Goal: Task Accomplishment & Management: Use online tool/utility

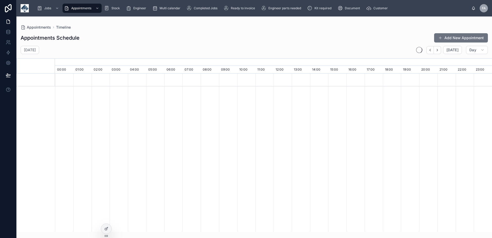
scroll to position [0, 3058]
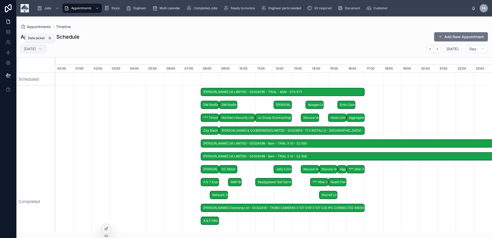
click at [46, 50] on div "Monday 1 Sept" at bounding box center [34, 49] width 26 height 8
select select "****"
select select "*"
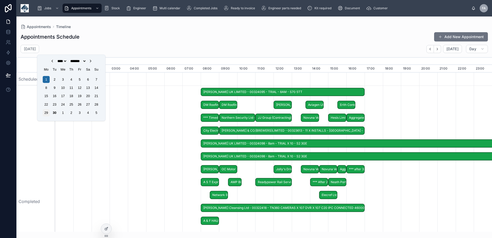
click at [46, 112] on div "29" at bounding box center [46, 112] width 7 height 7
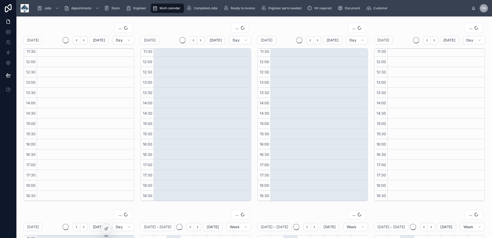
scroll to position [105, 0]
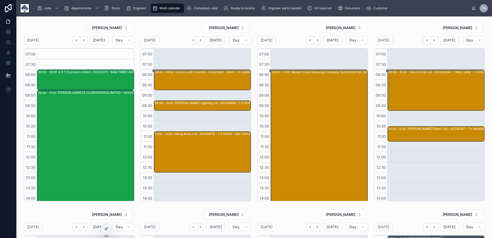
scroll to position [95, 0]
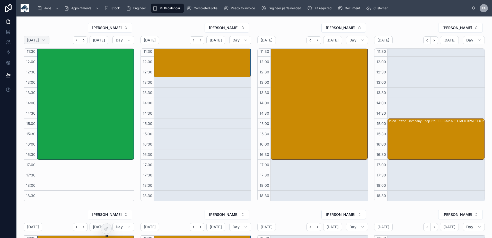
click at [46, 39] on icon at bounding box center [43, 40] width 5 height 5
select select "****"
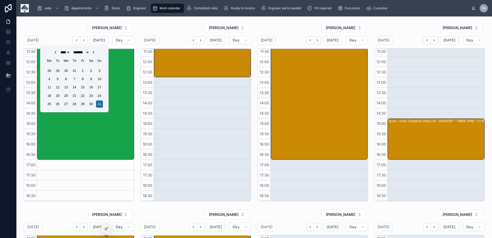
click at [96, 54] on icon "Choose Date" at bounding box center [94, 52] width 4 height 4
select select "*"
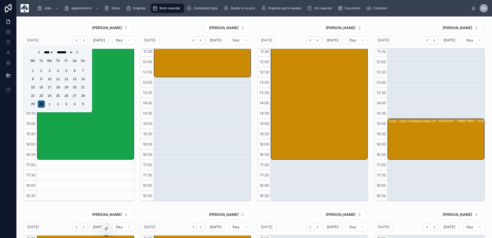
click at [42, 104] on div "30" at bounding box center [41, 103] width 7 height 7
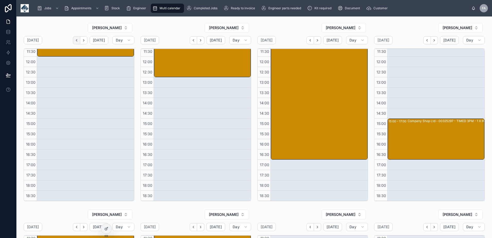
click at [77, 38] on icon "Back" at bounding box center [77, 40] width 4 height 4
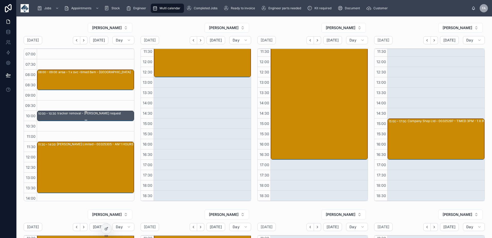
click at [82, 117] on div "tracker removal - alex mortlock request" at bounding box center [95, 115] width 76 height 9
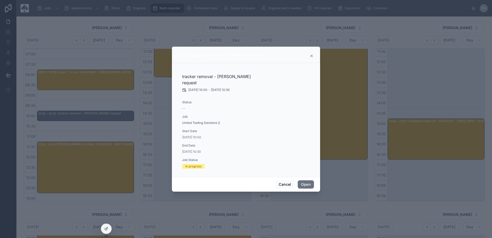
click at [81, 96] on div at bounding box center [246, 119] width 492 height 238
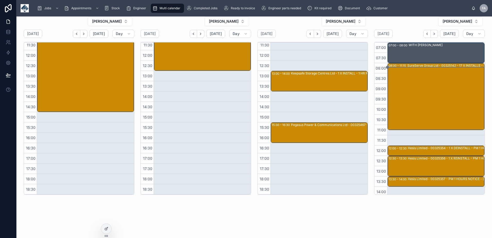
drag, startPoint x: 421, startPoint y: 33, endPoint x: 423, endPoint y: 54, distance: 20.9
click at [423, 33] on button "Back" at bounding box center [426, 34] width 7 height 8
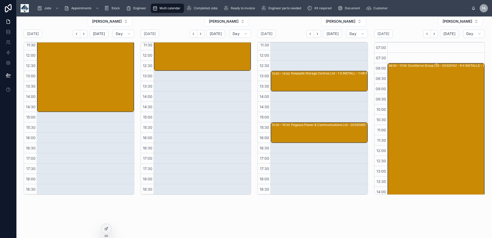
click at [424, 117] on div "SureServe Group Ltd - 00325142 - 9 X INSTALLS - 8AM - LIVERPOOL - L7 9NJ" at bounding box center [455, 155] width 95 height 184
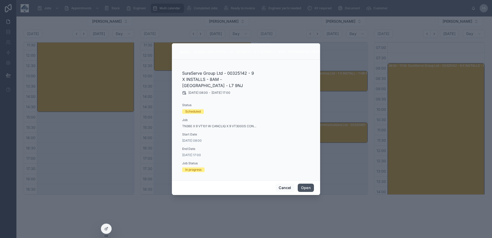
click at [308, 186] on button "Open" at bounding box center [306, 187] width 16 height 8
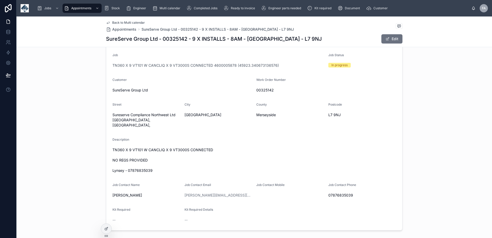
scroll to position [103, 0]
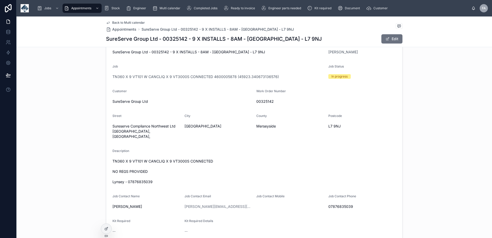
click at [171, 38] on h1 "SureServe Group Ltd - 00325142 - 9 X INSTALLS - 8AM - LIVERPOOL - L7 9NJ" at bounding box center [214, 38] width 216 height 7
copy h1 "00325142"
click at [120, 21] on span "Back to Multi calendar" at bounding box center [128, 23] width 33 height 4
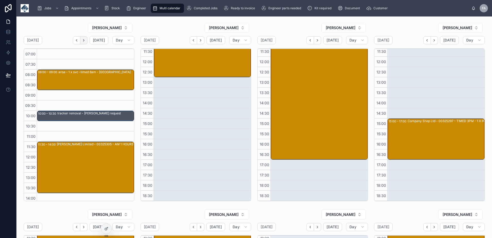
click at [82, 39] on button "Next" at bounding box center [83, 40] width 7 height 8
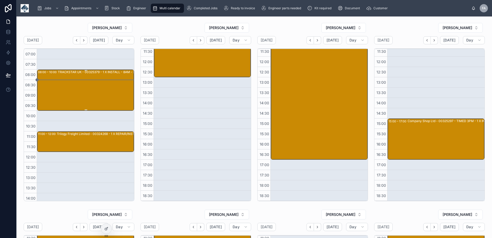
click at [69, 84] on div "TRACKSTAR UK - 00325379 - 1 X INSTALL - 8AM - BURY - BL9 7ET" at bounding box center [105, 90] width 95 height 40
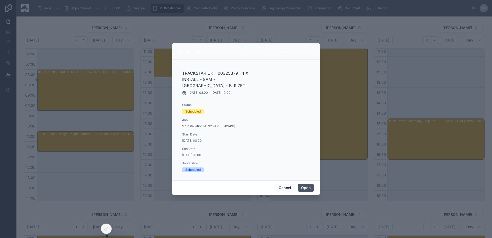
click at [309, 183] on button "Open" at bounding box center [306, 187] width 16 height 8
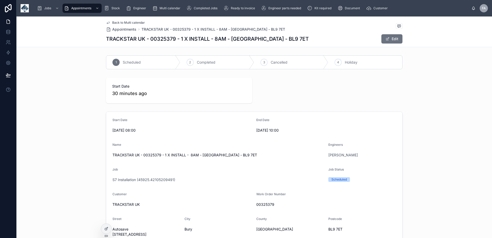
scroll to position [51, 0]
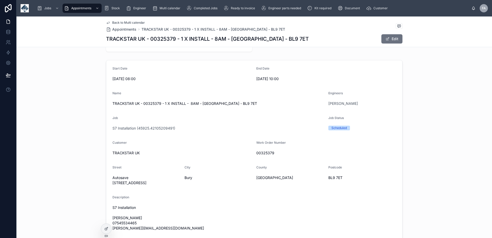
click at [148, 104] on span "TRACKSTAR UK - 00325379 - 1 X INSTALL - 8AM - BURY - BL9 7ET" at bounding box center [218, 103] width 212 height 5
copy span "00325379"
click at [114, 22] on span "Back to Multi calendar" at bounding box center [128, 23] width 33 height 4
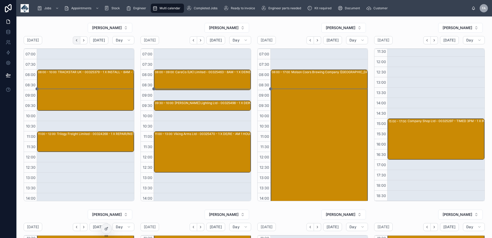
click at [78, 43] on button "Back" at bounding box center [76, 40] width 7 height 8
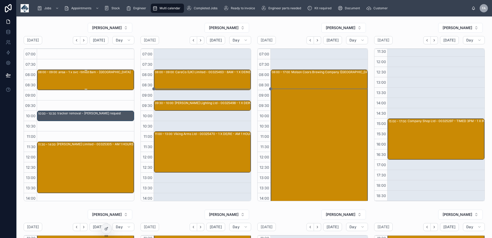
click at [69, 79] on div "ansa - 1 x svc -timed 8am - oldham" at bounding box center [95, 80] width 75 height 20
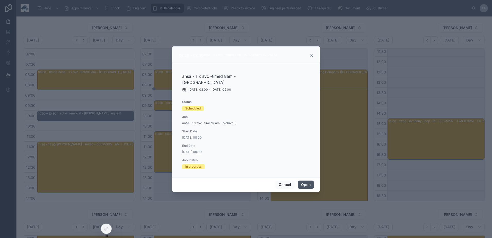
click at [308, 180] on button "Open" at bounding box center [306, 184] width 16 height 8
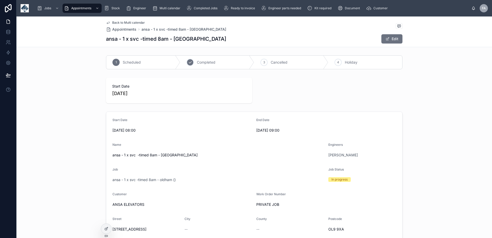
click at [204, 60] on span "Completed" at bounding box center [206, 62] width 19 height 5
click at [117, 180] on span "ansa - 1 x svc -timed 8am - oldham ()" at bounding box center [143, 179] width 63 height 5
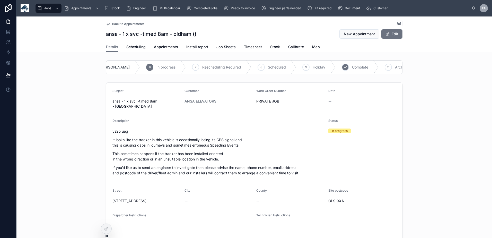
click at [336, 65] on div "10 Complete" at bounding box center [357, 66] width 43 height 13
click at [155, 47] on span "Appointments" at bounding box center [166, 46] width 24 height 5
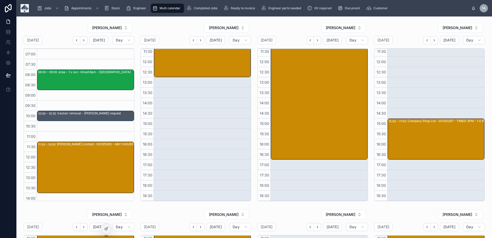
click at [78, 109] on div "08:00 – 09:00 ansa - 1 x svc -timed 8am - oldham 10:00 – 10:30 tracker removal …" at bounding box center [85, 172] width 97 height 247
click at [77, 113] on div "tracker removal - alex mortlock request" at bounding box center [89, 113] width 64 height 4
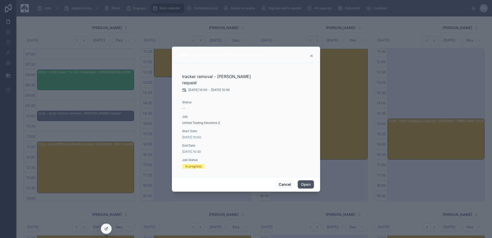
click at [307, 181] on button "Open" at bounding box center [306, 184] width 16 height 8
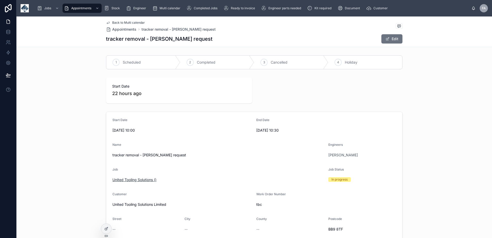
click at [127, 180] on span "United Tooling Solutions ()" at bounding box center [134, 179] width 44 height 5
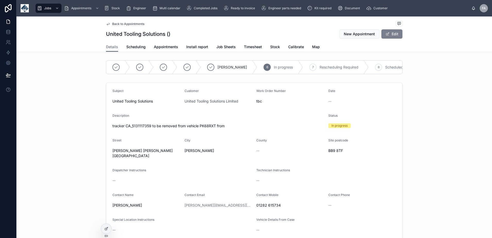
click at [391, 36] on button "Edit" at bounding box center [391, 33] width 21 height 9
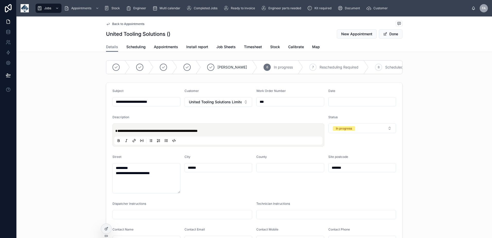
click at [274, 105] on input "***" at bounding box center [290, 101] width 67 height 7
type input "*"
type input "**********"
click at [397, 34] on button "Done" at bounding box center [391, 33] width 24 height 9
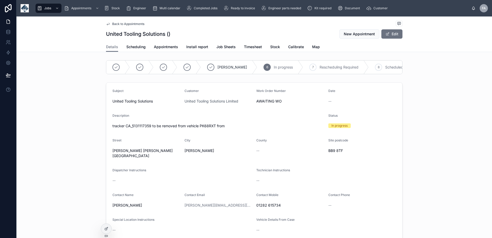
drag, startPoint x: 72, startPoint y: 139, endPoint x: 87, endPoint y: 140, distance: 14.7
click at [72, 139] on div "Subject United Tooling Solutions Customer United Tooling Solutions Limited Work…" at bounding box center [254, 178] width 476 height 196
click at [388, 127] on div "In progress" at bounding box center [362, 125] width 68 height 5
click at [159, 48] on span "Appointments" at bounding box center [166, 46] width 24 height 5
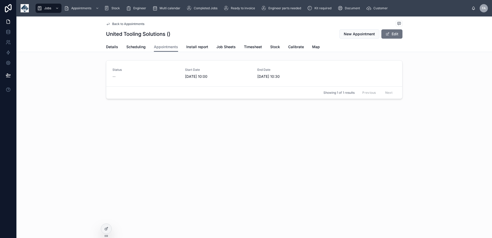
click at [181, 76] on div "Status -- Start Date 29/09/2025 10:00 End Date 29/09/2025 10:30" at bounding box center [254, 73] width 284 height 11
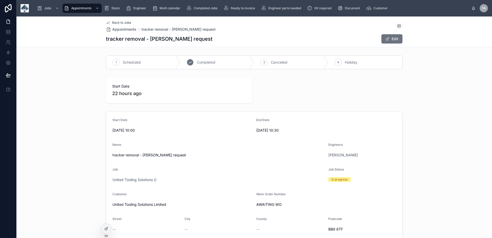
click at [198, 61] on span "Completed" at bounding box center [206, 62] width 19 height 5
click at [126, 178] on span "United Tooling Solutions ()" at bounding box center [134, 179] width 44 height 5
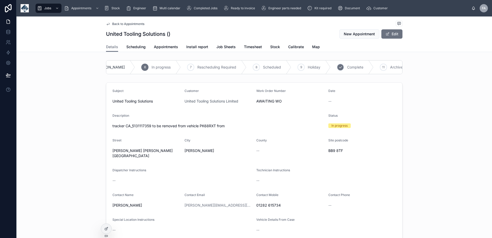
click at [347, 66] on span "Complete" at bounding box center [355, 67] width 16 height 5
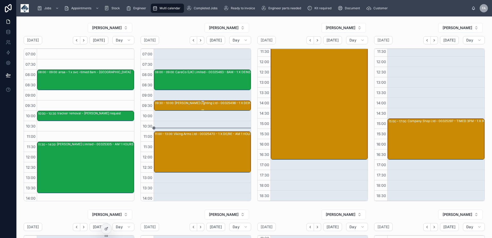
click at [184, 102] on div "Poole Lighting Ltd - 00325498 - 1 X DEINSTALL - AM 1 HOURS NOTICE - LEEDS - LS9…" at bounding box center [222, 103] width 95 height 4
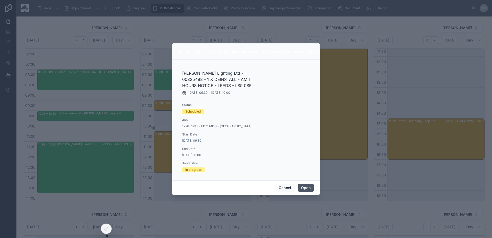
click at [303, 188] on button "Open" at bounding box center [306, 187] width 16 height 8
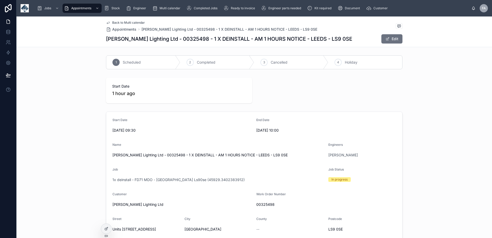
click at [207, 63] on span "Completed" at bounding box center [206, 62] width 19 height 5
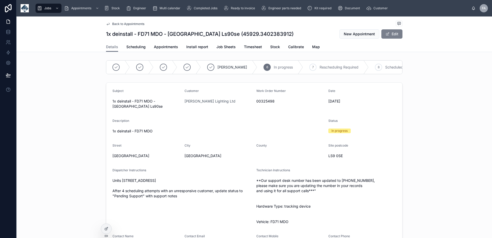
click at [392, 38] on button "Edit" at bounding box center [391, 33] width 21 height 9
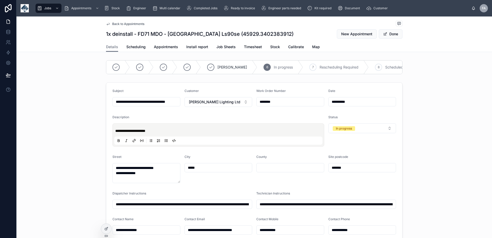
type input "**********"
click at [161, 133] on p "**********" at bounding box center [219, 130] width 208 height 5
type input "**********"
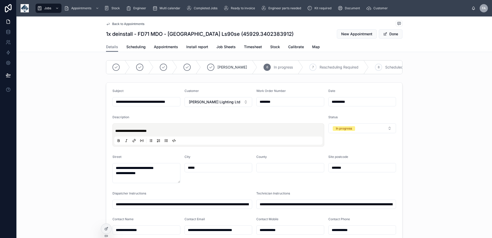
type input "**********"
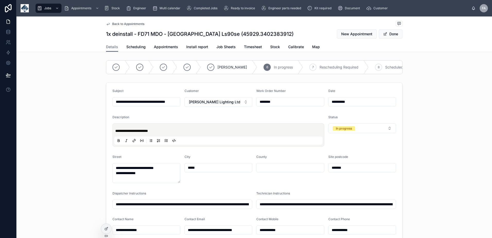
type input "**********"
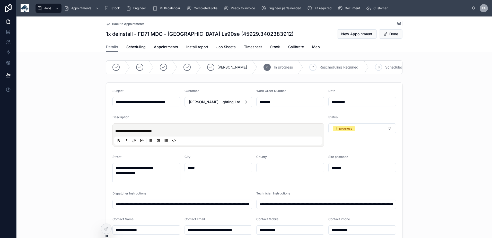
type input "**********"
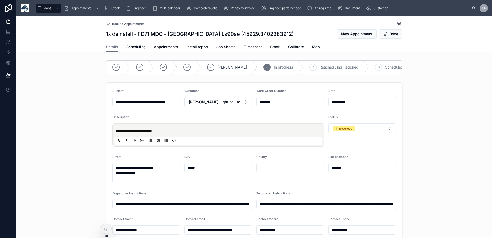
type input "**********"
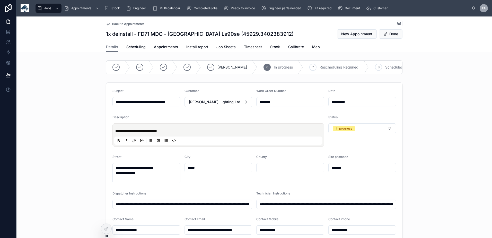
type input "**********"
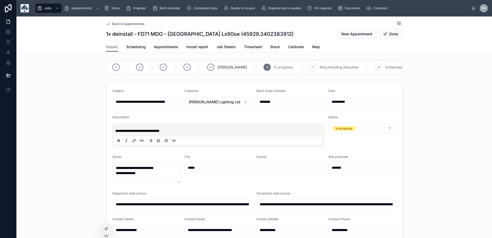
type input "**********"
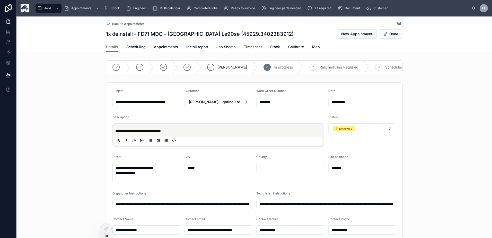
type input "**********"
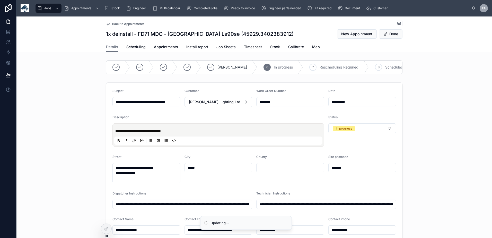
type input "**********"
click at [120, 130] on div "**********" at bounding box center [218, 135] width 208 height 20
type input "**********"
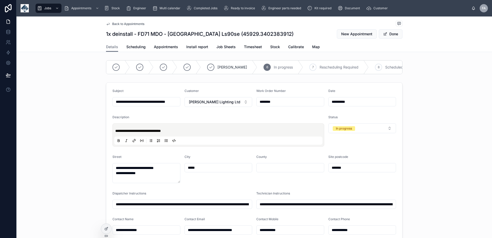
type input "**********"
click at [181, 133] on p "**********" at bounding box center [219, 130] width 208 height 5
type input "**********"
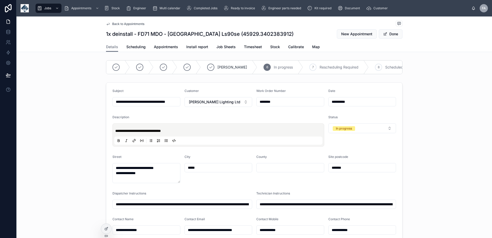
type input "**********"
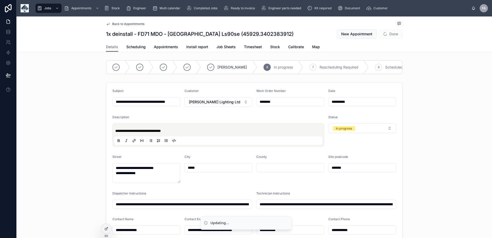
type input "**********"
click at [114, 135] on div "**********" at bounding box center [218, 135] width 208 height 20
type input "**********"
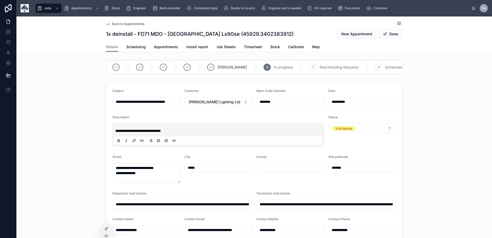
click at [115, 133] on span "**********" at bounding box center [138, 131] width 46 height 4
type input "**********"
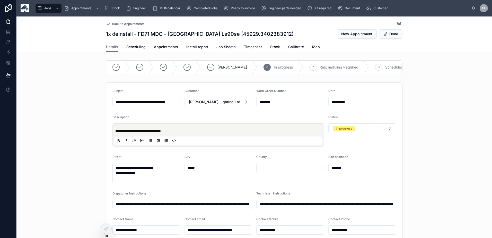
type input "**********"
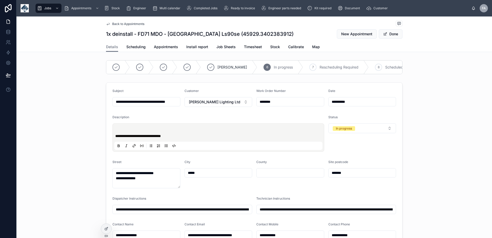
type input "**********"
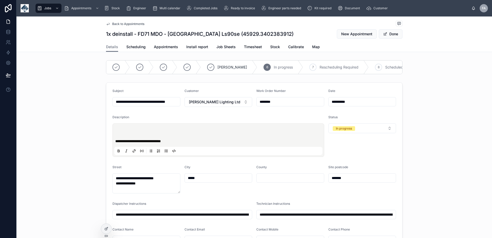
type input "**********"
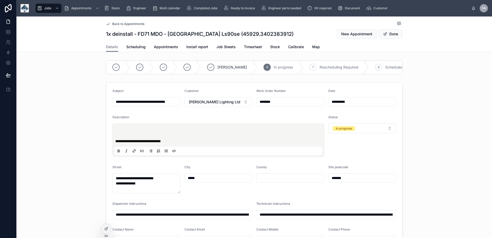
type input "**********"
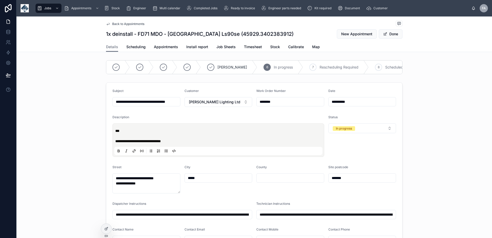
type input "**********"
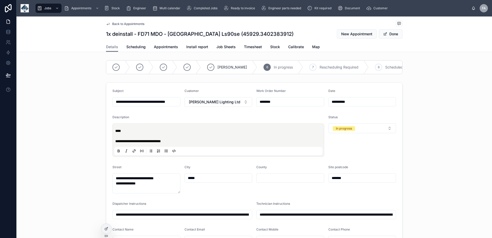
type input "**********"
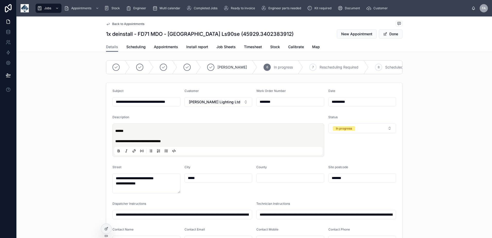
type input "**********"
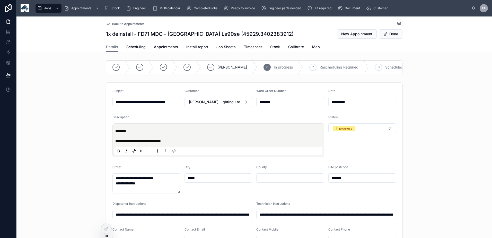
type input "**********"
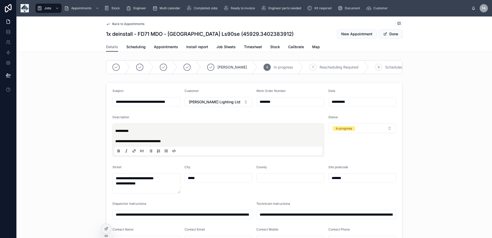
type input "**********"
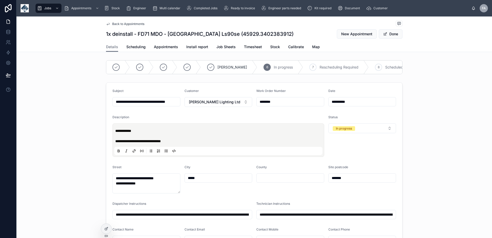
type input "**********"
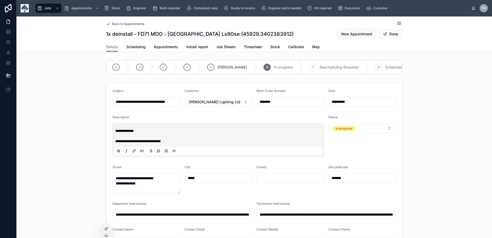
type input "**********"
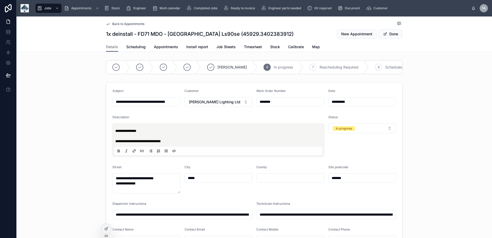
type input "**********"
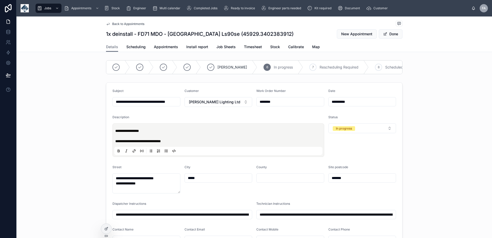
type input "**********"
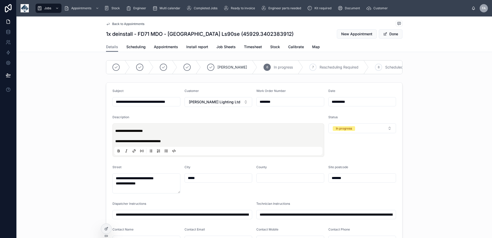
type input "**********"
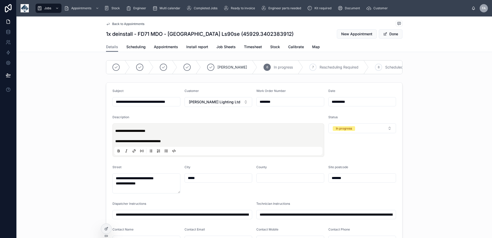
type input "**********"
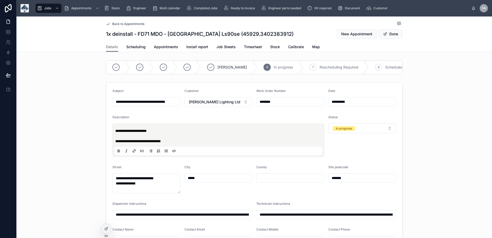
type input "**********"
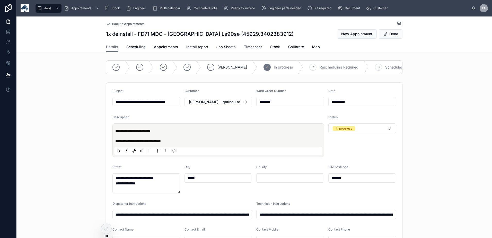
type input "**********"
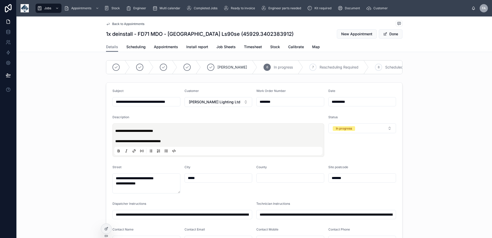
type input "**********"
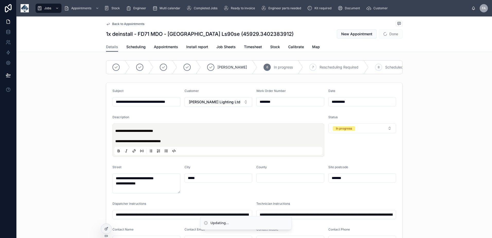
type input "**********"
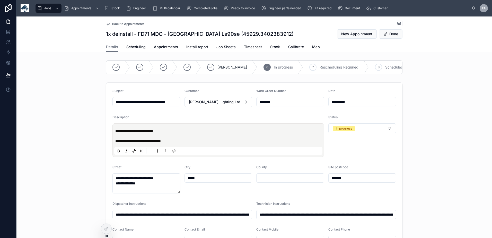
type input "**********"
click at [119, 105] on input "**********" at bounding box center [146, 101] width 67 height 7
type input "**********"
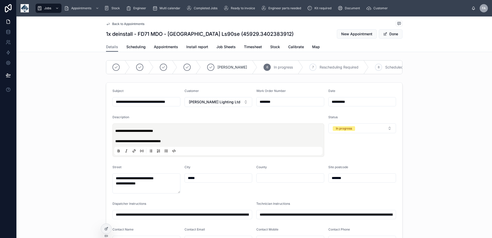
type input "**********"
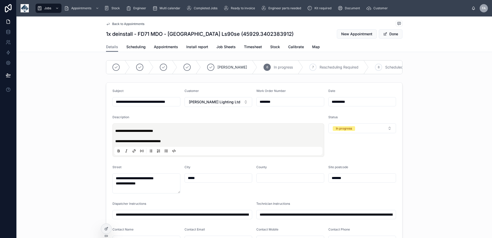
type input "**********"
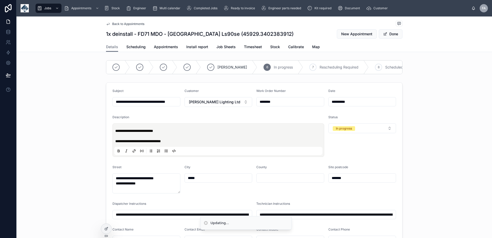
type input "**********"
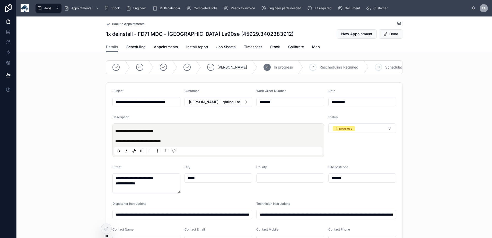
drag, startPoint x: 156, startPoint y: 106, endPoint x: 137, endPoint y: 106, distance: 18.5
click at [137, 105] on input "**********" at bounding box center [146, 101] width 67 height 7
type input "**********"
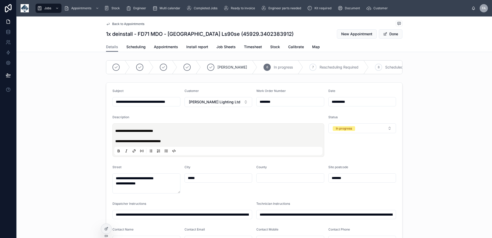
type input "**********"
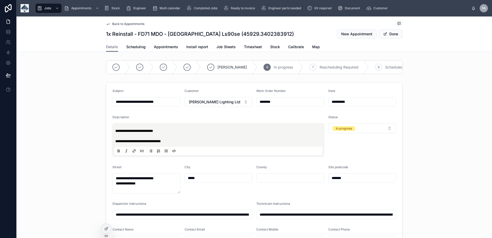
type input "**********"
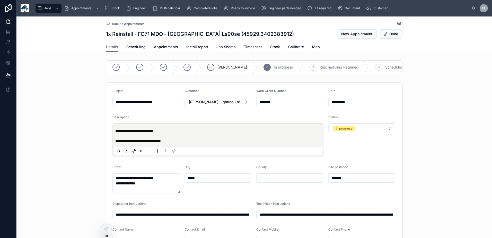
type input "**********"
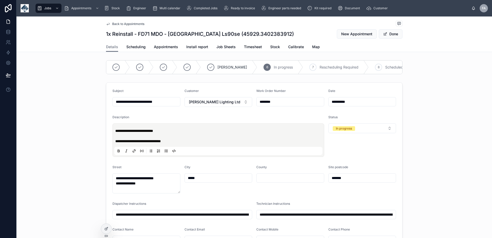
type input "**********"
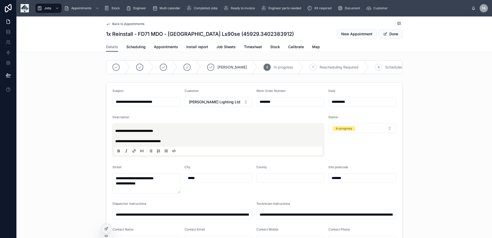
type input "**********"
click at [394, 35] on button "Done" at bounding box center [391, 33] width 24 height 9
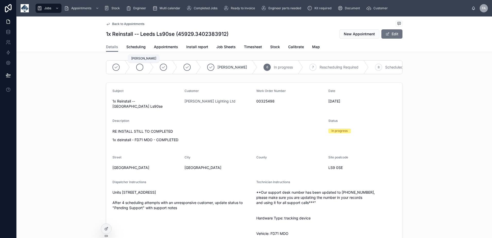
click at [138, 66] on icon at bounding box center [140, 67] width 4 height 4
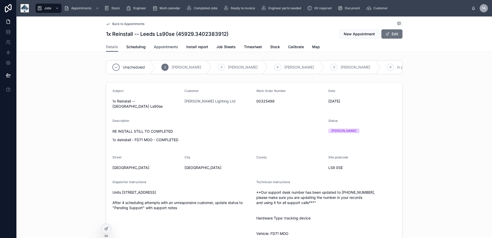
click at [168, 45] on span "Appointments" at bounding box center [166, 46] width 24 height 5
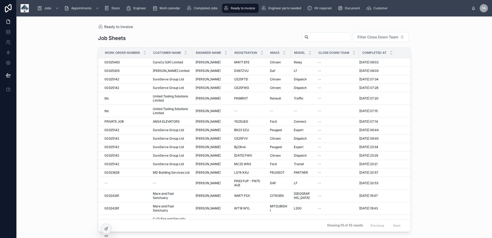
click at [310, 39] on input "text" at bounding box center [330, 36] width 42 height 7
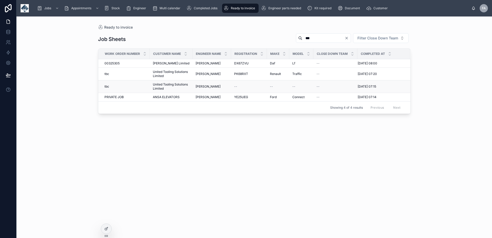
click at [106, 86] on span "tbc" at bounding box center [106, 86] width 5 height 4
click at [109, 72] on span "tbc" at bounding box center [106, 74] width 5 height 4
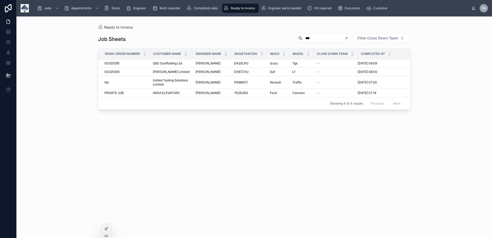
drag, startPoint x: 304, startPoint y: 38, endPoint x: 222, endPoint y: 39, distance: 82.1
click at [249, 38] on div "Job Sheets *** Filter Close Down Team" at bounding box center [254, 39] width 313 height 12
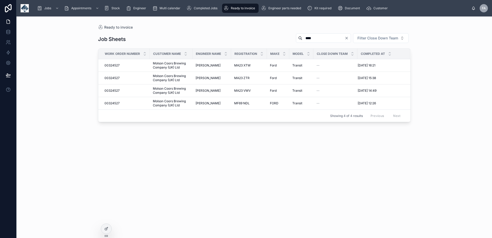
drag, startPoint x: 291, startPoint y: 36, endPoint x: 267, endPoint y: 39, distance: 24.1
click at [267, 39] on div "Job Sheets **** Filter Close Down Team" at bounding box center [254, 39] width 313 height 12
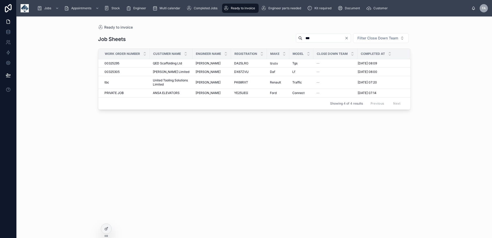
drag, startPoint x: 294, startPoint y: 34, endPoint x: 151, endPoint y: 27, distance: 143.5
click at [276, 32] on div "Job Sheets *** Filter Close Down Team Work Order Number Customer Name Engineer …" at bounding box center [254, 131] width 313 height 202
drag, startPoint x: 310, startPoint y: 39, endPoint x: 230, endPoint y: 34, distance: 79.9
click at [233, 34] on div "Job Sheets *** Filter Close Down Team" at bounding box center [254, 39] width 313 height 12
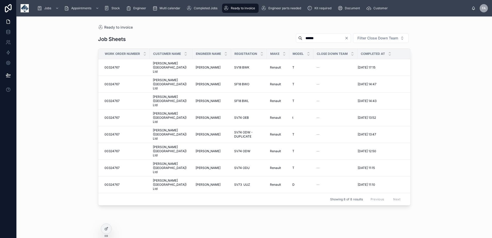
drag, startPoint x: 314, startPoint y: 40, endPoint x: 144, endPoint y: 32, distance: 169.5
click at [161, 34] on div "Job Sheets ****** Filter Close Down Team" at bounding box center [254, 39] width 313 height 12
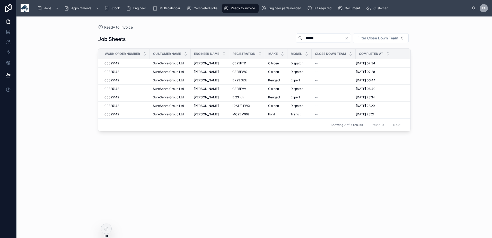
drag, startPoint x: 319, startPoint y: 39, endPoint x: 179, endPoint y: 36, distance: 140.3
click at [183, 35] on div "Job Sheets ****** Filter Close Down Team" at bounding box center [254, 39] width 313 height 12
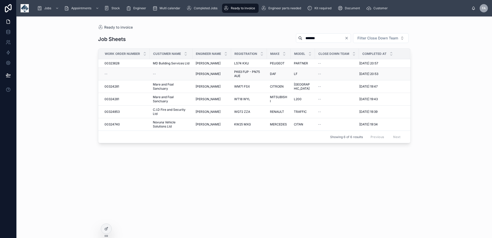
click at [111, 73] on div "--" at bounding box center [125, 74] width 42 height 4
drag, startPoint x: 233, startPoint y: 33, endPoint x: 219, endPoint y: 33, distance: 13.9
click at [219, 33] on div "Job Sheets ******* Filter Close Down Team" at bounding box center [254, 39] width 313 height 12
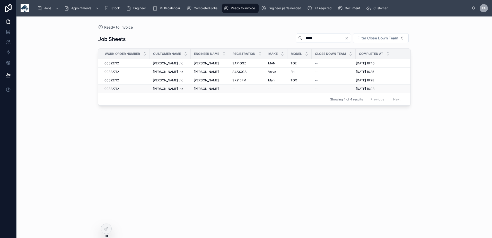
click at [113, 90] on span "00322712" at bounding box center [111, 89] width 14 height 4
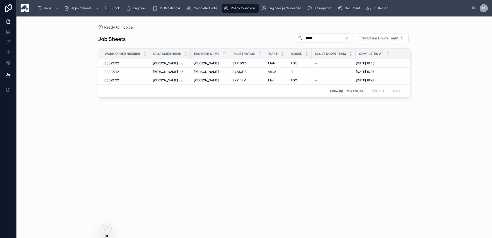
drag, startPoint x: 307, startPoint y: 39, endPoint x: 234, endPoint y: 35, distance: 73.4
click at [236, 35] on div "Job Sheets ***** Filter Close Down Team" at bounding box center [254, 39] width 313 height 12
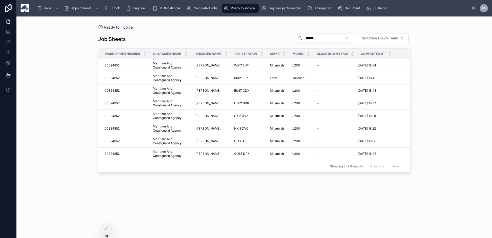
drag, startPoint x: 243, startPoint y: 37, endPoint x: 123, endPoint y: 28, distance: 120.5
click at [157, 31] on div "Job Sheets ****** Filter Close Down Team Work Order Number Customer Name Engine…" at bounding box center [254, 131] width 313 height 202
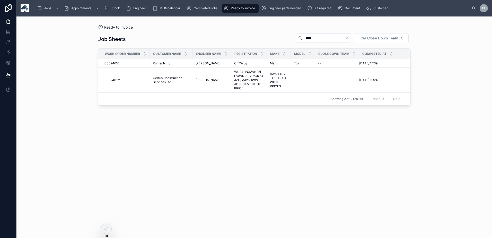
drag, startPoint x: 306, startPoint y: 37, endPoint x: 119, endPoint y: 26, distance: 187.1
click at [175, 38] on div "Job Sheets **** Filter Close Down Team" at bounding box center [254, 39] width 313 height 12
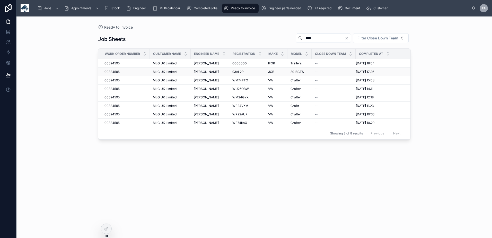
click at [116, 73] on span "00324595" at bounding box center [111, 72] width 15 height 4
click at [116, 63] on span "00324595" at bounding box center [111, 63] width 15 height 4
drag, startPoint x: 304, startPoint y: 37, endPoint x: 221, endPoint y: 36, distance: 83.1
click at [221, 36] on div "Job Sheets **** Filter Close Down Team" at bounding box center [254, 39] width 313 height 12
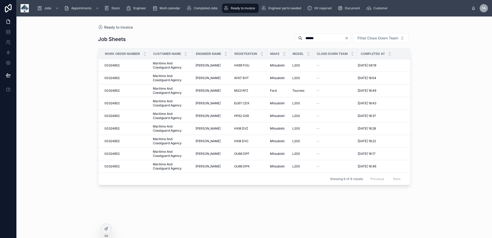
type input "******"
click at [115, 165] on span "00324852" at bounding box center [111, 166] width 15 height 4
click at [115, 153] on span "00324852" at bounding box center [111, 154] width 15 height 4
click at [115, 140] on span "00324852" at bounding box center [111, 141] width 15 height 4
click at [116, 129] on span "00324852" at bounding box center [111, 128] width 15 height 4
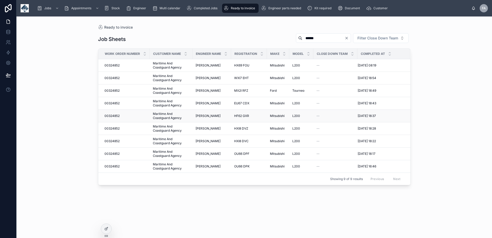
click at [116, 116] on span "00324852" at bounding box center [111, 116] width 15 height 4
click at [116, 103] on span "00324852" at bounding box center [111, 103] width 15 height 4
click at [116, 89] on span "00324852" at bounding box center [111, 91] width 15 height 4
click at [113, 78] on span "00324852" at bounding box center [111, 78] width 15 height 4
click at [210, 12] on div "Completed Jobs" at bounding box center [203, 8] width 33 height 8
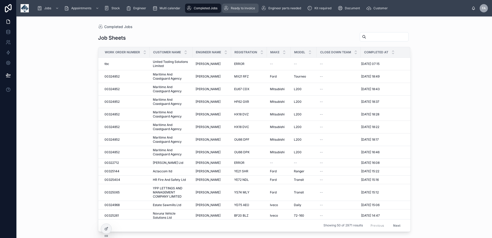
click at [243, 11] on div "Ready to invoice" at bounding box center [240, 8] width 33 height 8
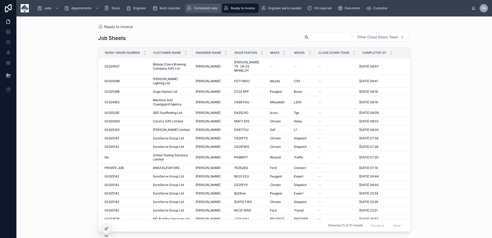
click at [213, 11] on div "Completed Jobs" at bounding box center [203, 8] width 33 height 8
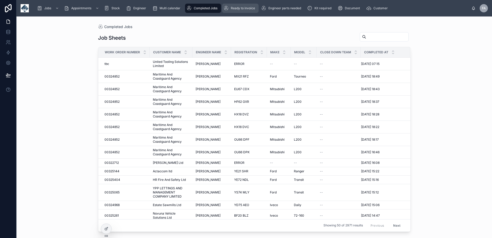
click at [245, 7] on span "Ready to invoice" at bounding box center [243, 8] width 24 height 4
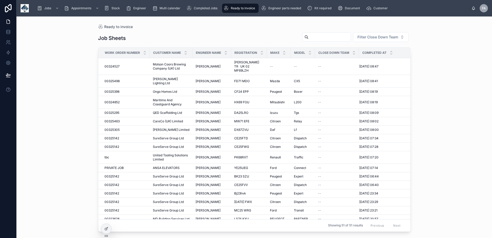
click at [315, 39] on input "text" at bounding box center [330, 36] width 42 height 7
type input "******"
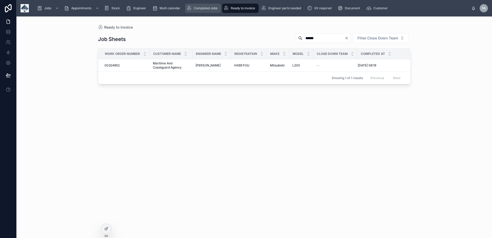
click at [196, 5] on div "Completed Jobs" at bounding box center [203, 8] width 33 height 8
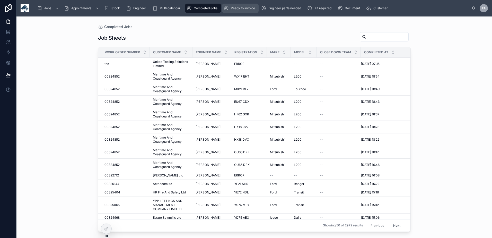
click at [246, 9] on span "Ready to invoice" at bounding box center [243, 8] width 24 height 4
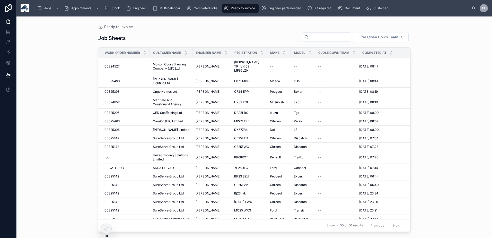
click at [315, 38] on input "text" at bounding box center [330, 36] width 42 height 7
type input "***"
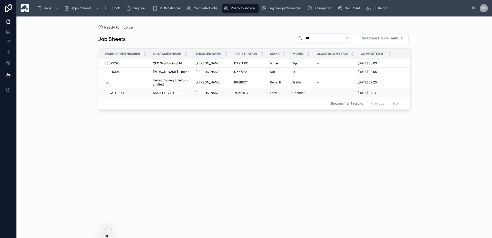
click at [115, 91] on span "PRIVATE JOB" at bounding box center [113, 93] width 19 height 4
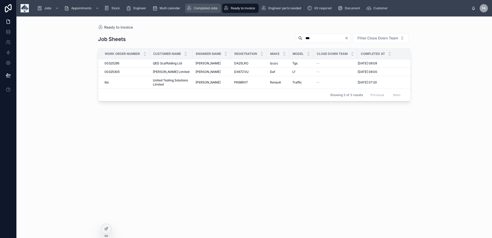
click at [206, 8] on span "Completed Jobs" at bounding box center [206, 8] width 24 height 4
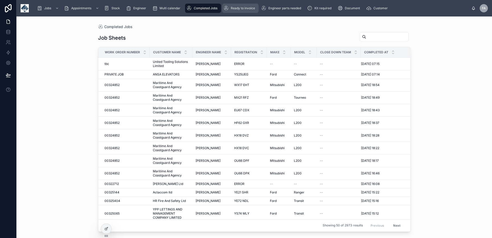
click at [243, 9] on span "Ready to invoice" at bounding box center [243, 8] width 24 height 4
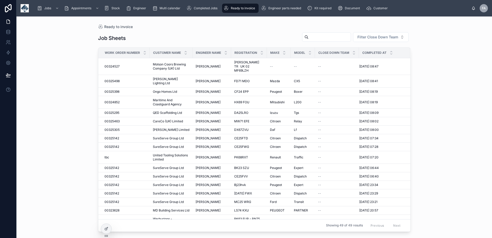
click at [320, 39] on input "text" at bounding box center [330, 36] width 42 height 7
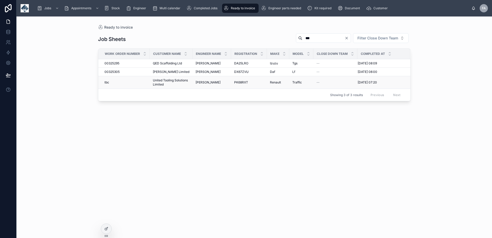
click at [108, 83] on span "tbc" at bounding box center [106, 82] width 5 height 4
drag, startPoint x: 111, startPoint y: 71, endPoint x: 116, endPoint y: 67, distance: 6.4
click at [111, 71] on span "00325305" at bounding box center [111, 72] width 15 height 4
click at [115, 64] on span "00325295" at bounding box center [111, 63] width 15 height 4
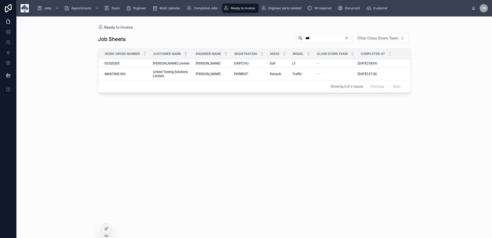
drag, startPoint x: 313, startPoint y: 38, endPoint x: 230, endPoint y: 18, distance: 85.5
click at [237, 32] on div "Job Sheets *** Filter Close Down Team Work Order Number Customer Name Engineer …" at bounding box center [254, 131] width 313 height 202
type input "******"
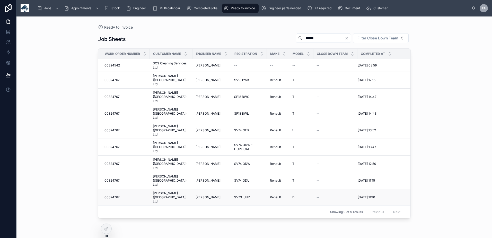
click at [110, 195] on span "00324767" at bounding box center [111, 197] width 15 height 4
click at [113, 178] on span "00324767" at bounding box center [111, 180] width 15 height 4
click at [115, 162] on span "00324767" at bounding box center [111, 164] width 15 height 4
click at [115, 145] on span "00324767" at bounding box center [111, 147] width 15 height 4
click at [119, 128] on span "00324767" at bounding box center [111, 130] width 15 height 4
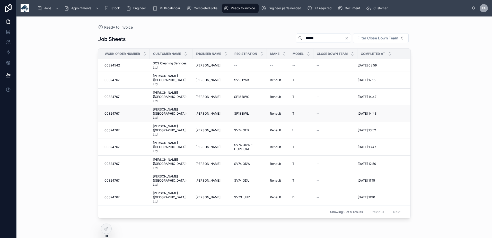
click at [114, 111] on span "00324767" at bounding box center [111, 113] width 15 height 4
click at [114, 95] on span "00324767" at bounding box center [111, 97] width 15 height 4
click at [113, 79] on span "00324767" at bounding box center [111, 80] width 15 height 4
click at [195, 12] on div "Completed Jobs" at bounding box center [203, 8] width 33 height 8
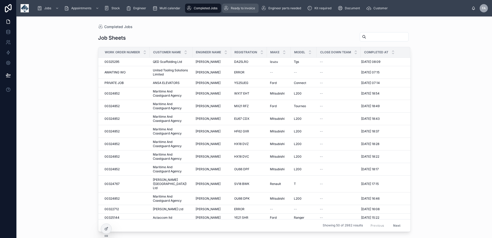
click at [243, 9] on span "Ready to invoice" at bounding box center [243, 8] width 24 height 4
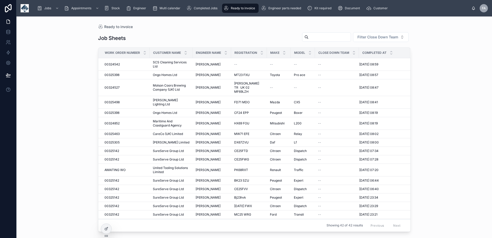
click at [312, 38] on input "text" at bounding box center [330, 36] width 42 height 7
type input "******"
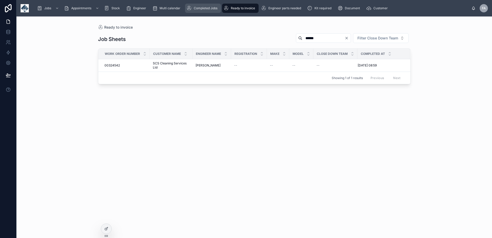
click at [203, 9] on span "Completed Jobs" at bounding box center [206, 8] width 24 height 4
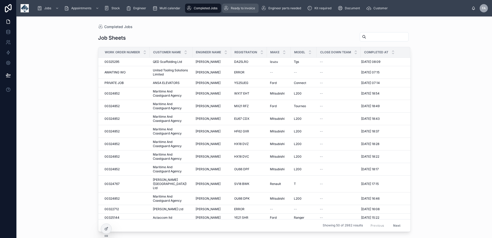
click at [239, 6] on span "Ready to invoice" at bounding box center [243, 8] width 24 height 4
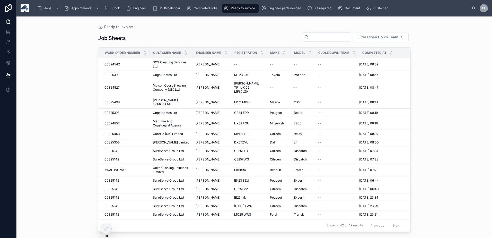
click at [323, 33] on div at bounding box center [326, 36] width 49 height 9
click at [322, 36] on input "text" at bounding box center [330, 36] width 42 height 7
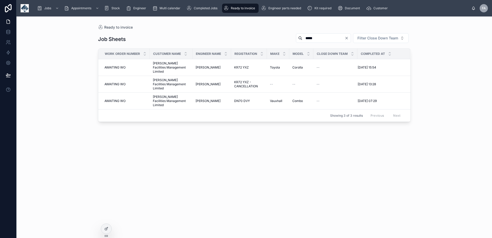
type input "*****"
click at [115, 99] on span "AWAITING WO" at bounding box center [114, 101] width 21 height 4
click at [111, 82] on span "AWAITING WO" at bounding box center [114, 84] width 21 height 4
click at [114, 65] on span "AWAITING WO" at bounding box center [114, 67] width 21 height 4
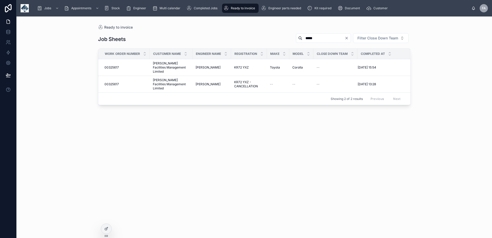
click at [347, 37] on icon "Clear" at bounding box center [347, 38] width 2 height 2
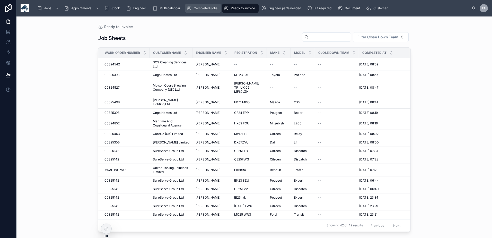
click at [204, 10] on span "Completed Jobs" at bounding box center [206, 8] width 24 height 4
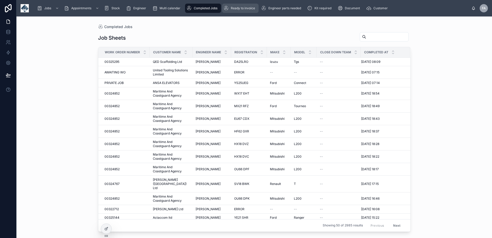
click at [244, 6] on span "Ready to invoice" at bounding box center [243, 8] width 24 height 4
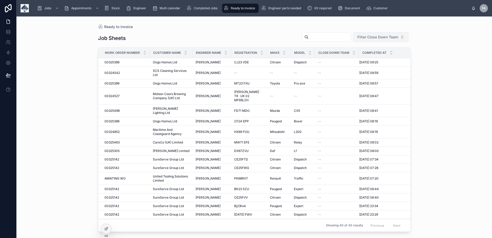
click at [379, 38] on span "Filter Close Down Team" at bounding box center [377, 36] width 41 height 5
click at [324, 38] on input "text" at bounding box center [330, 36] width 42 height 7
type input "*****"
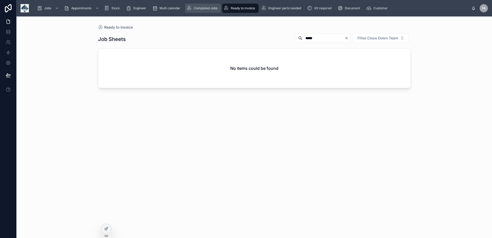
click at [200, 10] on span "Completed Jobs" at bounding box center [206, 8] width 24 height 4
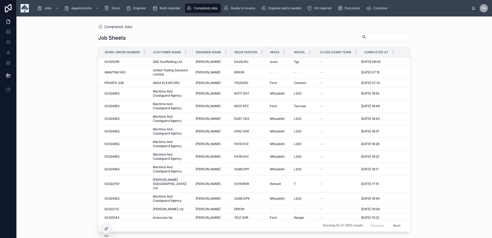
click at [367, 37] on input "text" at bounding box center [387, 36] width 42 height 7
type input "*******"
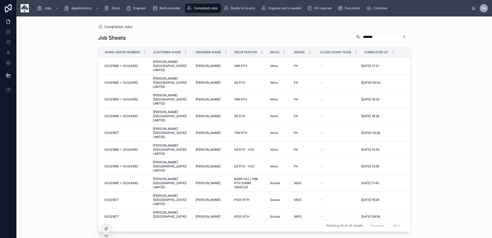
click at [194, 8] on span "Completed Jobs" at bounding box center [206, 8] width 24 height 4
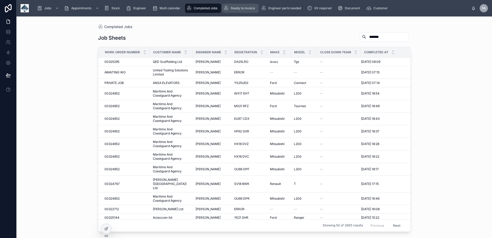
click at [243, 4] on link "Ready to invoice" at bounding box center [240, 8] width 37 height 9
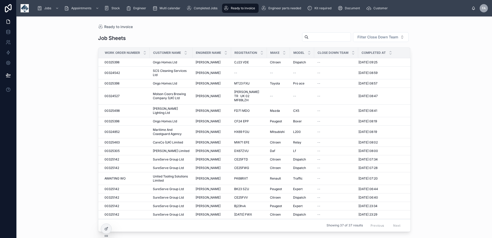
click at [312, 36] on input "text" at bounding box center [330, 36] width 42 height 7
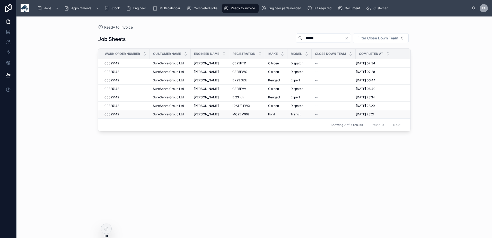
click at [111, 114] on span "00325142" at bounding box center [111, 114] width 15 height 4
click at [111, 107] on span "00325142" at bounding box center [111, 106] width 15 height 4
click at [112, 97] on span "00325142" at bounding box center [111, 97] width 15 height 4
click at [112, 89] on span "00325142" at bounding box center [111, 89] width 15 height 4
click at [112, 80] on span "00325142" at bounding box center [111, 80] width 15 height 4
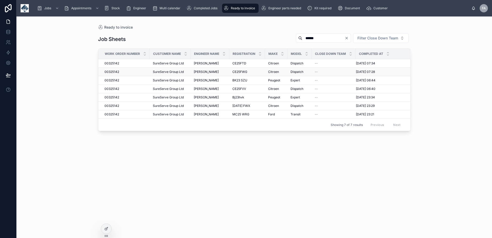
click at [112, 72] on span "00325142" at bounding box center [111, 72] width 15 height 4
click at [112, 63] on span "00325142" at bounding box center [111, 63] width 15 height 4
drag, startPoint x: 249, startPoint y: 44, endPoint x: 121, endPoint y: 17, distance: 131.2
click at [198, 40] on div "Job Sheets ****** Filter Close Down Team" at bounding box center [254, 39] width 313 height 12
type input "***"
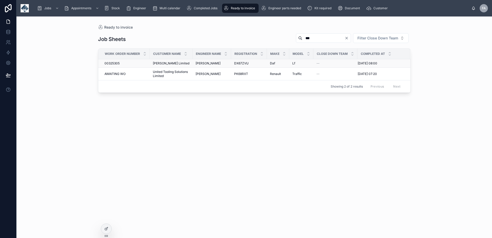
click at [110, 62] on span "00325305" at bounding box center [111, 63] width 15 height 4
click at [116, 63] on span "00325305" at bounding box center [111, 63] width 15 height 4
drag, startPoint x: 197, startPoint y: 7, endPoint x: 220, endPoint y: 10, distance: 23.1
click at [197, 7] on span "Completed Jobs" at bounding box center [206, 8] width 24 height 4
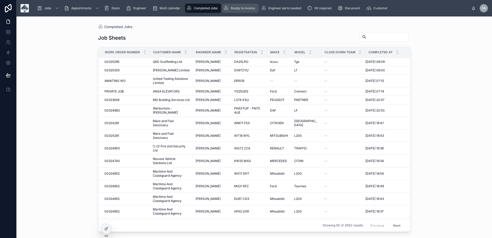
click at [236, 8] on span "Ready to invoice" at bounding box center [243, 8] width 24 height 4
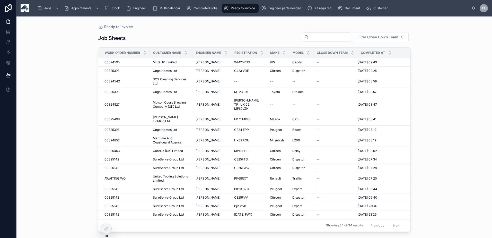
click at [311, 38] on input "text" at bounding box center [330, 36] width 42 height 7
type input "*****"
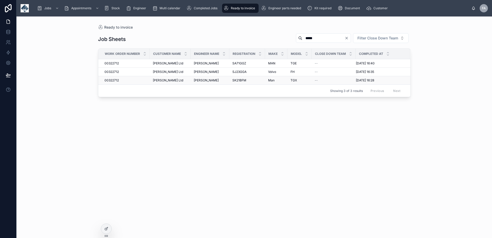
click at [118, 80] on span "00322712" at bounding box center [111, 80] width 14 height 4
click at [117, 71] on span "00322712" at bounding box center [111, 72] width 14 height 4
click at [116, 61] on span "00322712" at bounding box center [111, 63] width 14 height 4
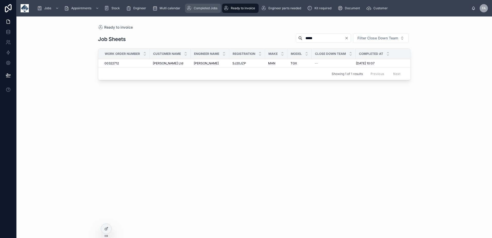
click at [207, 8] on span "Completed Jobs" at bounding box center [206, 8] width 24 height 4
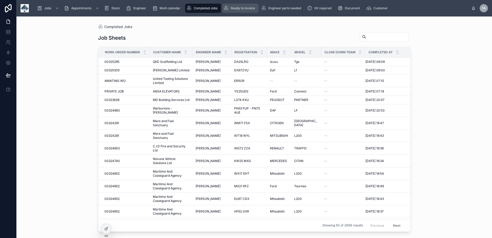
click at [244, 9] on span "Ready to invoice" at bounding box center [243, 8] width 24 height 4
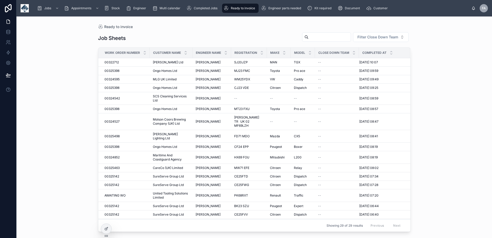
click at [315, 37] on input "text" at bounding box center [330, 36] width 42 height 7
type input "******"
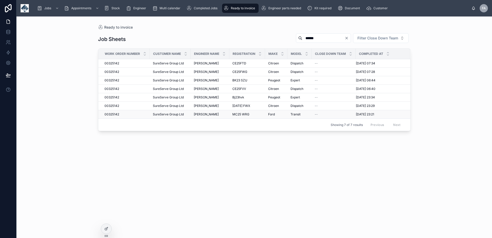
click at [110, 114] on span "00325142" at bounding box center [111, 114] width 15 height 4
click at [113, 105] on span "00325142" at bounding box center [111, 106] width 15 height 4
click at [113, 98] on span "00325142" at bounding box center [111, 97] width 15 height 4
click at [113, 88] on span "00325142" at bounding box center [111, 89] width 15 height 4
click at [113, 80] on span "00325142" at bounding box center [111, 80] width 15 height 4
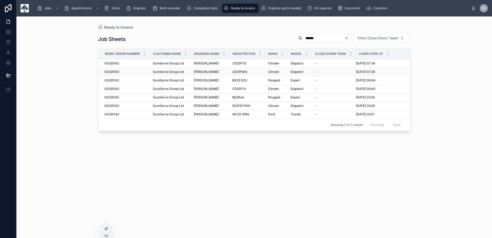
click at [113, 71] on span "00325142" at bounding box center [111, 72] width 15 height 4
click at [113, 62] on span "00325142" at bounding box center [111, 63] width 15 height 4
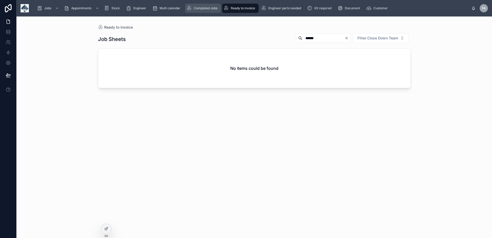
click at [213, 10] on span "Completed Jobs" at bounding box center [206, 8] width 24 height 4
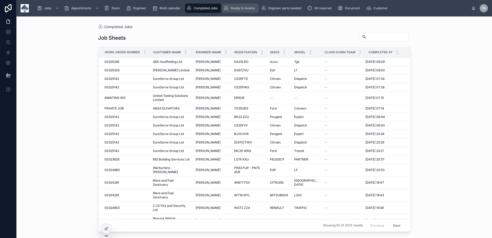
click at [240, 6] on span "Ready to invoice" at bounding box center [243, 8] width 24 height 4
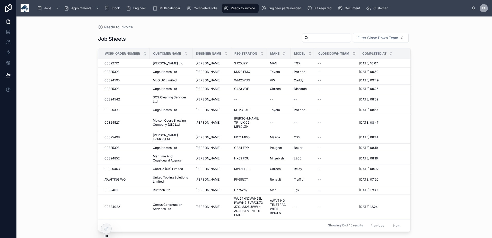
scroll to position [4, 0]
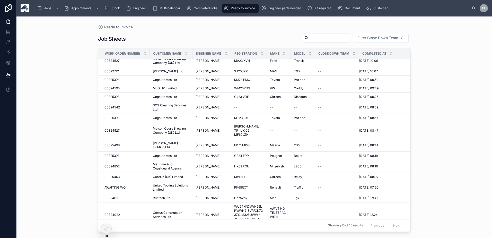
click at [310, 38] on input "text" at bounding box center [330, 37] width 42 height 7
type input "****"
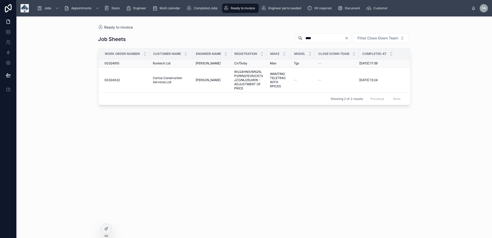
click at [111, 63] on span "00324610" at bounding box center [111, 63] width 15 height 4
click at [197, 5] on div "Completed Jobs" at bounding box center [203, 8] width 33 height 8
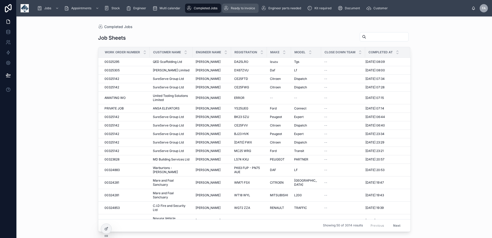
click at [242, 11] on div "Ready to invoice" at bounding box center [240, 8] width 33 height 8
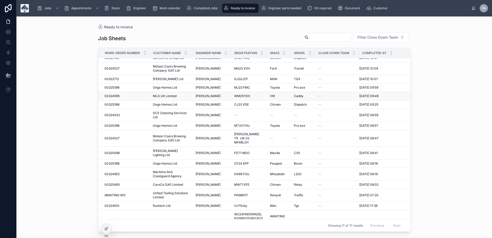
scroll to position [25, 0]
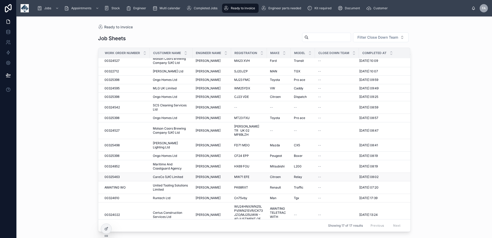
click at [112, 175] on span "00325463" at bounding box center [111, 177] width 15 height 4
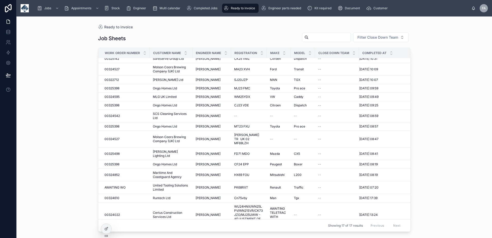
scroll to position [21, 0]
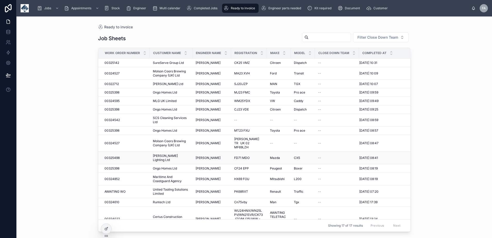
click at [116, 156] on span "00325498" at bounding box center [111, 158] width 15 height 4
click at [205, 11] on div "Completed Jobs" at bounding box center [203, 8] width 33 height 8
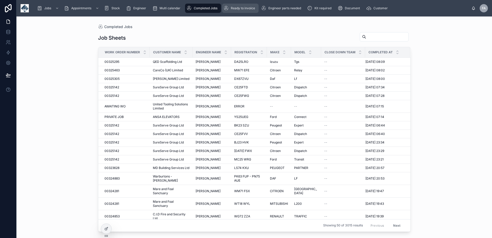
click at [251, 6] on div "Ready to invoice" at bounding box center [240, 8] width 33 height 8
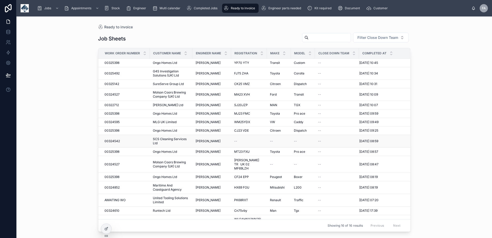
click at [115, 139] on span "00324542" at bounding box center [111, 141] width 15 height 4
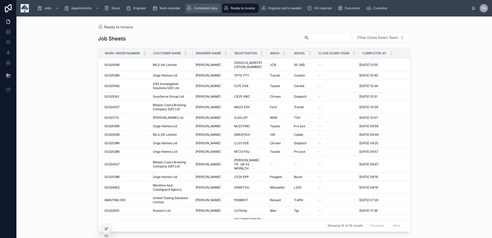
click at [209, 11] on div "Completed Jobs" at bounding box center [203, 8] width 33 height 8
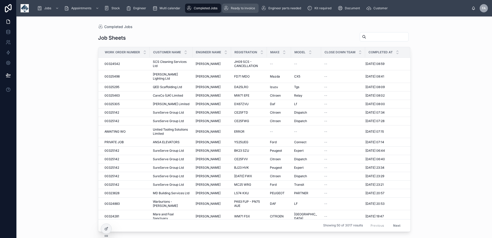
click at [238, 8] on span "Ready to invoice" at bounding box center [243, 8] width 24 height 4
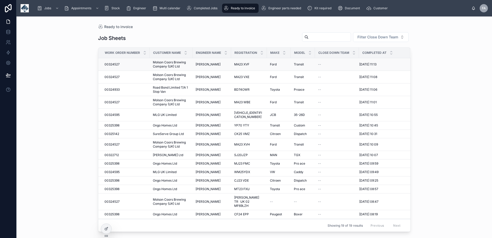
click at [111, 64] on span "00324527" at bounding box center [111, 64] width 15 height 4
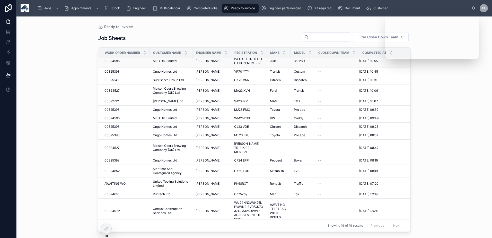
click at [113, 60] on span "00324595" at bounding box center [111, 61] width 15 height 4
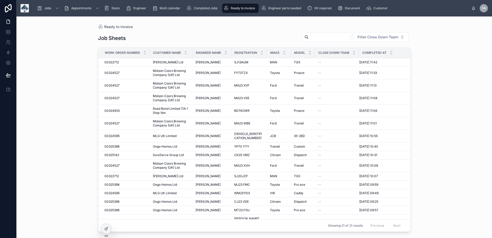
click at [323, 37] on input "text" at bounding box center [330, 36] width 42 height 7
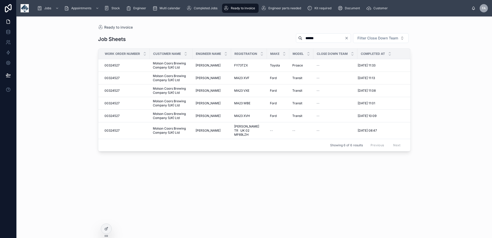
click at [245, 33] on div "Job Sheets ****** Filter Close Down Team" at bounding box center [254, 39] width 313 height 12
drag, startPoint x: 107, startPoint y: 129, endPoint x: 110, endPoint y: 123, distance: 7.0
click at [107, 129] on span "00324527" at bounding box center [111, 130] width 15 height 4
drag, startPoint x: 313, startPoint y: 38, endPoint x: 179, endPoint y: 20, distance: 135.8
click at [193, 25] on div "Ready to invoice Job Sheets ****** Filter Close Down Team Work Order Number Cus…" at bounding box center [254, 123] width 329 height 215
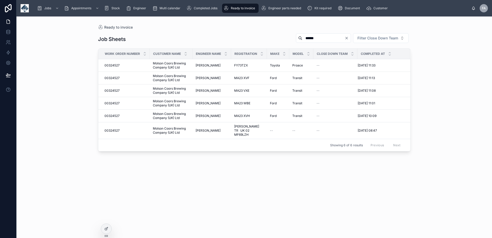
click at [218, 29] on div "Ready to invoice" at bounding box center [254, 27] width 313 height 5
drag, startPoint x: 317, startPoint y: 38, endPoint x: 232, endPoint y: 39, distance: 85.2
click at [232, 39] on div "Job Sheets ****** Filter Close Down Team" at bounding box center [254, 39] width 313 height 12
type input "****"
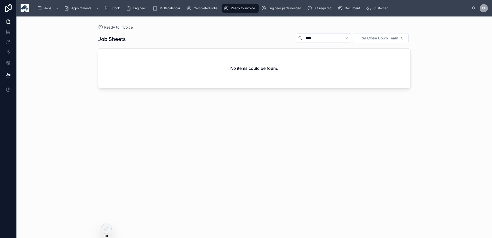
click at [230, 31] on div "Job Sheets **** Filter Close Down Team No items could be found" at bounding box center [254, 131] width 313 height 202
click at [214, 9] on span "Completed Jobs" at bounding box center [206, 8] width 24 height 4
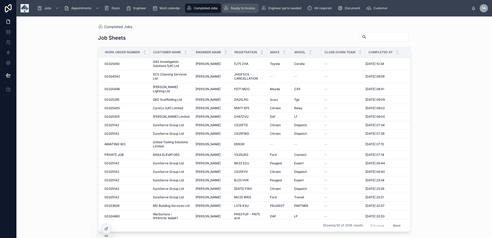
click at [242, 12] on link "Ready to invoice" at bounding box center [240, 8] width 37 height 9
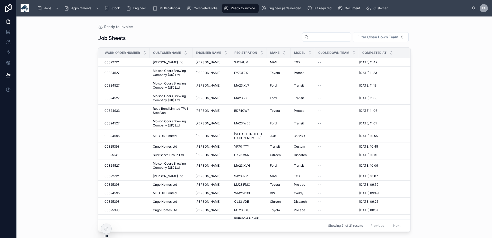
click at [319, 34] on input "text" at bounding box center [330, 36] width 42 height 7
type input "*****"
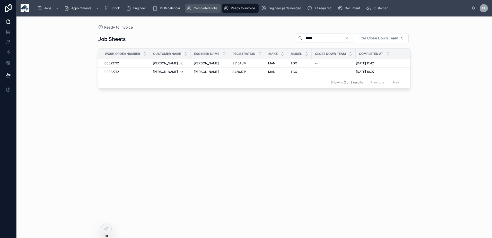
click at [207, 10] on span "Completed Jobs" at bounding box center [206, 8] width 24 height 4
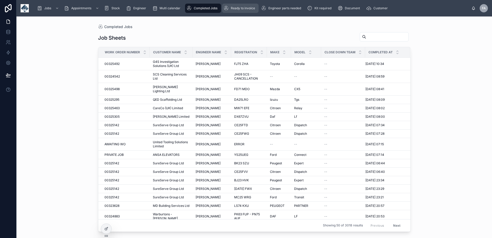
click at [230, 10] on div "Ready to invoice" at bounding box center [240, 8] width 33 height 8
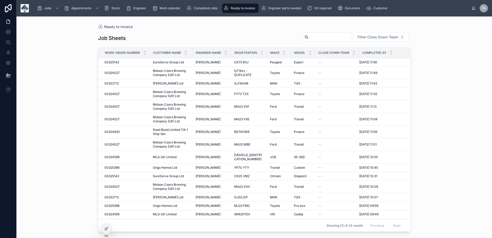
click at [309, 38] on input "text" at bounding box center [330, 36] width 42 height 7
type input "*****"
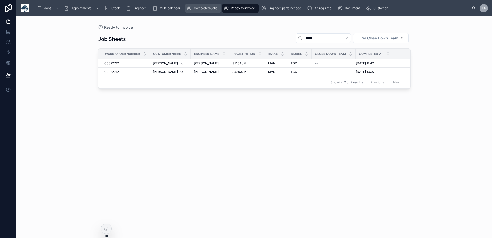
click at [201, 8] on span "Completed Jobs" at bounding box center [206, 8] width 24 height 4
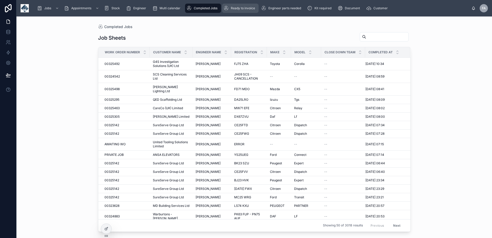
click at [230, 8] on div "Ready to invoice" at bounding box center [240, 8] width 33 height 8
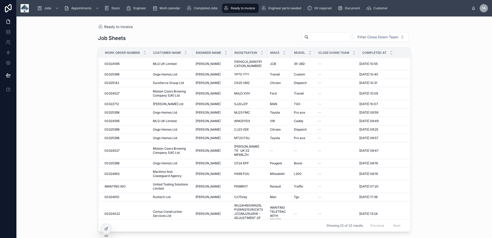
scroll to position [96, 0]
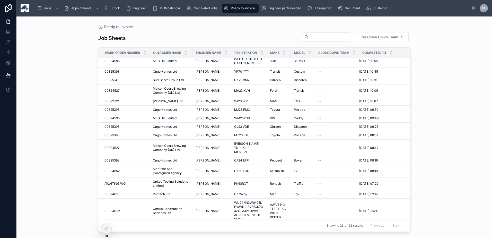
click at [309, 40] on input "text" at bounding box center [330, 36] width 42 height 7
type input "****"
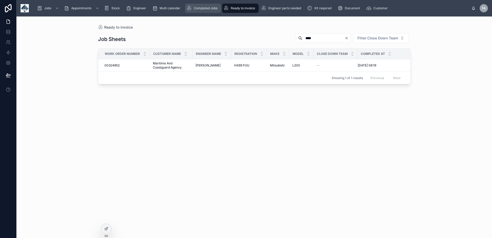
click at [200, 10] on span "Completed Jobs" at bounding box center [206, 8] width 24 height 4
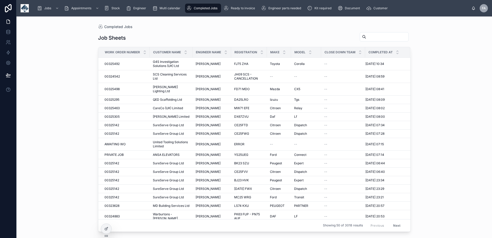
click at [366, 37] on input "text" at bounding box center [387, 36] width 42 height 7
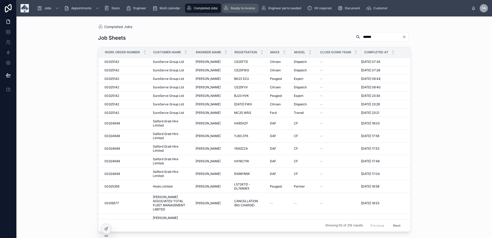
type input "******"
click at [249, 12] on div "Ready to invoice" at bounding box center [240, 8] width 33 height 8
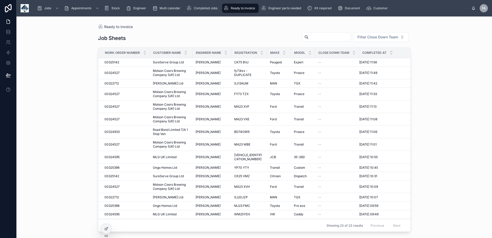
click at [327, 36] on input "text" at bounding box center [330, 36] width 42 height 7
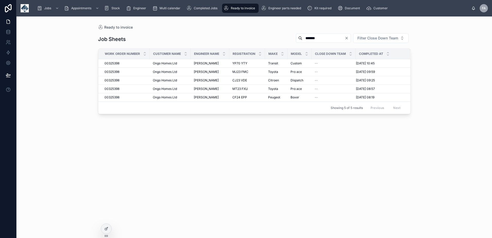
type input "******"
click at [202, 13] on div "Jobs Appointments Stock Engineer Multi calendar Completed Jobs Ready to invoice…" at bounding box center [252, 8] width 438 height 11
click at [200, 11] on div "Completed Jobs" at bounding box center [203, 8] width 33 height 8
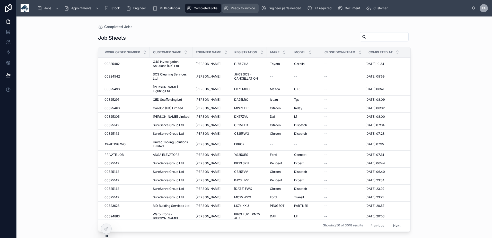
click at [239, 9] on span "Ready to invoice" at bounding box center [243, 8] width 24 height 4
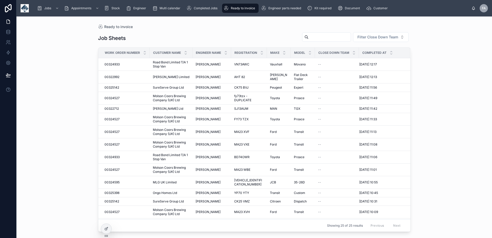
click at [329, 36] on input "text" at bounding box center [330, 36] width 42 height 7
type input "*****"
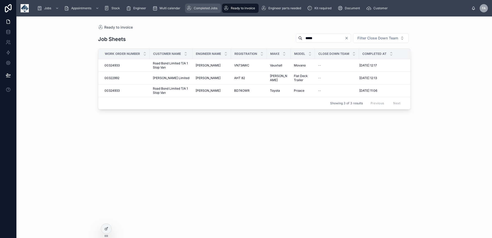
click at [208, 7] on span "Completed Jobs" at bounding box center [206, 8] width 24 height 4
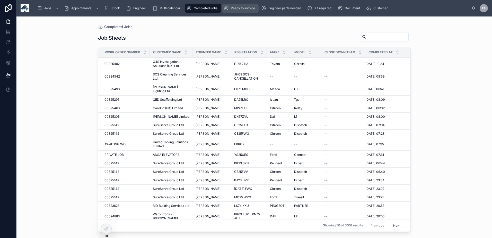
click at [247, 9] on span "Ready to invoice" at bounding box center [243, 8] width 24 height 4
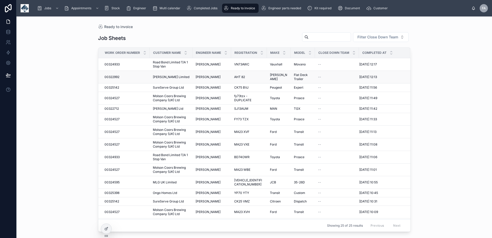
click at [115, 77] on span "00322992" at bounding box center [111, 77] width 15 height 4
click at [309, 34] on input "text" at bounding box center [330, 36] width 42 height 7
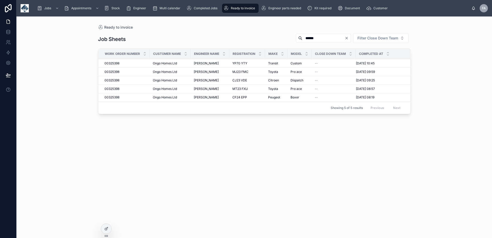
drag, startPoint x: 309, startPoint y: 33, endPoint x: 289, endPoint y: 35, distance: 20.5
click at [251, 32] on div "Job Sheets ****** Filter Close Down Team Work Order Number Customer Name Engine…" at bounding box center [254, 131] width 313 height 202
drag, startPoint x: 200, startPoint y: 34, endPoint x: 15, endPoint y: 26, distance: 184.9
click at [135, 32] on div "Job Sheets ****** Filter Close Down Team Work Order Number Customer Name Engine…" at bounding box center [254, 131] width 313 height 202
type input "****"
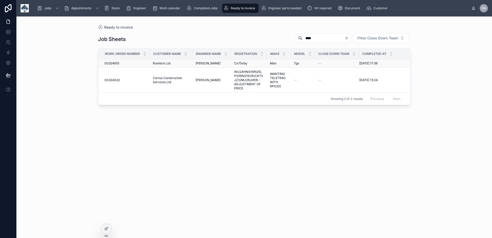
click at [115, 65] on span "00324610" at bounding box center [111, 63] width 15 height 4
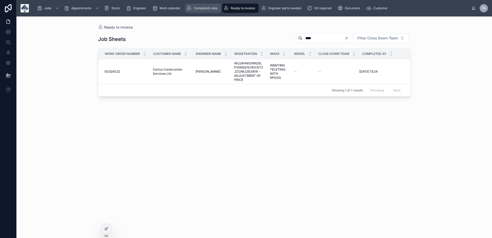
click at [199, 7] on span "Completed Jobs" at bounding box center [206, 8] width 24 height 4
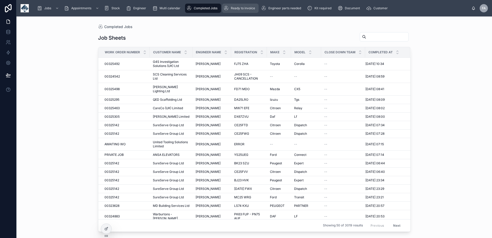
click at [244, 8] on span "Ready to invoice" at bounding box center [243, 8] width 24 height 4
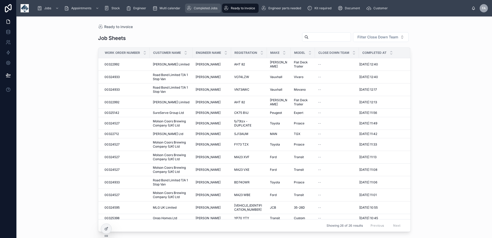
click at [205, 8] on span "Completed Jobs" at bounding box center [206, 8] width 24 height 4
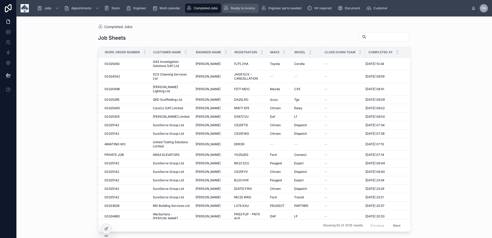
click at [239, 7] on span "Ready to invoice" at bounding box center [243, 8] width 24 height 4
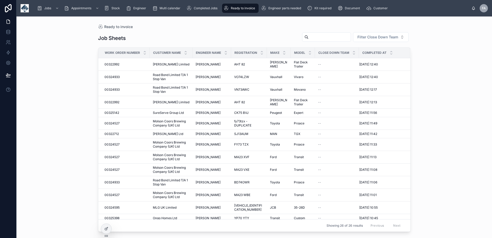
click at [322, 39] on input "text" at bounding box center [330, 36] width 42 height 7
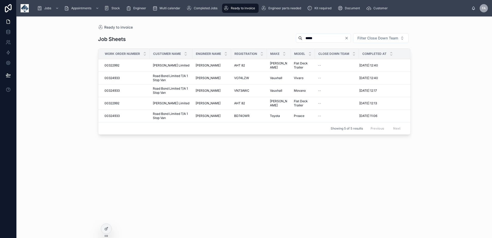
drag, startPoint x: 295, startPoint y: 35, endPoint x: 229, endPoint y: 28, distance: 66.2
click at [229, 28] on div "Ready to invoice Job Sheets ***** Filter Close Down Team Work Order Number Cust…" at bounding box center [254, 123] width 329 height 215
type input "****"
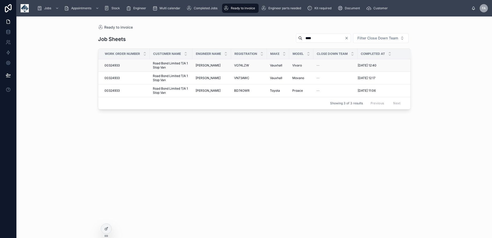
drag, startPoint x: 116, startPoint y: 76, endPoint x: 121, endPoint y: 61, distance: 16.5
click at [116, 76] on span "00324933" at bounding box center [111, 78] width 15 height 4
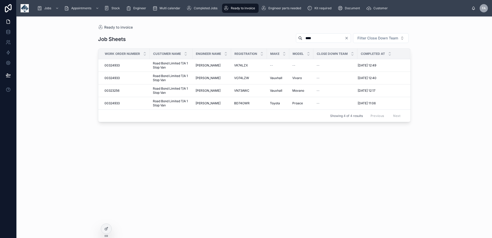
click at [211, 23] on div "Ready to invoice Job Sheets **** Filter Close Down Team Work Order Number Custo…" at bounding box center [254, 123] width 329 height 215
click at [204, 10] on span "Completed Jobs" at bounding box center [206, 8] width 24 height 4
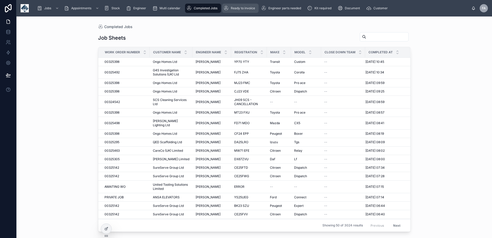
click at [245, 12] on div "Ready to invoice" at bounding box center [240, 8] width 33 height 8
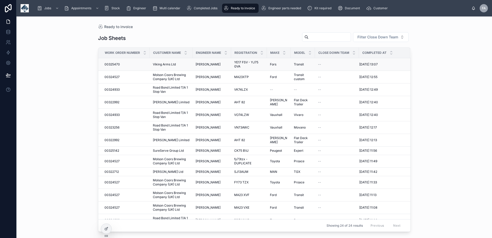
click at [109, 63] on span "00325470" at bounding box center [111, 64] width 15 height 4
click at [200, 8] on span "Completed Jobs" at bounding box center [206, 8] width 24 height 4
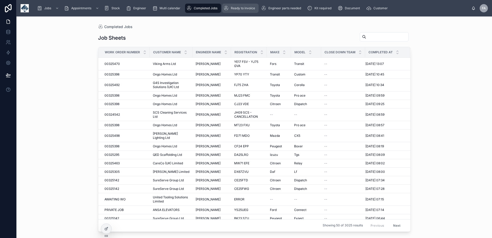
click at [247, 9] on span "Ready to invoice" at bounding box center [243, 8] width 24 height 4
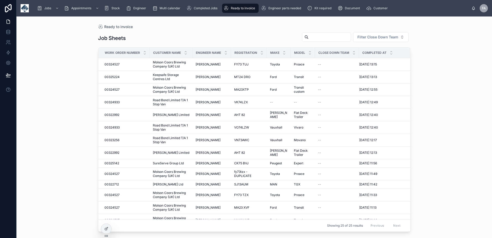
click at [313, 39] on input "text" at bounding box center [330, 36] width 42 height 7
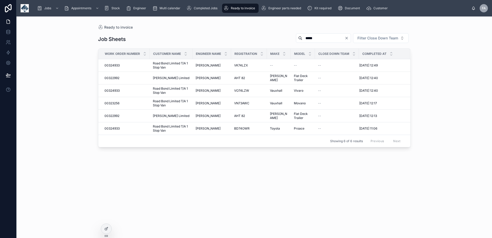
drag, startPoint x: 322, startPoint y: 37, endPoint x: 57, endPoint y: 2, distance: 266.8
click at [211, 31] on div "Job Sheets ***** Filter Close Down Team Work Order Number Customer Name Enginee…" at bounding box center [254, 131] width 313 height 202
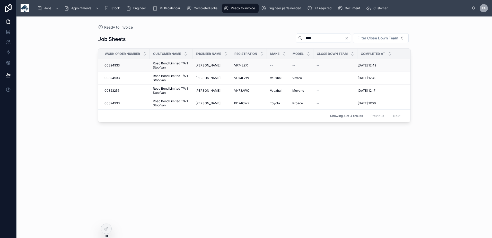
click at [118, 63] on span "00324933" at bounding box center [111, 65] width 15 height 4
click at [114, 90] on span "00323256" at bounding box center [111, 91] width 15 height 4
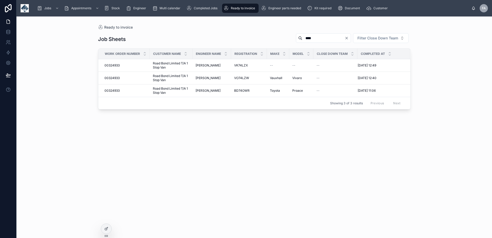
drag, startPoint x: 238, startPoint y: 8, endPoint x: 249, endPoint y: 11, distance: 12.1
click at [238, 8] on span "Ready to invoice" at bounding box center [243, 8] width 24 height 4
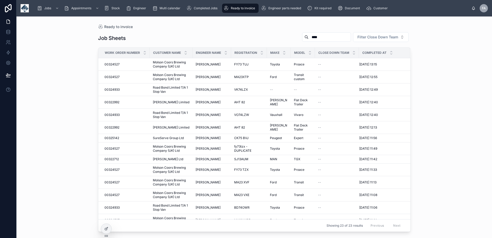
drag, startPoint x: 316, startPoint y: 39, endPoint x: 280, endPoint y: 39, distance: 35.3
click at [280, 39] on div "Job Sheets **** Filter Close Down Team" at bounding box center [254, 38] width 313 height 12
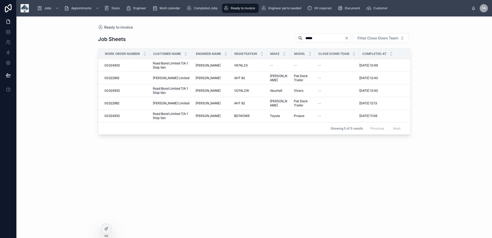
drag, startPoint x: 310, startPoint y: 39, endPoint x: 187, endPoint y: 22, distance: 124.0
click at [190, 25] on div "Ready to invoice Job Sheets ***** Filter Close Down Team Work Order Number Cust…" at bounding box center [254, 123] width 329 height 215
type input "****"
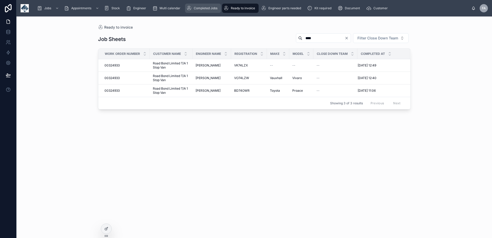
click at [206, 8] on span "Completed Jobs" at bounding box center [206, 8] width 24 height 4
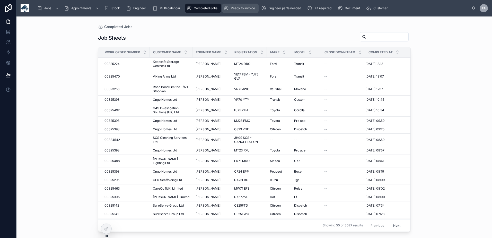
click at [240, 6] on span "Ready to invoice" at bounding box center [243, 8] width 24 height 4
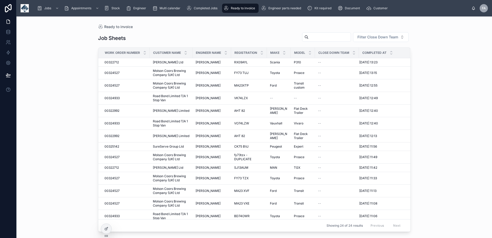
click at [309, 36] on input "text" at bounding box center [330, 36] width 42 height 7
type input "******"
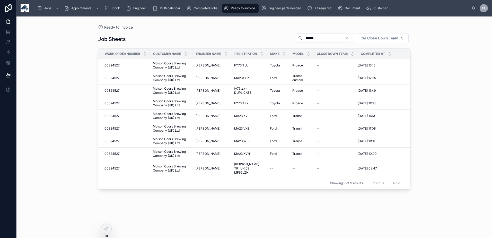
drag, startPoint x: 316, startPoint y: 37, endPoint x: 133, endPoint y: 41, distance: 183.5
click at [157, 41] on div "Job Sheets ****** Filter Close Down Team" at bounding box center [254, 39] width 313 height 12
click at [246, 23] on div "Ready to invoice Job Sheets ****** Filter Close Down Team Work Order Number Cus…" at bounding box center [254, 123] width 329 height 215
click at [199, 5] on div "Completed Jobs" at bounding box center [203, 8] width 33 height 8
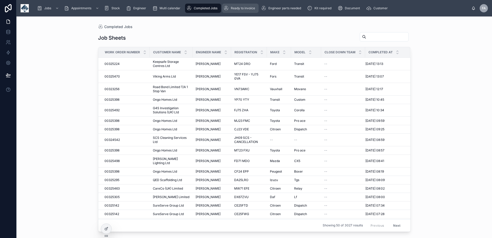
click at [242, 5] on div "Ready to invoice" at bounding box center [240, 8] width 33 height 8
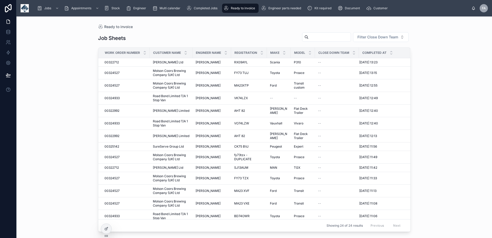
click at [325, 37] on input "text" at bounding box center [330, 36] width 42 height 7
type input "******"
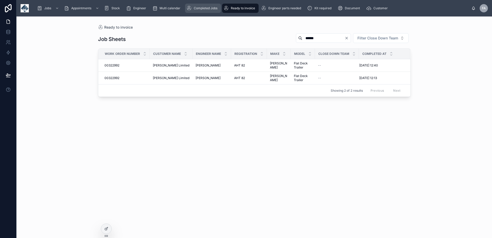
click at [198, 7] on span "Completed Jobs" at bounding box center [206, 8] width 24 height 4
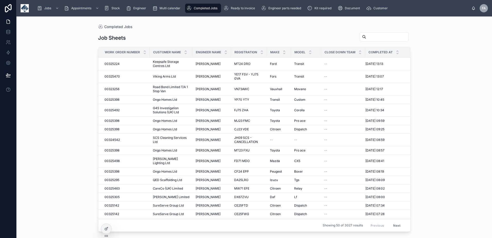
drag, startPoint x: 368, startPoint y: 37, endPoint x: 367, endPoint y: 28, distance: 9.0
click at [368, 37] on input "text" at bounding box center [387, 36] width 42 height 7
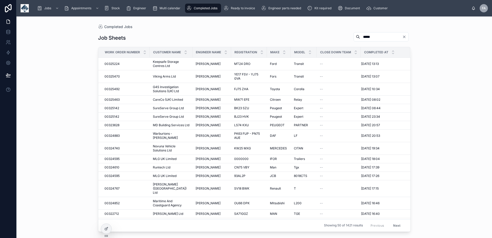
type input "*****"
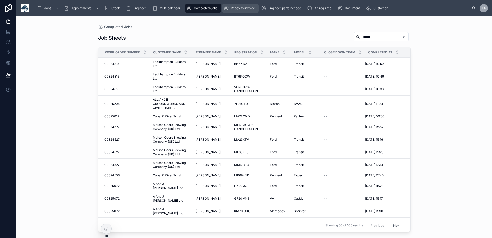
click at [240, 8] on span "Ready to invoice" at bounding box center [243, 8] width 24 height 4
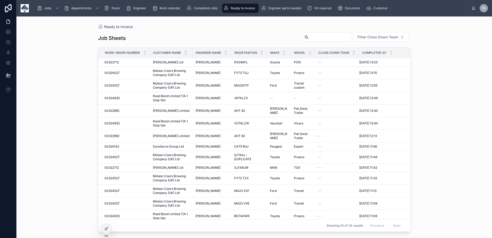
click at [328, 37] on input "text" at bounding box center [330, 36] width 42 height 7
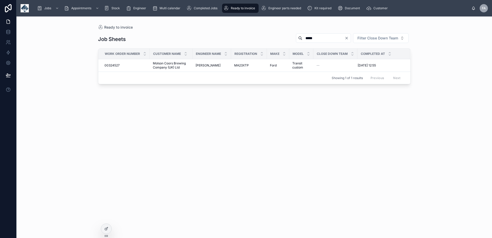
drag, startPoint x: 298, startPoint y: 36, endPoint x: 232, endPoint y: 34, distance: 66.7
click at [234, 34] on div "Job Sheets ***** Filter Close Down Team" at bounding box center [254, 39] width 313 height 12
type input "****"
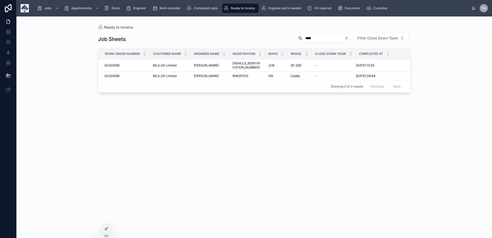
click at [200, 14] on div "Jobs Appointments Stock Engineer Multi calendar Completed Jobs Ready to invoice…" at bounding box center [252, 8] width 438 height 11
click at [200, 11] on div "Completed Jobs" at bounding box center [203, 8] width 33 height 8
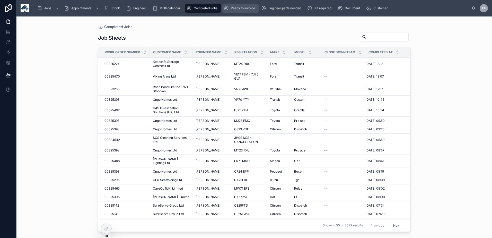
click at [239, 13] on link "Ready to invoice" at bounding box center [240, 8] width 37 height 9
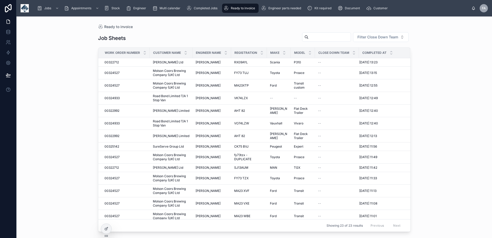
click at [309, 37] on input "text" at bounding box center [330, 36] width 42 height 7
type input "*****"
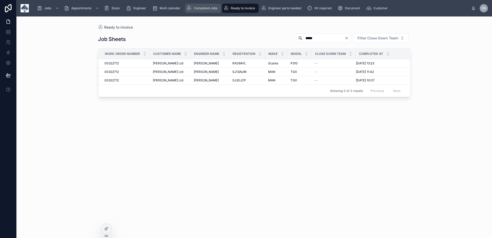
click at [201, 6] on span "Completed Jobs" at bounding box center [206, 8] width 24 height 4
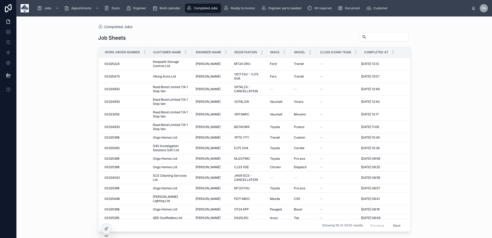
click at [370, 38] on input "text" at bounding box center [387, 36] width 42 height 7
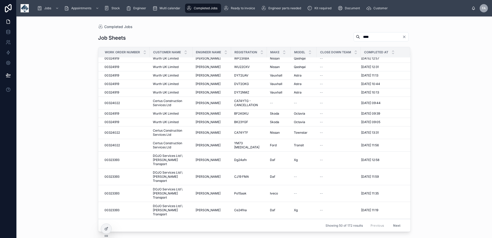
scroll to position [386, 0]
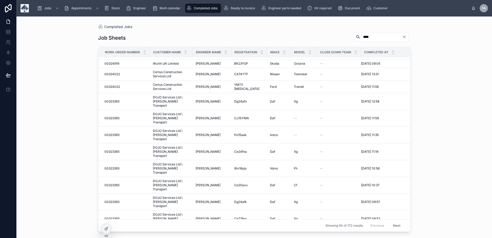
click at [395, 226] on button "Next" at bounding box center [397, 225] width 14 height 8
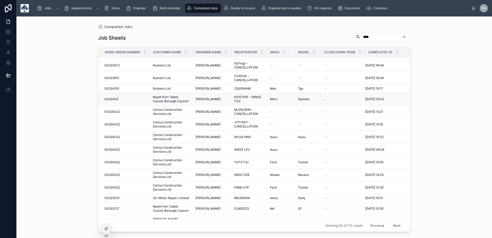
scroll to position [362, 0]
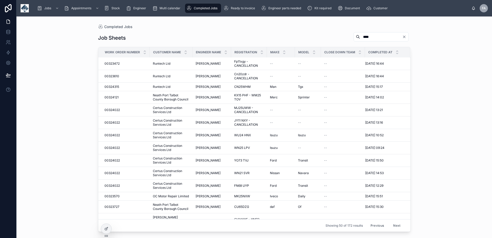
drag, startPoint x: 370, startPoint y: 37, endPoint x: 310, endPoint y: 32, distance: 59.4
click at [310, 32] on div "Job Sheets ****" at bounding box center [254, 38] width 313 height 12
paste input "**"
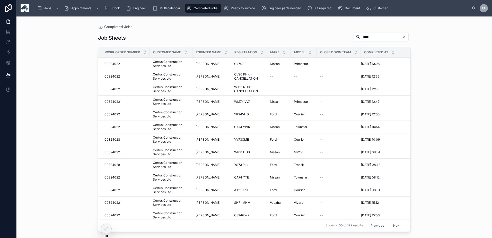
click at [374, 226] on button "Previous" at bounding box center [377, 225] width 21 height 8
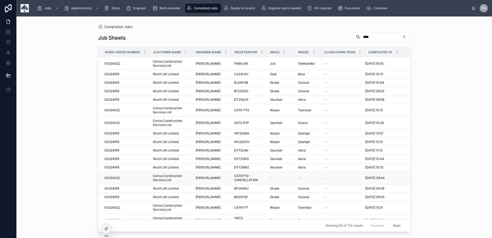
scroll to position [309, 0]
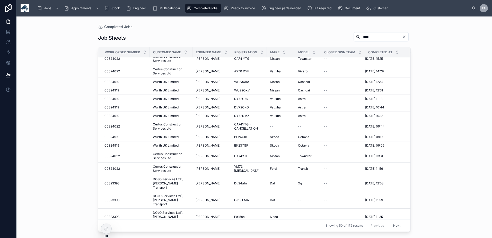
drag, startPoint x: 362, startPoint y: 37, endPoint x: 291, endPoint y: 28, distance: 71.5
click at [291, 28] on div "Completed Jobs Job Sheets **** Work Order Number Customer Name Engineer Name Re…" at bounding box center [254, 123] width 329 height 215
type input "*****"
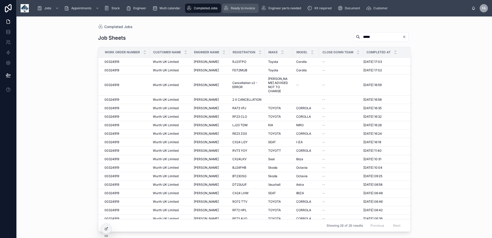
click at [240, 6] on div "Ready to invoice" at bounding box center [240, 8] width 33 height 8
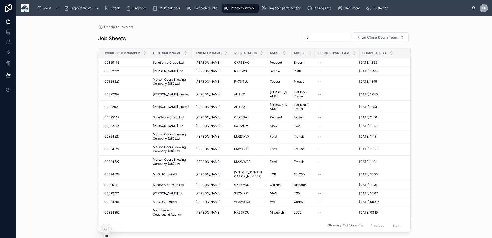
click at [313, 35] on input "text" at bounding box center [330, 37] width 42 height 7
type input "******"
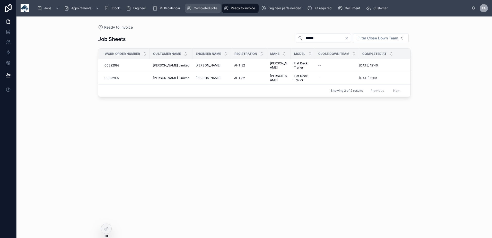
click at [208, 6] on div "Completed Jobs" at bounding box center [203, 8] width 33 height 8
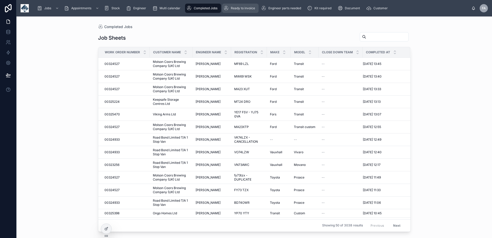
click at [250, 4] on div "Ready to invoice" at bounding box center [240, 8] width 33 height 8
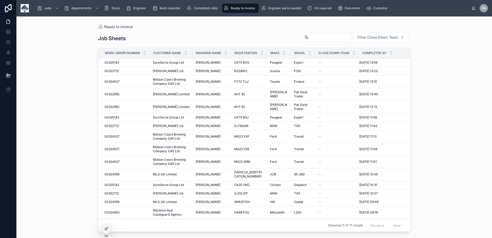
click at [327, 37] on input "text" at bounding box center [330, 37] width 42 height 7
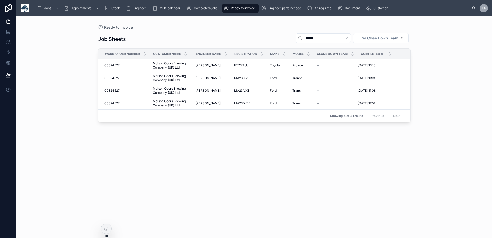
click at [237, 11] on div "Ready to invoice" at bounding box center [240, 8] width 33 height 8
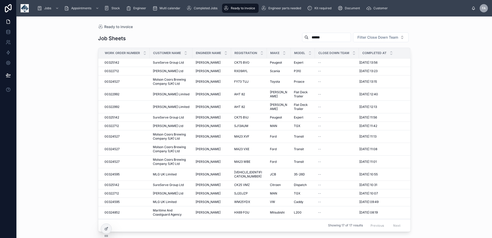
drag, startPoint x: 298, startPoint y: 36, endPoint x: 294, endPoint y: 36, distance: 4.2
click at [302, 36] on div "******" at bounding box center [326, 37] width 49 height 9
drag, startPoint x: 271, startPoint y: 35, endPoint x: 244, endPoint y: 34, distance: 27.3
click at [251, 34] on div "Job Sheets ****** Filter Close Down Team" at bounding box center [254, 38] width 313 height 12
type input "*"
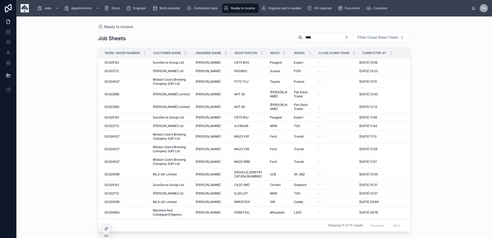
type input "****"
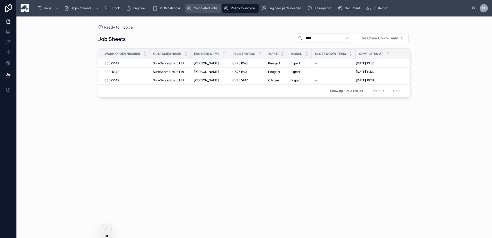
click at [196, 8] on span "Completed Jobs" at bounding box center [206, 8] width 24 height 4
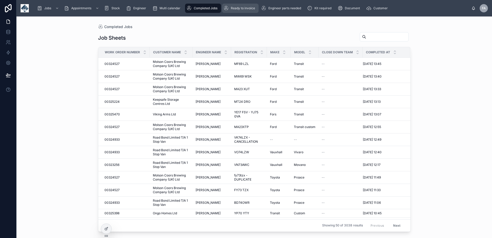
click at [238, 10] on span "Ready to invoice" at bounding box center [243, 8] width 24 height 4
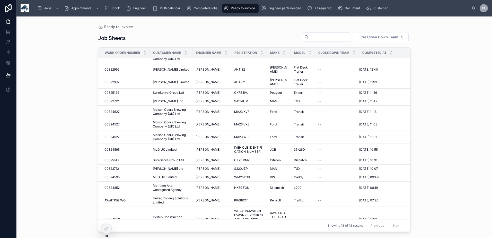
scroll to position [33, 0]
click at [193, 4] on link "Completed Jobs" at bounding box center [203, 8] width 36 height 9
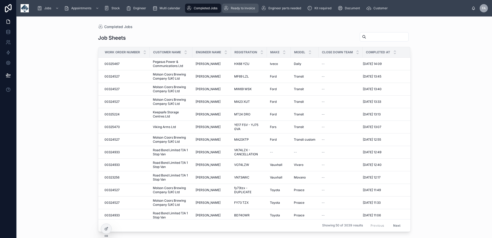
click at [242, 9] on span "Ready to invoice" at bounding box center [243, 8] width 24 height 4
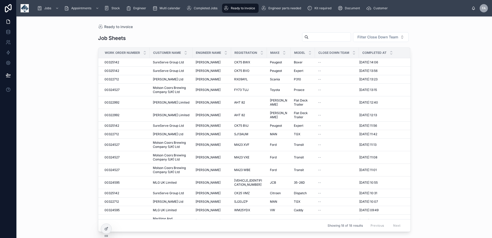
click at [309, 35] on input "text" at bounding box center [330, 36] width 42 height 7
type input "****"
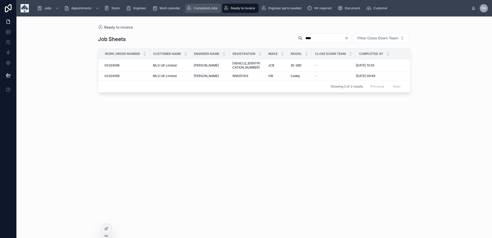
click at [198, 11] on div "Completed Jobs" at bounding box center [203, 8] width 33 height 8
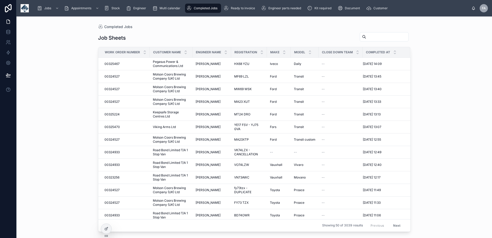
click at [372, 34] on input "text" at bounding box center [387, 36] width 42 height 7
type input "***"
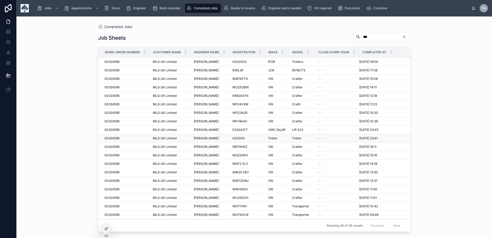
click at [118, 136] on span "00324595" at bounding box center [111, 138] width 15 height 4
click at [115, 60] on span "00324595" at bounding box center [111, 62] width 15 height 4
click at [236, 7] on span "Ready to invoice" at bounding box center [243, 8] width 24 height 4
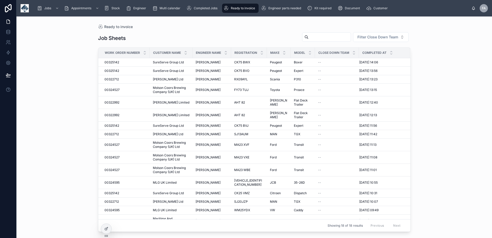
click at [321, 37] on input "text" at bounding box center [330, 36] width 42 height 7
type input "****"
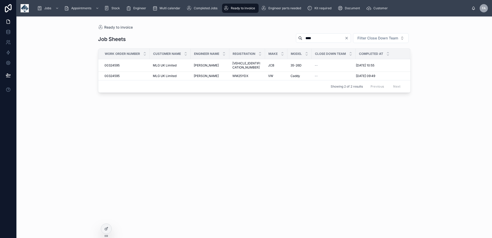
click at [209, 124] on div "Job Sheets **** Filter Close Down Team Work Order Number Customer Name Engineer…" at bounding box center [254, 131] width 313 height 202
click at [203, 12] on link "Completed Jobs" at bounding box center [203, 8] width 36 height 9
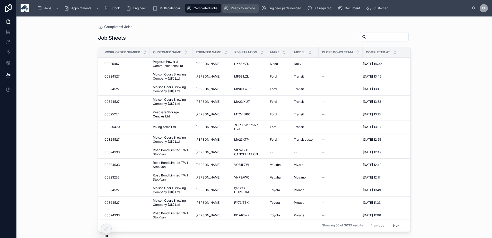
click at [238, 10] on span "Ready to invoice" at bounding box center [243, 8] width 24 height 4
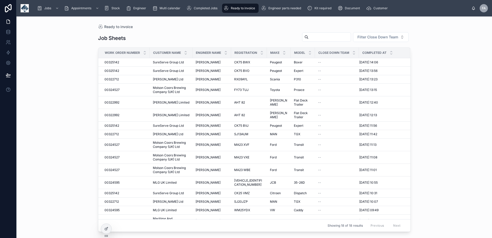
click at [312, 39] on input "text" at bounding box center [330, 36] width 42 height 7
type input "****"
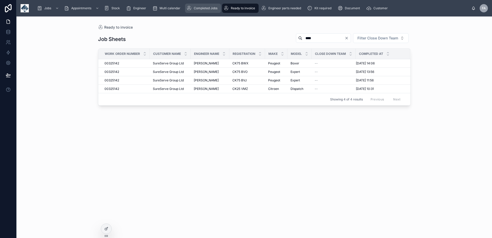
click at [206, 8] on span "Completed Jobs" at bounding box center [206, 8] width 24 height 4
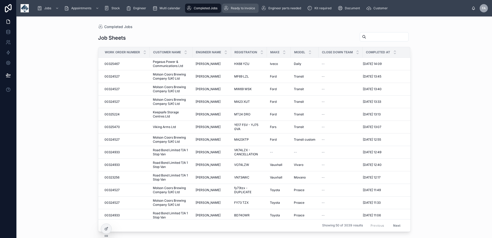
click at [239, 12] on div "Ready to invoice" at bounding box center [240, 8] width 33 height 8
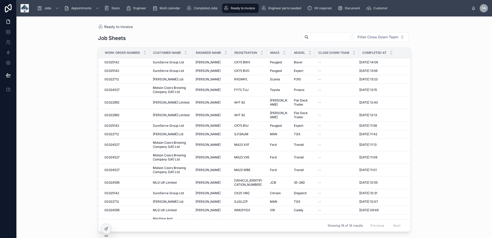
click at [310, 37] on input "text" at bounding box center [330, 36] width 42 height 7
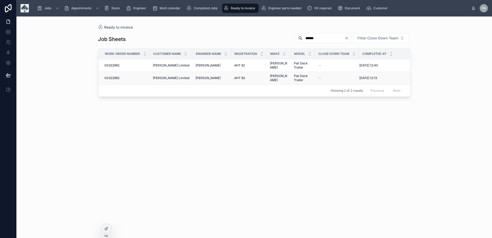
click at [116, 77] on span "00322992" at bounding box center [111, 78] width 15 height 4
click at [114, 64] on span "00322992" at bounding box center [111, 65] width 15 height 4
drag, startPoint x: 114, startPoint y: 64, endPoint x: 122, endPoint y: 44, distance: 21.5
click at [114, 64] on span "00322992" at bounding box center [111, 65] width 15 height 4
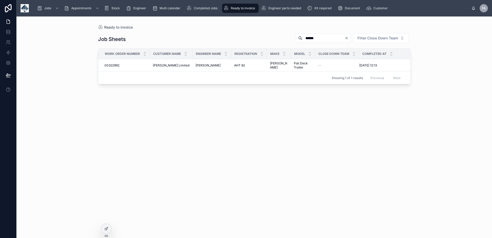
drag, startPoint x: 243, startPoint y: 11, endPoint x: 235, endPoint y: 13, distance: 8.2
click at [243, 11] on div "Ready to invoice" at bounding box center [240, 8] width 33 height 8
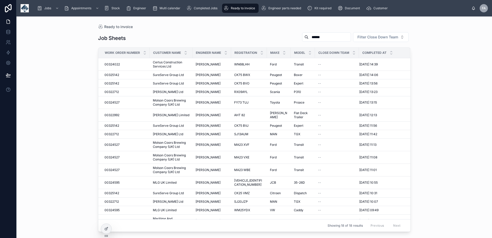
drag, startPoint x: 322, startPoint y: 40, endPoint x: 257, endPoint y: 40, distance: 64.8
click at [257, 40] on div "Job Sheets ****** Filter Close Down Team" at bounding box center [254, 38] width 313 height 12
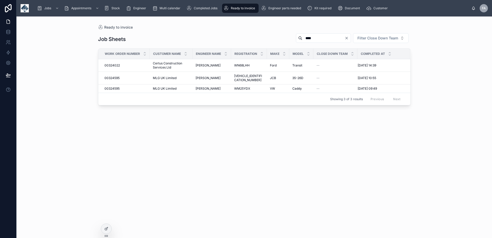
drag, startPoint x: 310, startPoint y: 38, endPoint x: 270, endPoint y: 39, distance: 40.2
click at [270, 39] on div "Job Sheets **** Filter Close Down Team" at bounding box center [254, 39] width 313 height 12
type input "****"
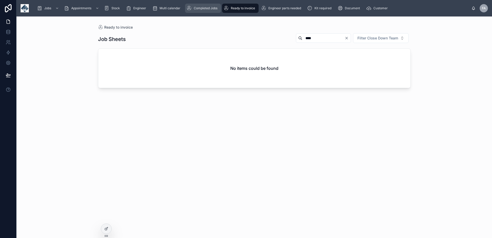
click at [205, 8] on span "Completed Jobs" at bounding box center [206, 8] width 24 height 4
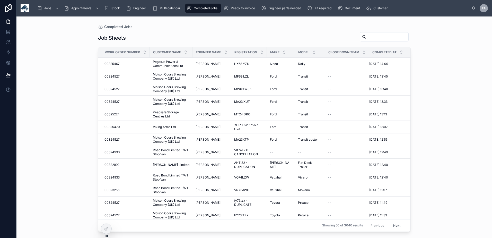
click at [370, 37] on input "text" at bounding box center [387, 36] width 42 height 7
type input "****"
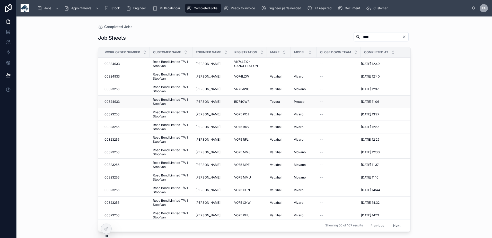
click at [119, 102] on span "00324933" at bounding box center [111, 102] width 15 height 4
click at [117, 76] on span "00324933" at bounding box center [111, 76] width 15 height 4
click at [117, 64] on span "00324933" at bounding box center [111, 64] width 15 height 4
click at [247, 9] on span "Ready to invoice" at bounding box center [243, 8] width 24 height 4
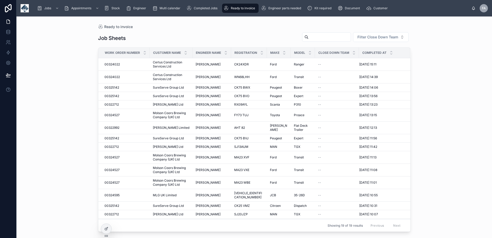
click at [309, 37] on input "text" at bounding box center [330, 36] width 42 height 7
type input "****"
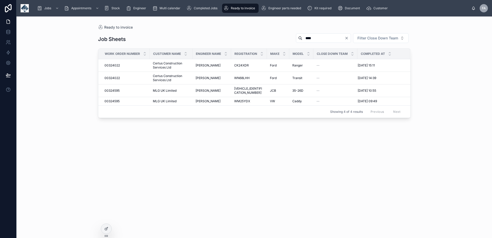
click at [205, 14] on div "Jobs Appointments Stock Engineer Multi calendar Completed Jobs Ready to invoice…" at bounding box center [254, 8] width 476 height 16
click at [203, 12] on div "Completed Jobs" at bounding box center [203, 8] width 33 height 8
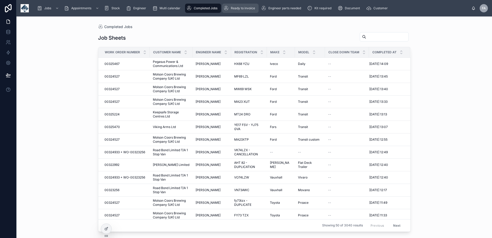
click at [231, 10] on div "Ready to invoice" at bounding box center [240, 8] width 33 height 8
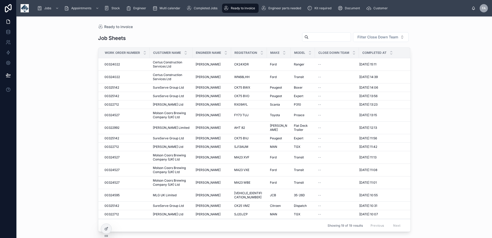
click at [328, 36] on input "text" at bounding box center [330, 36] width 42 height 7
type input "****"
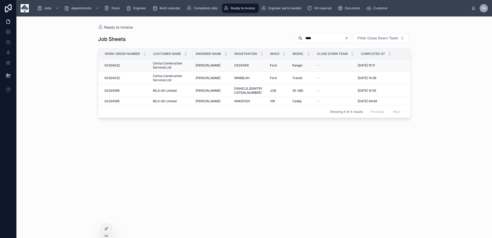
click at [113, 65] on span "00324022" at bounding box center [111, 65] width 15 height 4
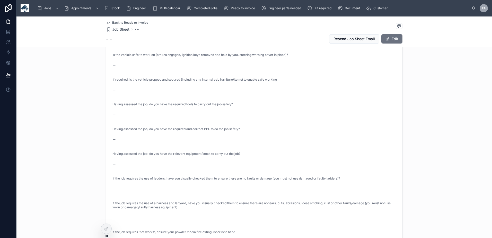
scroll to position [360, 0]
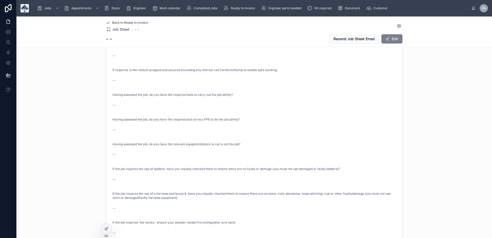
click at [393, 42] on button "Edit" at bounding box center [391, 38] width 21 height 9
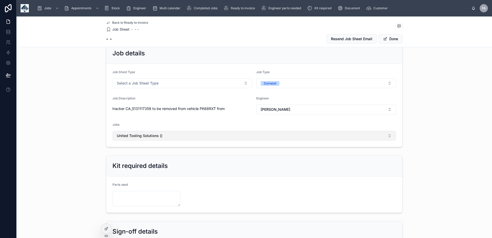
scroll to position [0, 0]
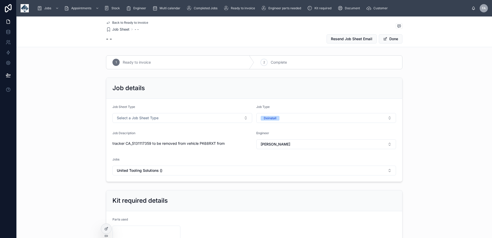
click at [224, 124] on form "Job Sheet Type Select a Job Sheet Type Job Type Deinstall Job Description track…" at bounding box center [254, 140] width 296 height 83
click at [223, 119] on button "Select a Job Sheet Type" at bounding box center [182, 118] width 140 height 10
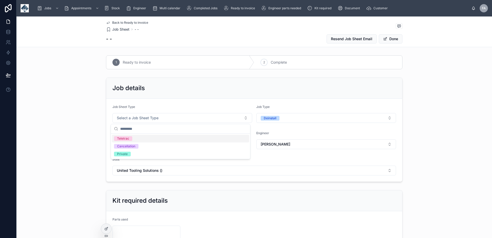
click at [134, 142] on div "Teletrac" at bounding box center [180, 139] width 137 height 8
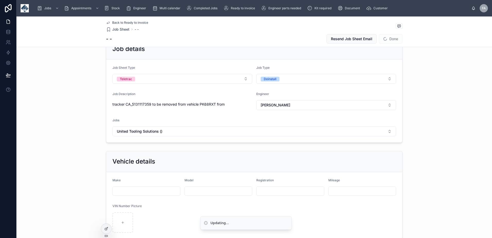
scroll to position [51, 0]
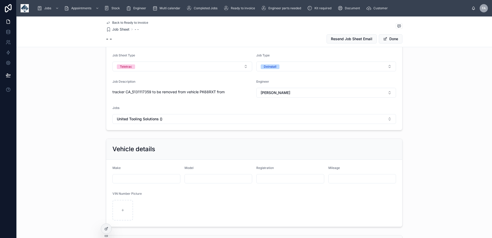
click at [269, 176] on input "text" at bounding box center [290, 178] width 67 height 7
type input "*****"
click at [391, 41] on button "Done" at bounding box center [391, 38] width 24 height 9
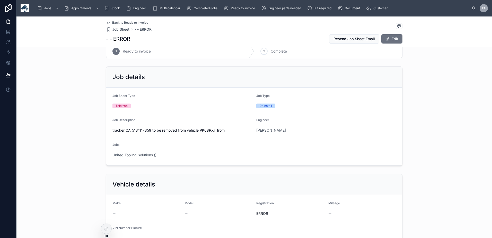
scroll to position [0, 0]
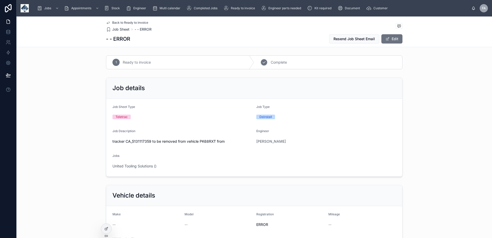
click at [277, 62] on span "Complete" at bounding box center [279, 62] width 16 height 5
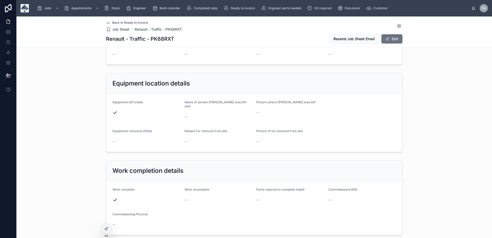
scroll to position [515, 0]
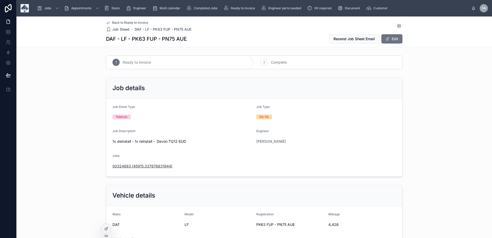
click at [140, 168] on span "00324883 (45915.337876631944)" at bounding box center [142, 165] width 60 height 5
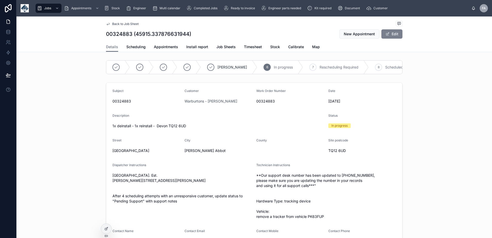
click at [396, 36] on button "Edit" at bounding box center [391, 33] width 21 height 9
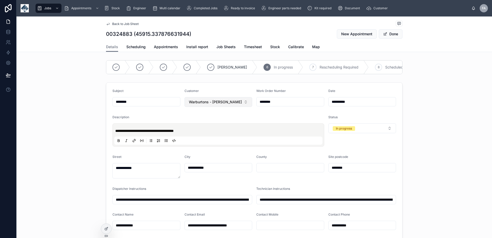
click at [244, 106] on button "Warburtons - [PERSON_NAME]" at bounding box center [218, 102] width 68 height 10
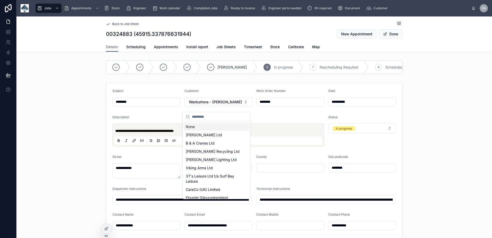
click at [194, 125] on div "None" at bounding box center [216, 126] width 65 height 8
type input "**********"
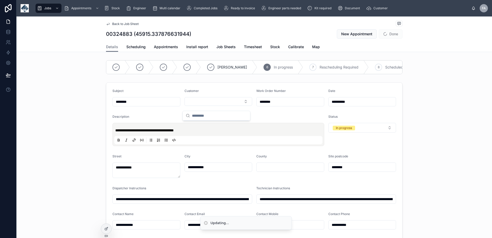
type input "**********"
click at [197, 106] on button "Select Button" at bounding box center [218, 101] width 68 height 9
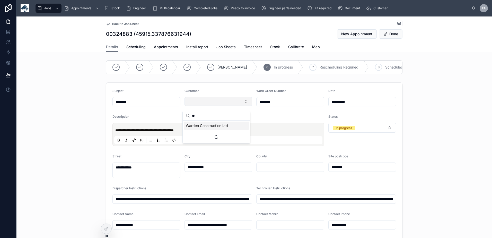
type input "***"
type input "**********"
type input "*****"
type input "**********"
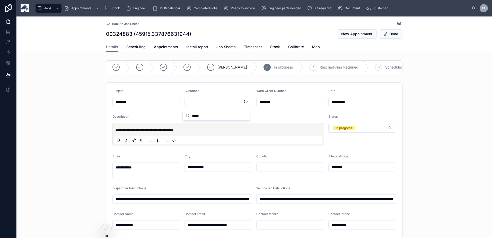
type input "**********"
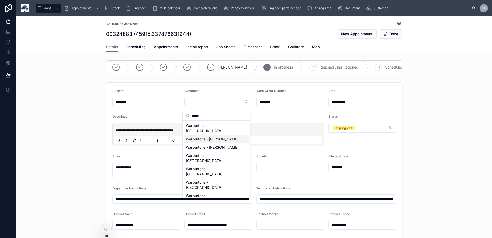
type input "*****"
click at [216, 136] on span "Warburtons - Newton Abbott" at bounding box center [212, 138] width 53 height 5
type input "**********"
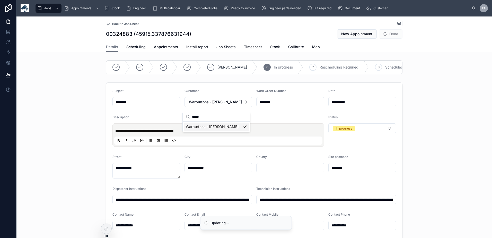
type input "**********"
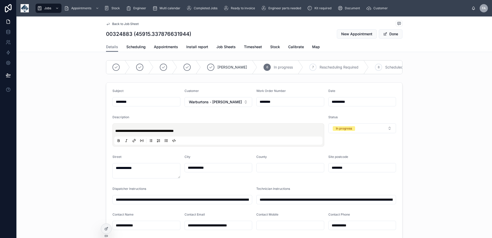
type input "**********"
click at [270, 105] on input "********" at bounding box center [290, 101] width 67 height 7
click at [271, 105] on input "********" at bounding box center [290, 101] width 67 height 7
type input "**********"
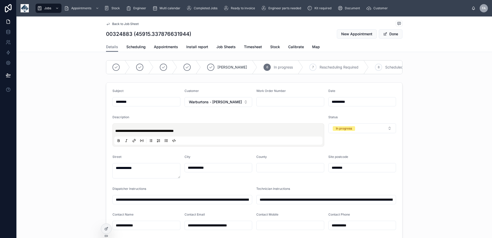
type input "**********"
click at [265, 121] on div "Description" at bounding box center [218, 118] width 212 height 6
type input "**********"
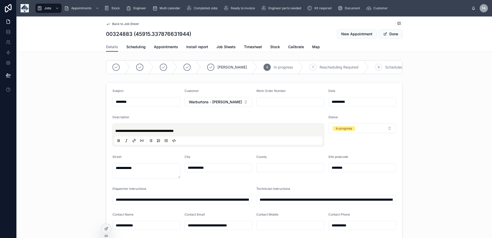
type input "**********"
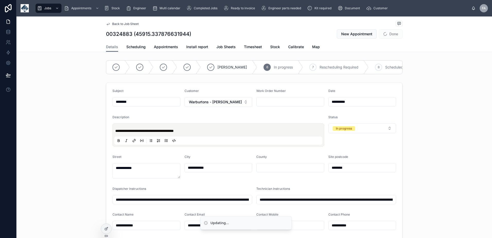
type input "**********"
click at [272, 104] on input "text" at bounding box center [290, 101] width 67 height 7
type input "**********"
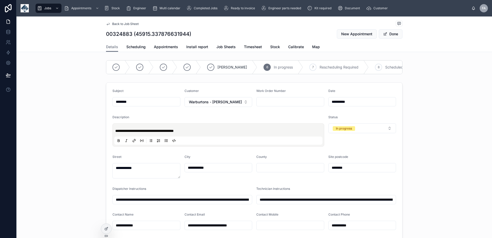
type input "**********"
paste input "********"
type input "********"
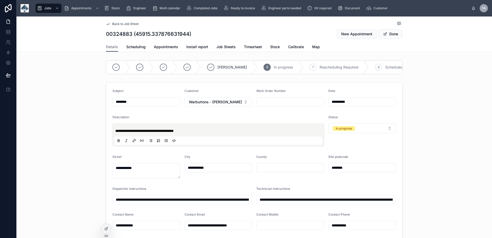
type input "**********"
type input "********"
click at [429, 86] on div "**********" at bounding box center [254, 189] width 476 height 218
type input "**********"
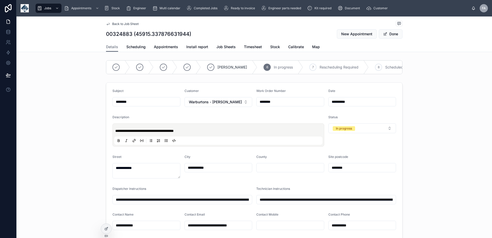
type input "**********"
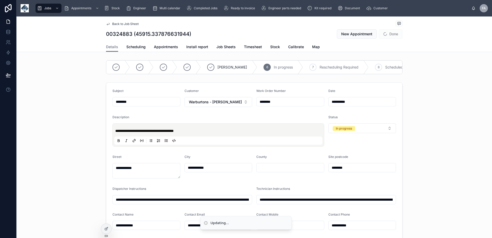
type input "**********"
click at [393, 35] on button "Done" at bounding box center [391, 33] width 24 height 9
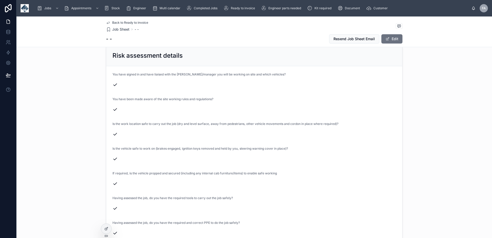
scroll to position [1081, 0]
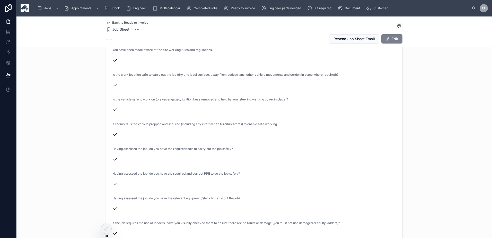
click at [389, 40] on button "Edit" at bounding box center [391, 38] width 21 height 9
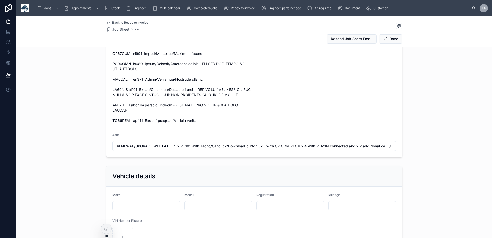
scroll to position [216, 0]
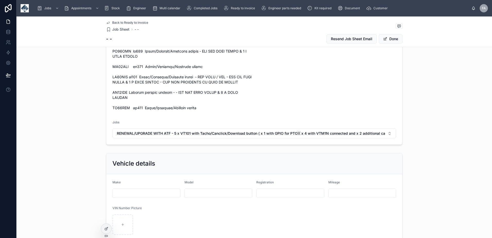
click at [262, 190] on input "text" at bounding box center [290, 192] width 67 height 7
click at [275, 190] on input "***" at bounding box center [290, 192] width 67 height 7
type input "*"
type input "*****"
click at [391, 41] on button "Done" at bounding box center [391, 38] width 24 height 9
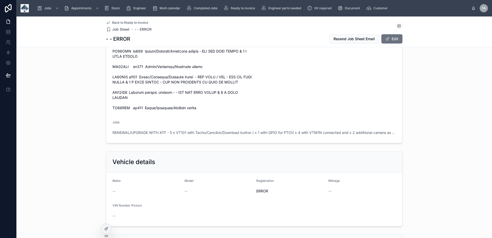
scroll to position [0, 0]
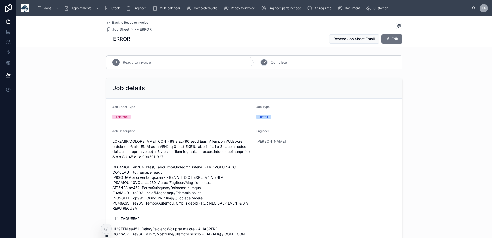
click at [273, 60] on span "Complete" at bounding box center [279, 62] width 16 height 5
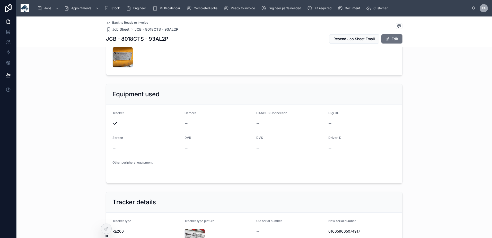
scroll to position [309, 0]
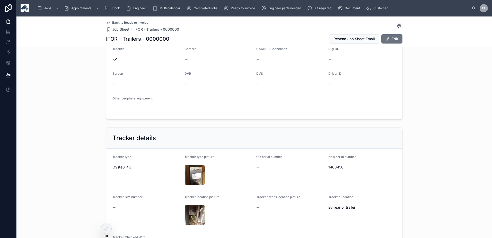
scroll to position [360, 0]
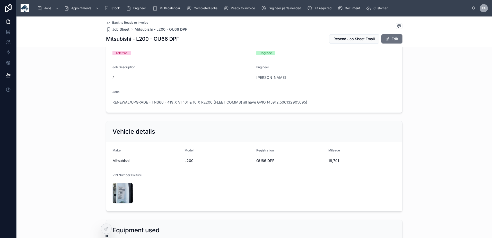
scroll to position [103, 0]
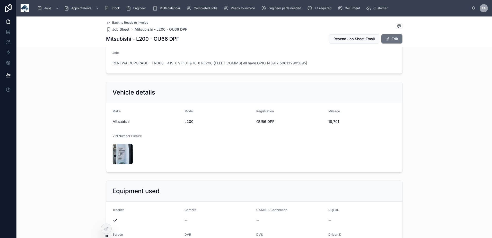
click at [331, 125] on div "18,701" at bounding box center [362, 121] width 68 height 8
copy span "18,701"
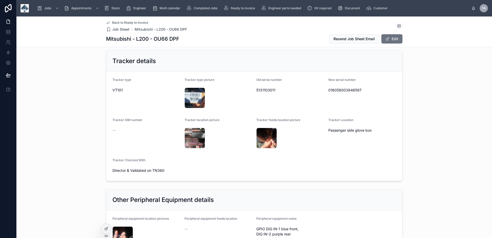
scroll to position [360, 0]
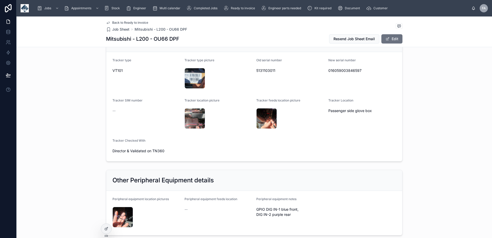
click at [263, 71] on span "5131103011" at bounding box center [290, 70] width 68 height 5
copy span "5131103011"
click at [335, 71] on span "016059003846597" at bounding box center [362, 70] width 68 height 5
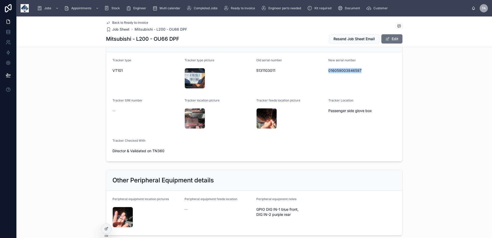
copy span "016059003846597"
click at [341, 71] on span "016059003846597" at bounding box center [362, 70] width 68 height 5
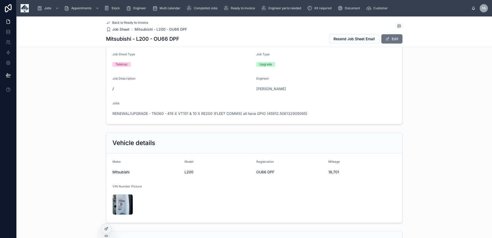
scroll to position [51, 0]
click at [263, 172] on span "OU66 DPF" at bounding box center [290, 172] width 68 height 5
copy span "OU66 DPF"
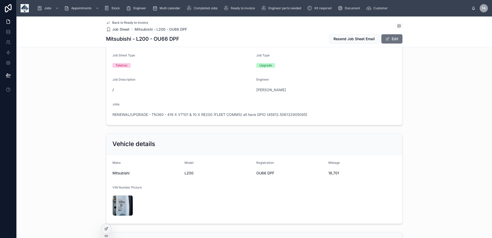
click at [331, 172] on span "18,701" at bounding box center [362, 172] width 68 height 5
copy span "18,701"
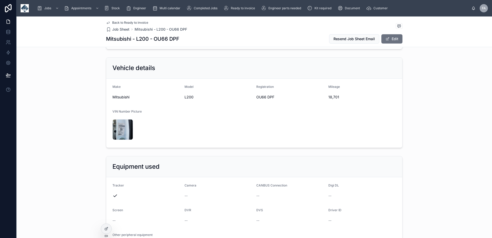
scroll to position [206, 0]
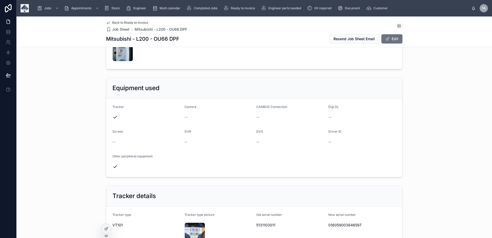
click at [337, 223] on span "016059003846597" at bounding box center [362, 224] width 68 height 5
click at [338, 225] on span "016059003846597" at bounding box center [362, 224] width 68 height 5
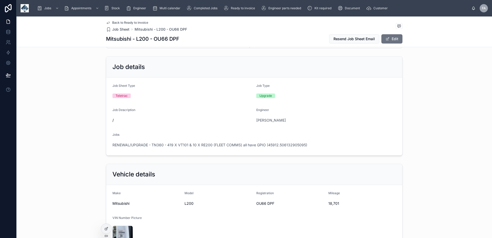
scroll to position [0, 0]
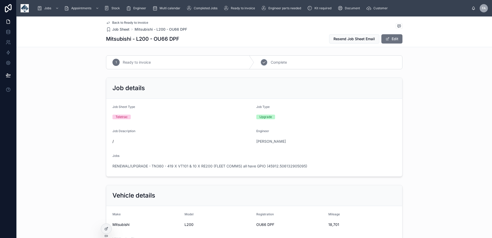
click at [277, 61] on span "Complete" at bounding box center [279, 62] width 16 height 5
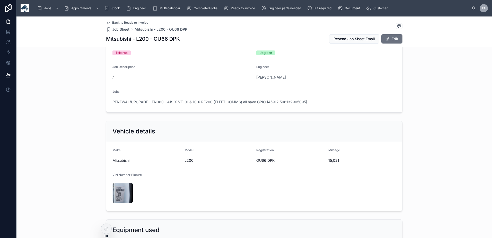
scroll to position [103, 0]
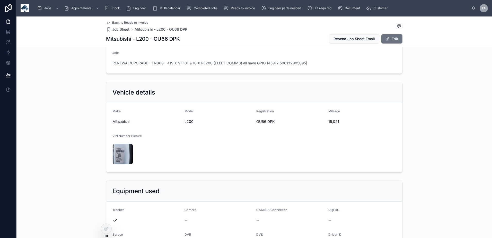
click at [330, 121] on span "15,021" at bounding box center [362, 121] width 68 height 5
copy span "15,021"
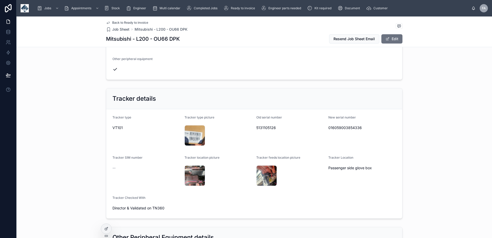
scroll to position [309, 0]
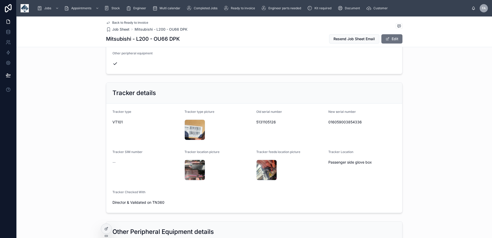
click at [269, 122] on span "5131105126" at bounding box center [290, 121] width 68 height 5
copy span "5131105126"
click at [341, 122] on span "016059003854336" at bounding box center [362, 121] width 68 height 5
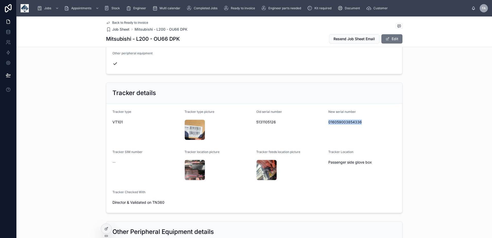
copy span "016059003854336"
drag, startPoint x: 139, startPoint y: 204, endPoint x: 110, endPoint y: 203, distance: 29.6
click at [110, 203] on form "Tracker type VT101 Tracker type picture 20250929_101414 .jpg Old serial number …" at bounding box center [254, 157] width 296 height 109
copy span "Director & Validated on TN360"
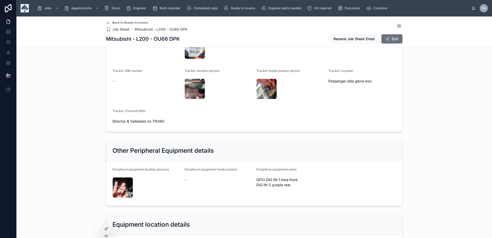
scroll to position [154, 0]
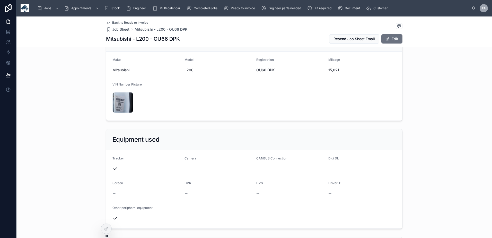
click at [258, 71] on span "OU66 DPK" at bounding box center [290, 69] width 68 height 5
copy span "OU66 DPK"
click at [331, 70] on span "15,021" at bounding box center [362, 69] width 68 height 5
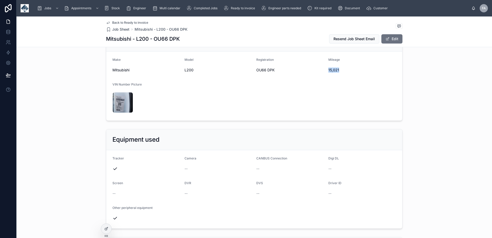
click at [331, 70] on span "15,021" at bounding box center [362, 69] width 68 height 5
copy span "15,021"
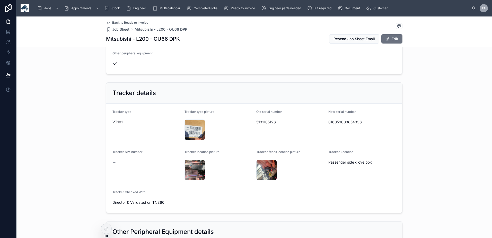
click at [350, 122] on span "016059003854336" at bounding box center [362, 121] width 68 height 5
copy span "016059003854336"
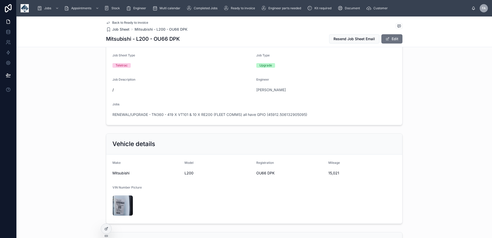
scroll to position [0, 0]
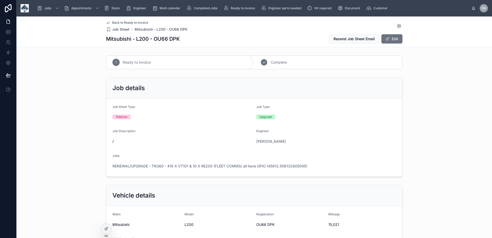
click at [274, 63] on span "Complete" at bounding box center [279, 62] width 16 height 5
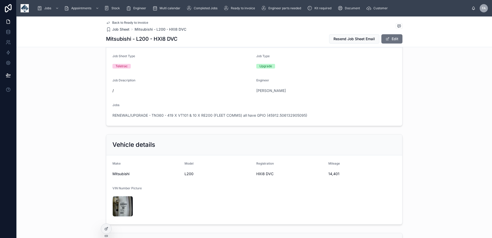
scroll to position [103, 0]
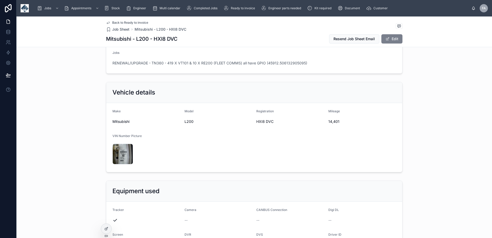
click at [391, 37] on button "Edit" at bounding box center [391, 38] width 21 height 9
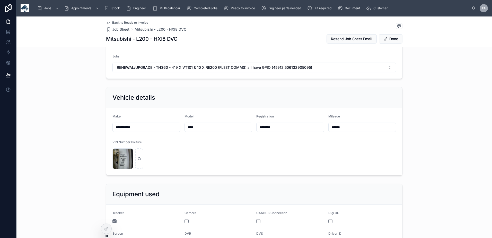
drag, startPoint x: 280, startPoint y: 125, endPoint x: 239, endPoint y: 125, distance: 40.7
click at [235, 125] on form "**********" at bounding box center [254, 141] width 296 height 67
paste input "text"
click at [267, 126] on input "*******" at bounding box center [290, 127] width 67 height 7
type input "********"
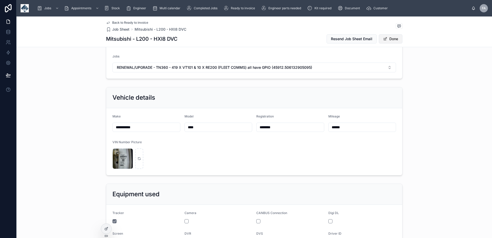
click at [391, 39] on button "Done" at bounding box center [391, 38] width 24 height 9
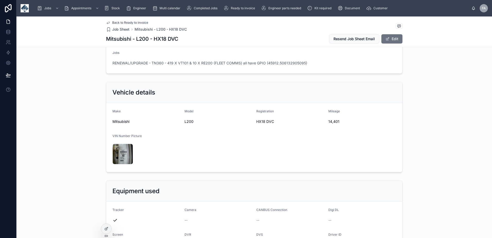
click at [330, 122] on span "14,401" at bounding box center [362, 121] width 68 height 5
copy span "14,401"
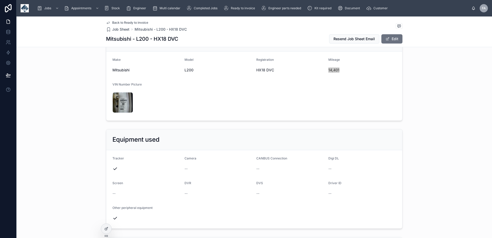
scroll to position [257, 0]
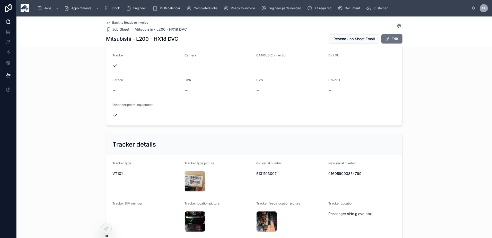
click at [261, 173] on span "5131103007" at bounding box center [290, 173] width 68 height 5
copy span "5131103007"
click at [350, 170] on div "016059003854799" at bounding box center [362, 173] width 68 height 8
click at [350, 171] on div "016059003854799" at bounding box center [362, 173] width 68 height 8
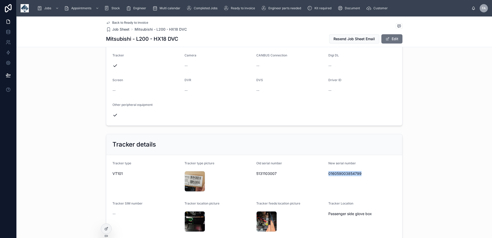
copy span "016059003854799"
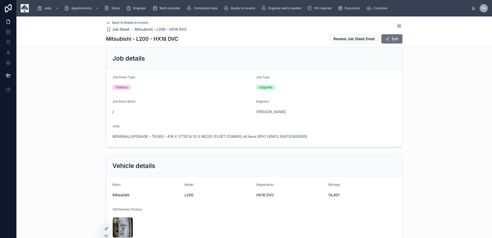
scroll to position [103, 0]
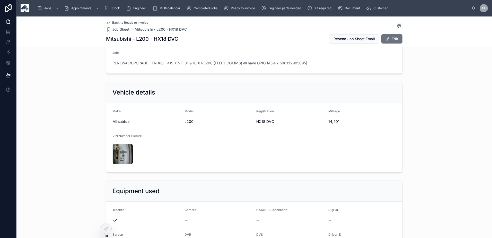
click at [259, 118] on div "HX18 DVC" at bounding box center [290, 121] width 68 height 8
click at [259, 120] on span "HX18 DVC" at bounding box center [290, 121] width 68 height 5
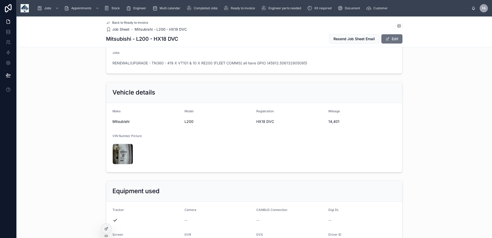
click at [330, 124] on span "14,401" at bounding box center [362, 121] width 68 height 5
copy span "14,401"
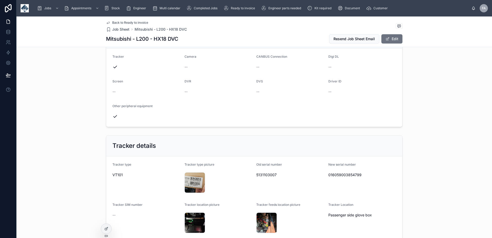
scroll to position [257, 0]
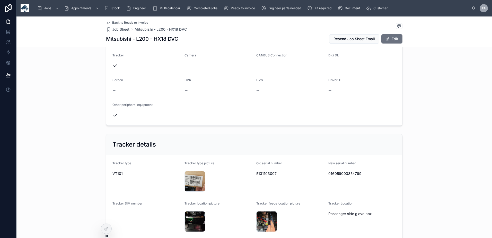
click at [349, 172] on span "016059003854799" at bounding box center [362, 173] width 68 height 5
copy span "016059003854799"
click at [295, 92] on div "--" at bounding box center [290, 90] width 68 height 5
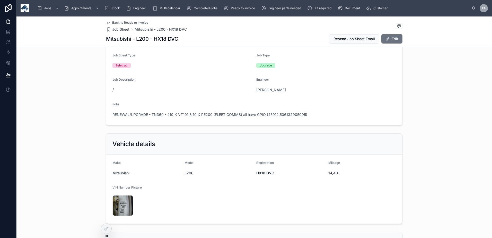
scroll to position [0, 0]
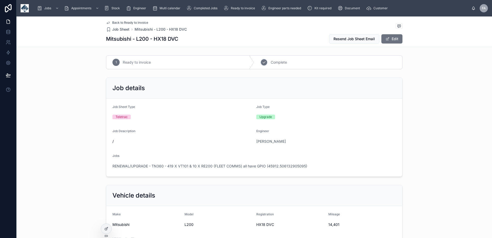
click at [286, 61] on div "2 Complete" at bounding box center [328, 62] width 148 height 13
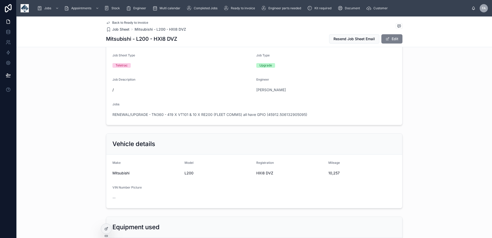
click at [393, 41] on button "Edit" at bounding box center [391, 38] width 21 height 9
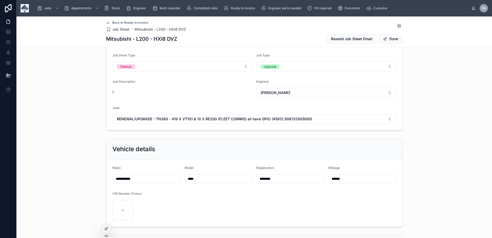
drag, startPoint x: 277, startPoint y: 180, endPoint x: 250, endPoint y: 181, distance: 27.3
click at [229, 180] on form "**********" at bounding box center [254, 193] width 296 height 67
paste input "text"
click at [266, 179] on input "*******" at bounding box center [290, 178] width 67 height 7
type input "********"
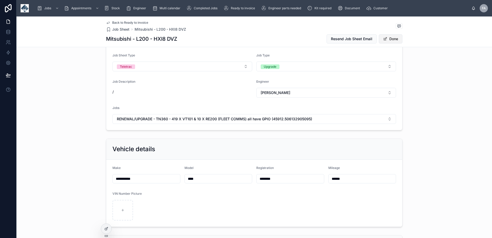
click at [393, 36] on button "Done" at bounding box center [391, 38] width 24 height 9
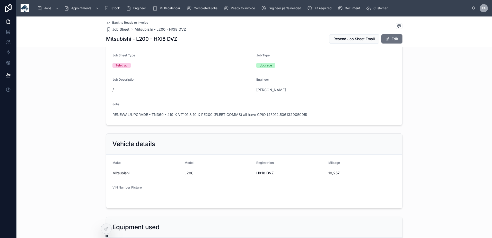
click at [333, 173] on span "10,257" at bounding box center [362, 172] width 68 height 5
copy span "10,257"
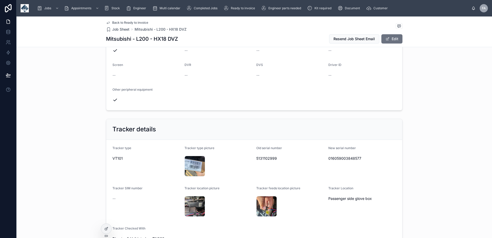
scroll to position [257, 0]
click at [265, 156] on span "5131102999" at bounding box center [290, 157] width 68 height 5
copy span "5131102999"
click at [349, 159] on span "016059003848577" at bounding box center [362, 157] width 68 height 5
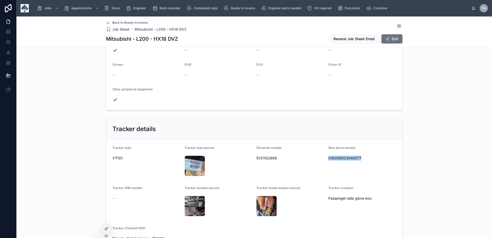
click at [349, 159] on span "016059003848577" at bounding box center [362, 157] width 68 height 5
copy span "016059003848577"
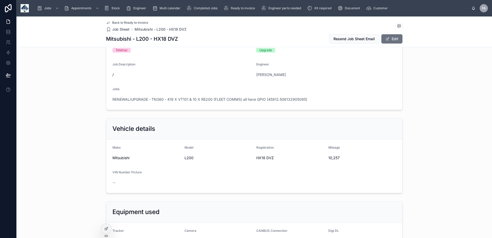
scroll to position [51, 0]
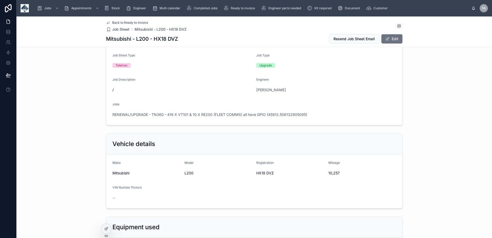
click at [331, 171] on span "10,257" at bounding box center [362, 172] width 68 height 5
copy span "10,257"
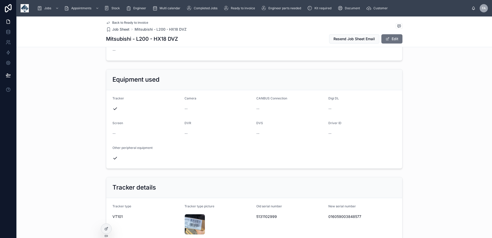
scroll to position [103, 0]
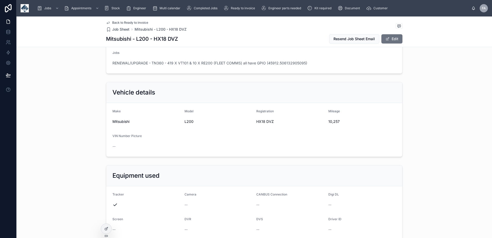
click at [260, 120] on span "HX18 DVZ" at bounding box center [290, 121] width 68 height 5
click at [260, 122] on span "HX18 DVZ" at bounding box center [290, 121] width 68 height 5
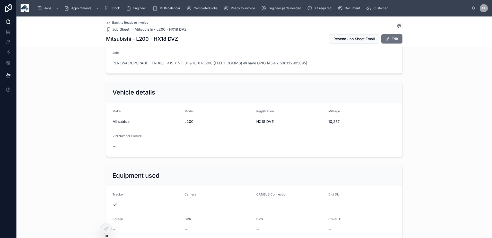
click at [332, 121] on span "10,257" at bounding box center [362, 121] width 68 height 5
copy span "10,257"
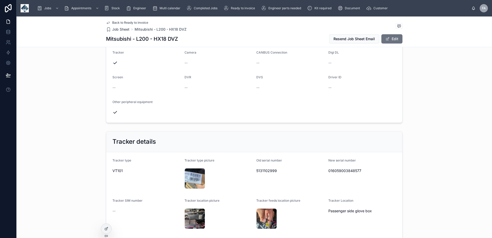
scroll to position [257, 0]
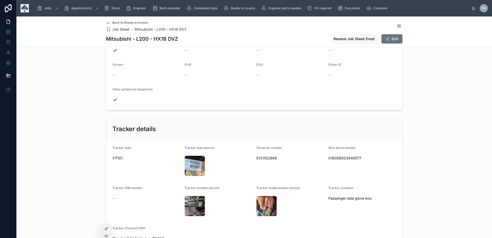
click at [342, 156] on span "016059003848577" at bounding box center [362, 157] width 68 height 5
copy span "016059003848577"
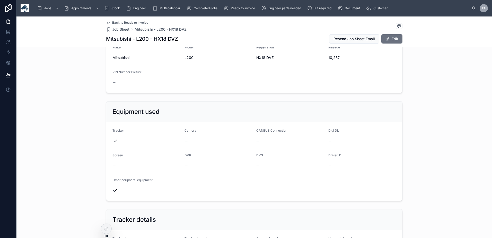
scroll to position [0, 0]
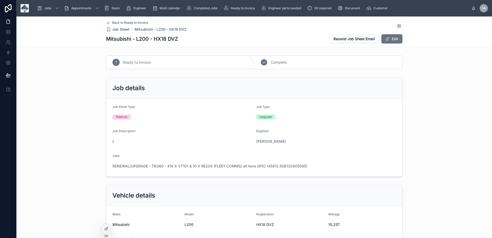
click at [281, 61] on span "Complete" at bounding box center [279, 62] width 16 height 5
click at [331, 221] on div "11,289" at bounding box center [362, 224] width 68 height 8
copy span "11,289"
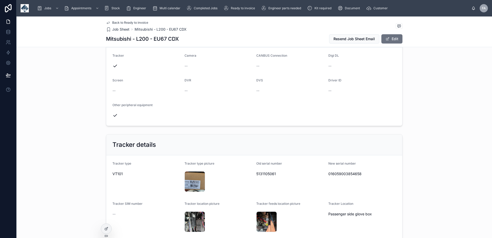
scroll to position [257, 0]
click at [269, 174] on span "5131105061" at bounding box center [290, 173] width 68 height 5
copy span "5131105061"
click at [350, 172] on span "016059003854658" at bounding box center [362, 173] width 68 height 5
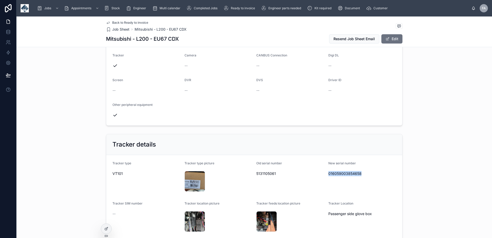
click at [350, 172] on span "016059003854658" at bounding box center [362, 173] width 68 height 5
copy span "016059003854658"
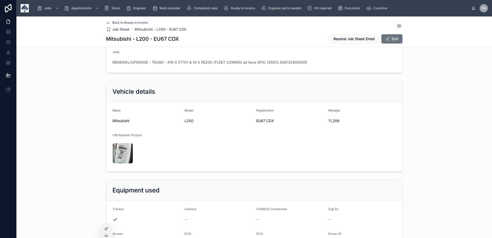
scroll to position [103, 0]
click at [257, 122] on span "EU67 CDX" at bounding box center [290, 121] width 68 height 5
copy span "EU67 CDX"
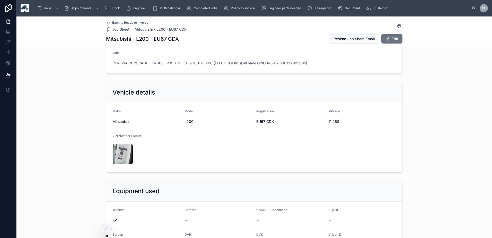
click at [332, 122] on span "11,289" at bounding box center [362, 121] width 68 height 5
click at [331, 122] on span "11,289" at bounding box center [362, 121] width 68 height 5
click at [331, 121] on span "11,289" at bounding box center [362, 121] width 68 height 5
copy span "11,289"
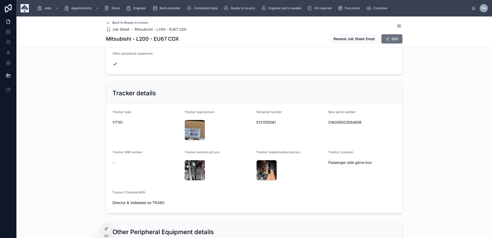
scroll to position [309, 0]
click at [346, 118] on div "016059003854658" at bounding box center [362, 122] width 68 height 8
copy span "016059003854658"
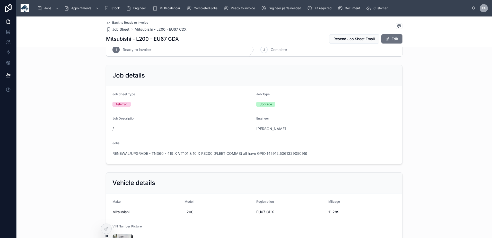
scroll to position [0, 0]
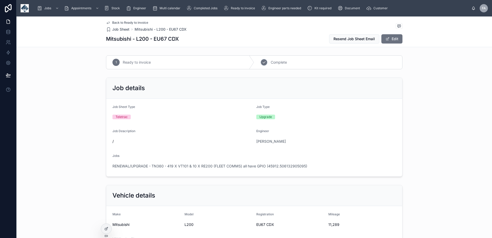
click at [300, 60] on div "2 Complete" at bounding box center [328, 62] width 148 height 13
click at [333, 223] on span "11,430" at bounding box center [362, 224] width 68 height 5
copy span "11,430"
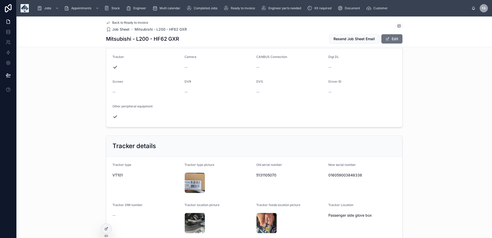
scroll to position [257, 0]
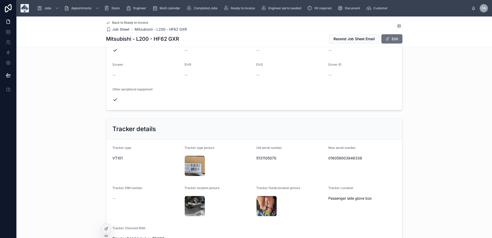
click at [263, 160] on span "5131105070" at bounding box center [290, 157] width 68 height 5
copy span "5131105070"
click at [343, 157] on span "016059003848338" at bounding box center [362, 157] width 68 height 5
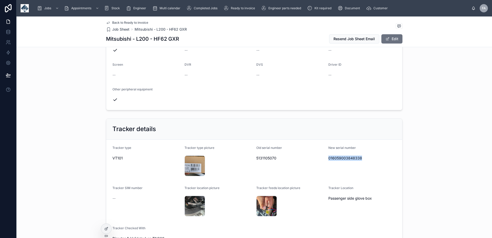
copy span "016059003848338"
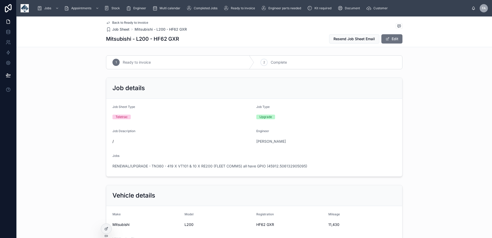
scroll to position [103, 0]
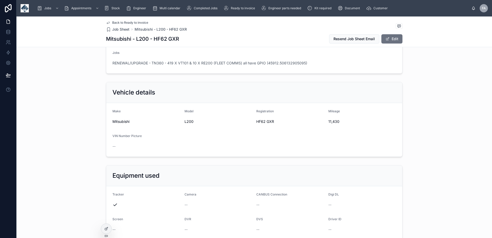
click at [260, 121] on span "HF62 GXR" at bounding box center [290, 121] width 68 height 5
copy span "HF62 GXR"
click at [333, 123] on span "11,430" at bounding box center [362, 121] width 68 height 5
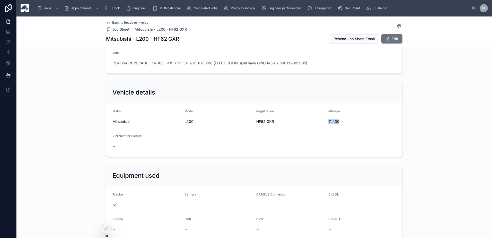
click at [333, 123] on span "11,430" at bounding box center [362, 121] width 68 height 5
copy span "11,430"
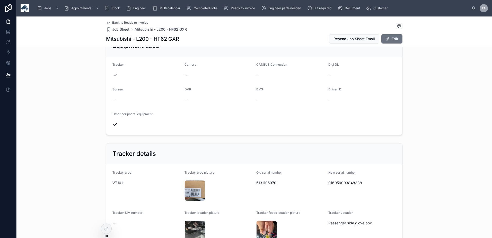
scroll to position [309, 0]
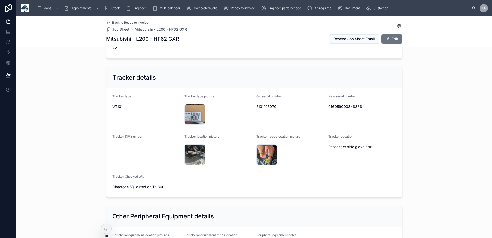
click at [340, 104] on span "016059003848338" at bounding box center [362, 106] width 68 height 5
copy span "016059003848338"
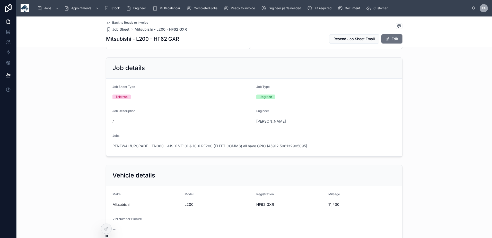
scroll to position [0, 0]
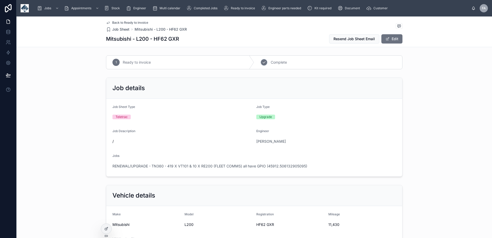
click at [277, 67] on div "2 Complete" at bounding box center [328, 62] width 148 height 13
drag, startPoint x: 390, startPoint y: 37, endPoint x: 380, endPoint y: 94, distance: 58.3
click at [390, 37] on button "Edit" at bounding box center [391, 38] width 21 height 9
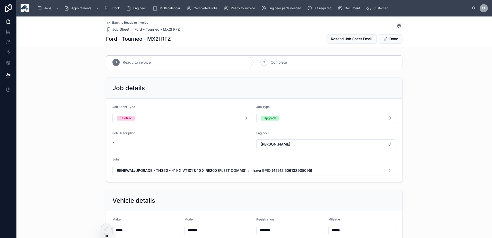
paste input "text"
click at [266, 231] on input "*******" at bounding box center [290, 229] width 67 height 7
type input "********"
click at [392, 43] on button "Done" at bounding box center [391, 38] width 24 height 9
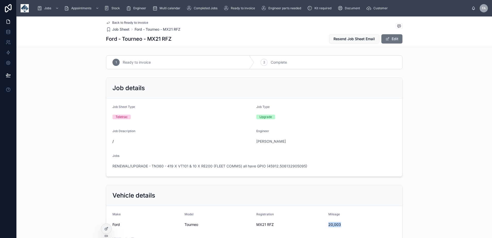
click at [334, 224] on span "20,003" at bounding box center [362, 224] width 68 height 5
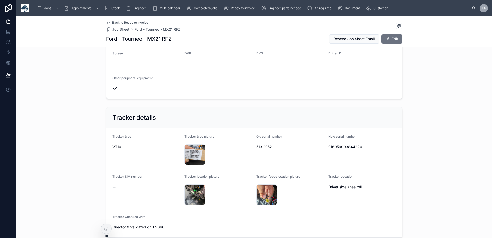
scroll to position [309, 0]
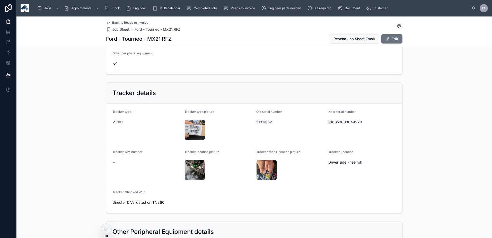
click at [262, 124] on span "513110521" at bounding box center [290, 121] width 68 height 5
copy span "513110521"
click at [352, 122] on span "016059003844220" at bounding box center [362, 121] width 68 height 5
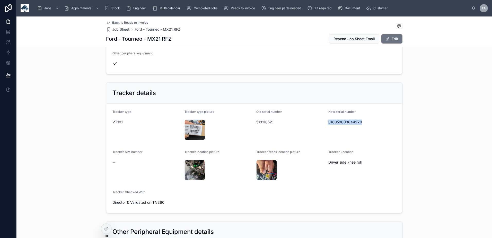
copy span "016059003844220"
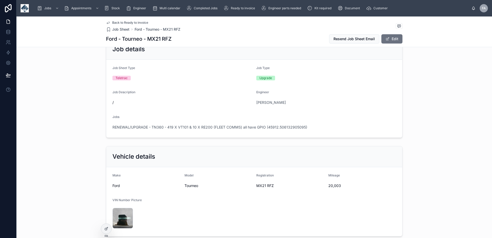
scroll to position [51, 0]
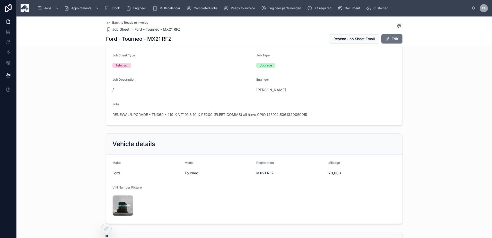
click at [260, 173] on span "MX21 RFZ" at bounding box center [290, 172] width 68 height 5
copy span "MX21 RFZ"
click at [332, 174] on span "20,003" at bounding box center [362, 172] width 68 height 5
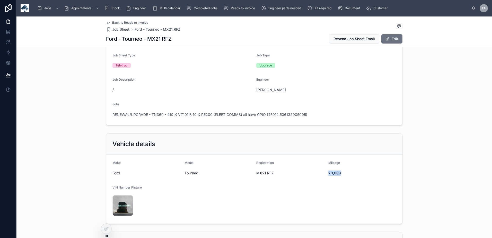
click at [332, 174] on span "20,003" at bounding box center [362, 172] width 68 height 5
copy span "20,003"
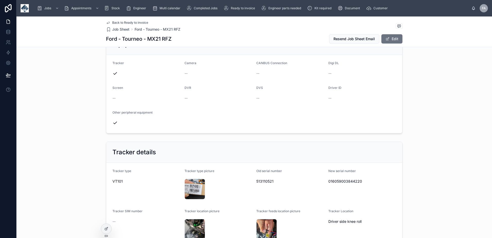
scroll to position [309, 0]
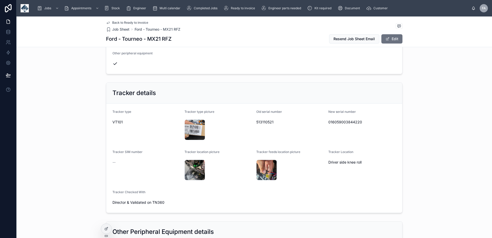
click at [339, 124] on span "016059003844220" at bounding box center [362, 121] width 68 height 5
copy span "016059003844220"
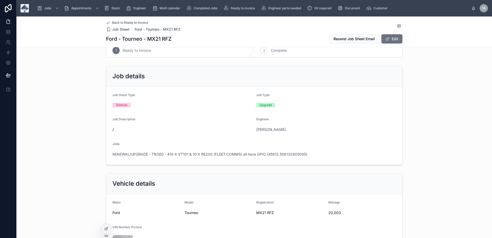
scroll to position [0, 0]
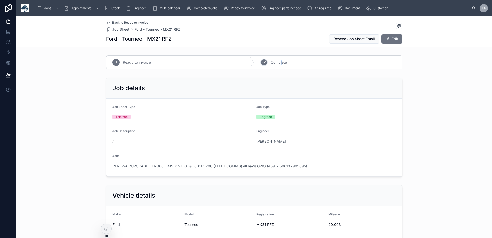
click at [278, 57] on div "2 Complete" at bounding box center [328, 62] width 148 height 13
click at [391, 40] on button "Edit" at bounding box center [391, 38] width 21 height 9
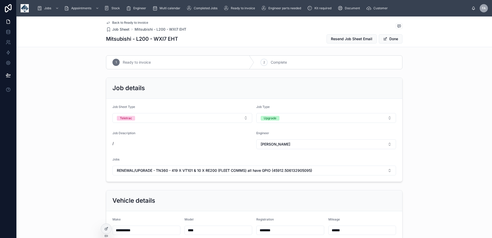
drag, startPoint x: 277, startPoint y: 228, endPoint x: 244, endPoint y: 225, distance: 33.6
paste input "text"
click at [266, 230] on input "*******" at bounding box center [290, 229] width 67 height 7
type input "********"
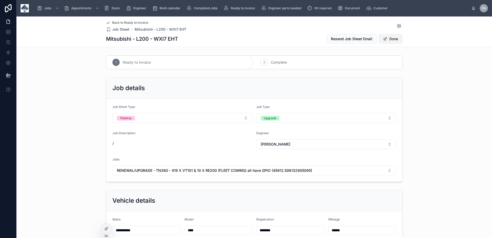
click at [394, 39] on button "Done" at bounding box center [391, 38] width 24 height 9
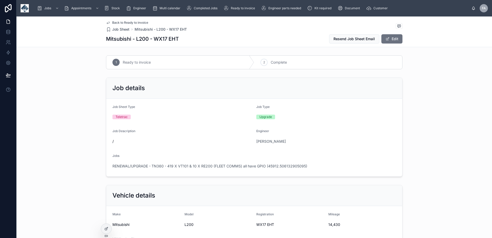
click at [336, 224] on span "14,430" at bounding box center [362, 224] width 68 height 5
copy span "14,430"
click at [330, 226] on span "14,430" at bounding box center [362, 224] width 68 height 5
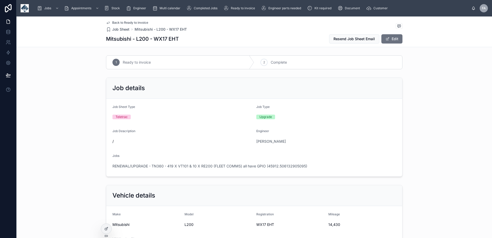
copy span "14,430"
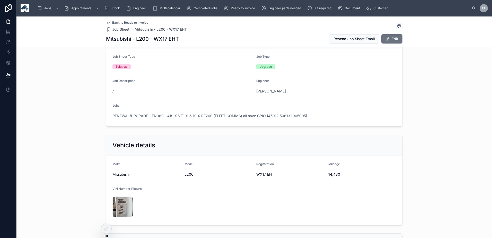
scroll to position [103, 0]
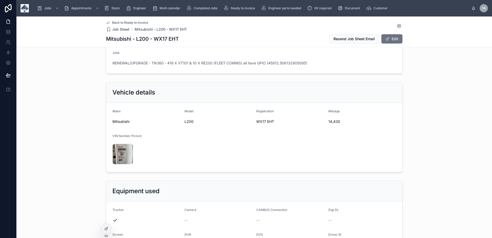
drag, startPoint x: 331, startPoint y: 129, endPoint x: 332, endPoint y: 122, distance: 6.8
click at [332, 122] on span "14,430" at bounding box center [362, 121] width 68 height 5
copy span "14,430"
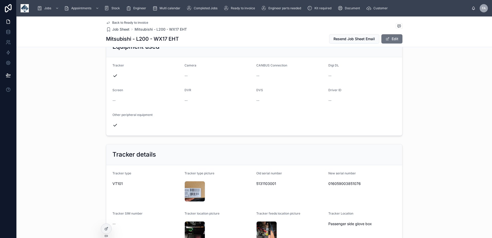
scroll to position [257, 0]
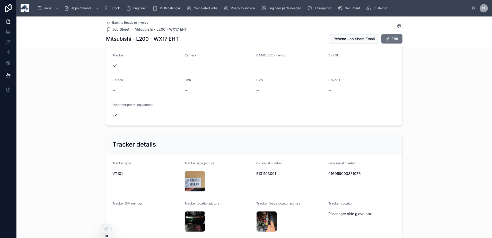
click at [265, 174] on span "5131103001" at bounding box center [290, 173] width 68 height 5
copy span "5131103001"
click at [342, 174] on span "016059003851076" at bounding box center [362, 173] width 68 height 5
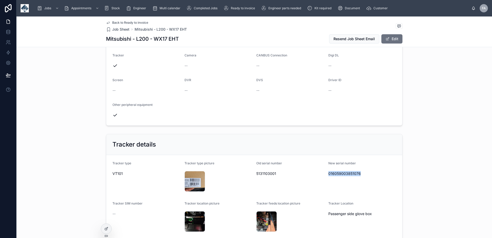
click at [342, 174] on span "016059003851076" at bounding box center [362, 173] width 68 height 5
copy span "016059003851076"
drag, startPoint x: 344, startPoint y: 175, endPoint x: 341, endPoint y: 175, distance: 3.3
click at [344, 175] on span "016059003851076" at bounding box center [362, 173] width 68 height 5
drag, startPoint x: 326, startPoint y: 173, endPoint x: 355, endPoint y: 173, distance: 28.6
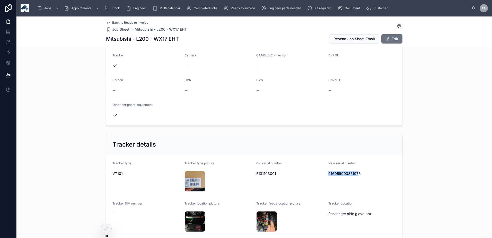
click at [355, 173] on span "016059003851076" at bounding box center [362, 173] width 68 height 5
copy span "01605900385107"
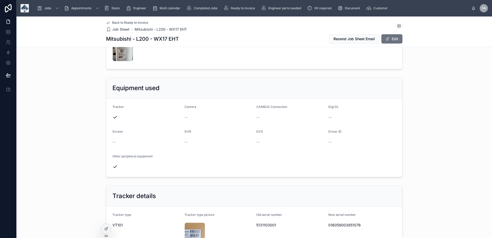
scroll to position [51, 0]
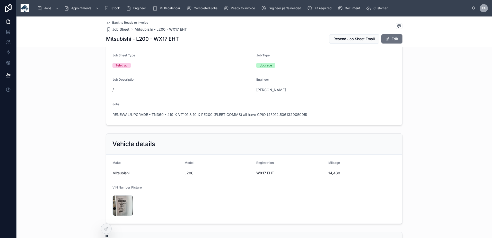
click at [259, 173] on span "WX17 EHT" at bounding box center [290, 172] width 68 height 5
copy span "WX17 EHT"
click at [331, 172] on span "14,430" at bounding box center [362, 172] width 68 height 5
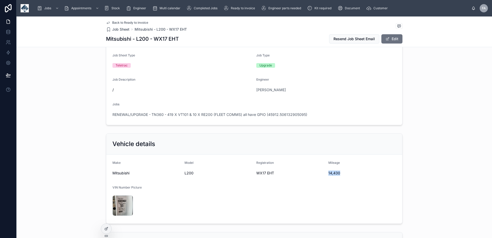
click at [331, 172] on span "14,430" at bounding box center [362, 172] width 68 height 5
copy span "14,430"
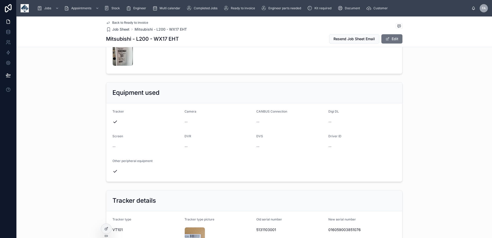
scroll to position [206, 0]
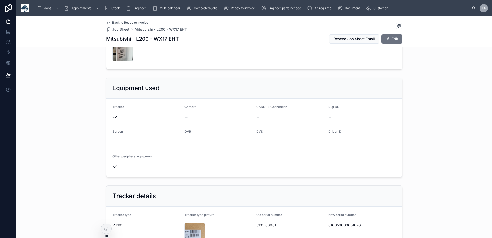
click at [342, 222] on span "016059003851076" at bounding box center [362, 224] width 68 height 5
copy span "016059003851076"
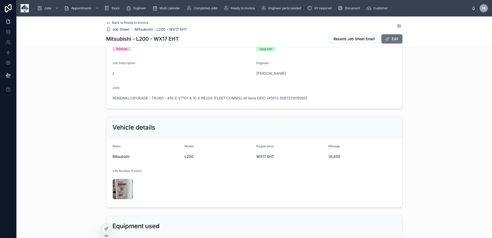
scroll to position [0, 0]
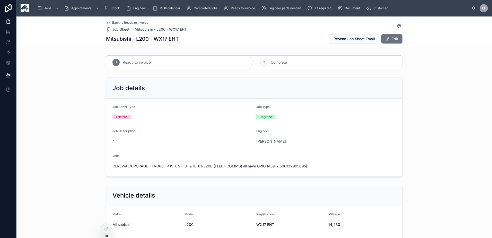
click at [173, 166] on span "RENEWAL/UPGRADE - TN360 - 419 X VT101 & 10 X RE200 (FLEET COMMS) all have GPIO …" at bounding box center [209, 165] width 195 height 5
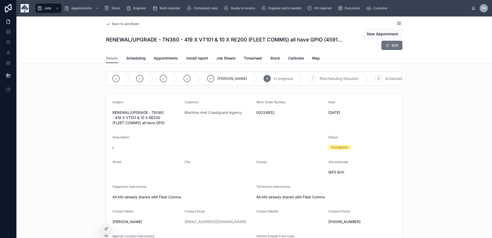
click at [124, 23] on span "Back to Job Sheet" at bounding box center [125, 24] width 27 height 4
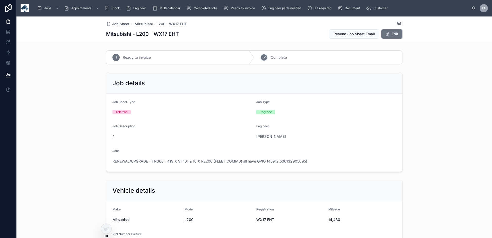
click at [279, 55] on div "2 Complete" at bounding box center [328, 57] width 148 height 13
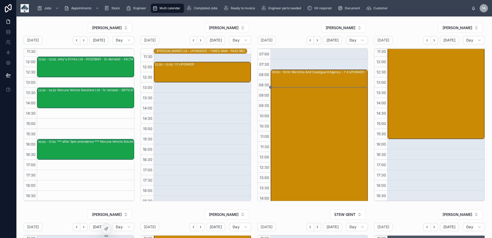
drag, startPoint x: 306, startPoint y: 41, endPoint x: 319, endPoint y: 50, distance: 15.5
click at [308, 41] on icon "Back" at bounding box center [310, 40] width 4 height 4
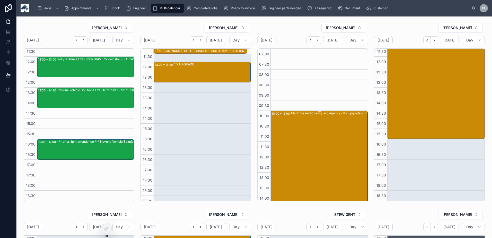
scroll to position [95, 0]
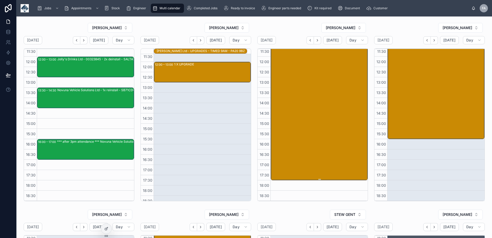
click at [307, 103] on div "Maritime And Coastguard Agency - 8 x upgrade - timed 10am (various sites) PL9 9…" at bounding box center [338, 98] width 95 height 164
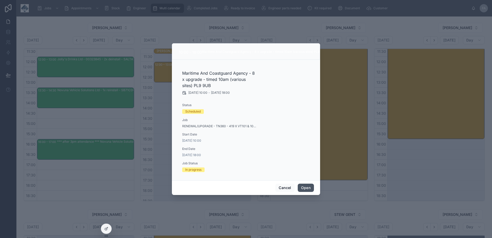
click at [303, 186] on button "Open" at bounding box center [306, 187] width 16 height 8
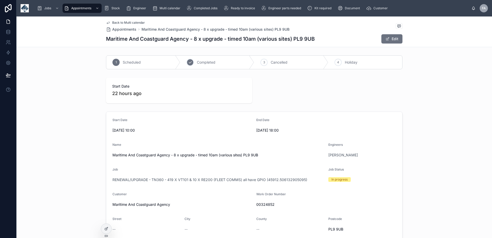
click at [208, 61] on span "Completed" at bounding box center [206, 62] width 19 height 5
click at [124, 24] on span "Back to Multi calendar" at bounding box center [128, 23] width 33 height 4
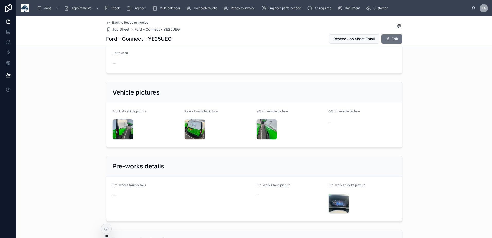
scroll to position [618, 0]
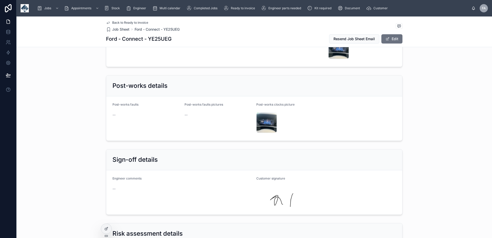
click at [311, 155] on div "Sign-off details" at bounding box center [254, 159] width 296 height 21
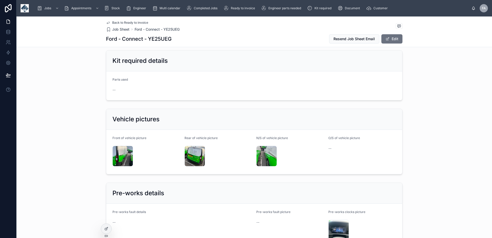
scroll to position [463, 0]
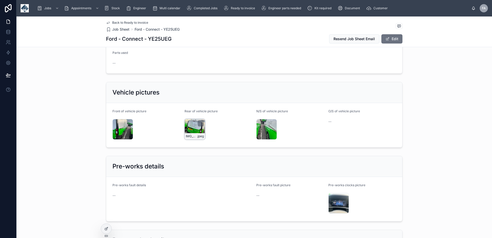
click at [188, 123] on div "IMG_4380 .jpeg" at bounding box center [194, 129] width 21 height 21
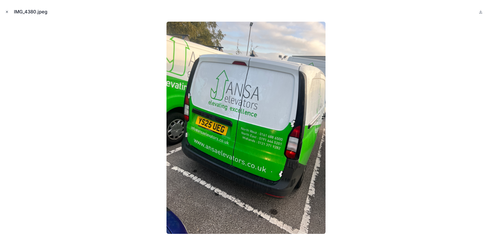
click at [6, 11] on icon "Close modal" at bounding box center [7, 12] width 4 height 4
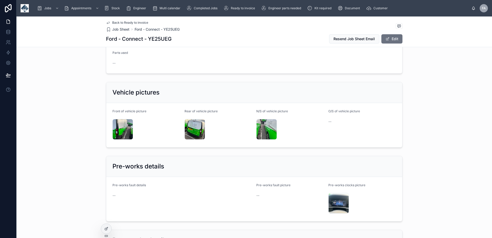
drag, startPoint x: 396, startPoint y: 38, endPoint x: 337, endPoint y: 50, distance: 60.3
click at [396, 38] on button "Edit" at bounding box center [391, 38] width 21 height 9
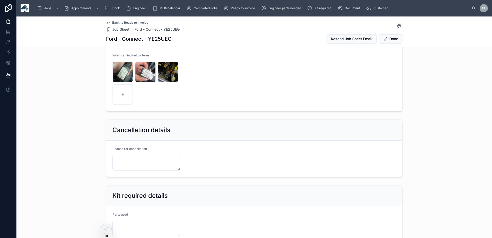
scroll to position [156, 0]
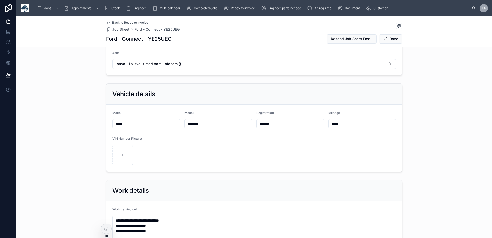
click at [260, 122] on input "*******" at bounding box center [290, 123] width 67 height 7
type input "*******"
click at [386, 42] on button "Done" at bounding box center [391, 38] width 24 height 9
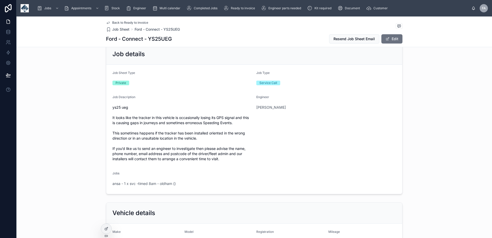
scroll to position [0, 0]
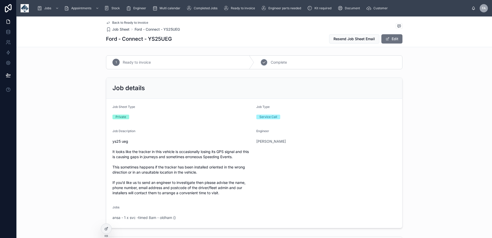
click at [275, 64] on span "Complete" at bounding box center [279, 62] width 16 height 5
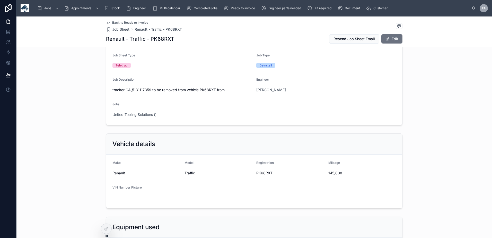
scroll to position [103, 0]
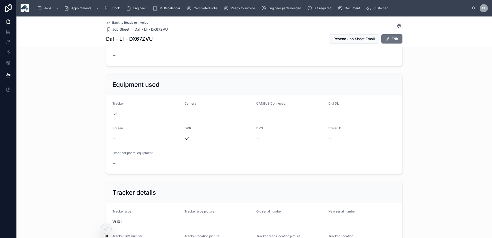
scroll to position [257, 0]
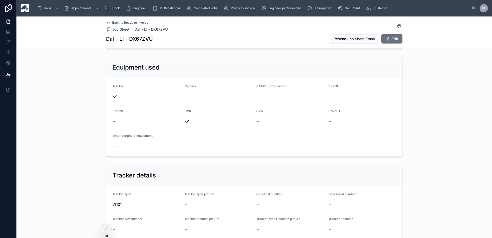
click at [140, 39] on h1 "Daf - Lf - DX67ZVU" at bounding box center [129, 38] width 47 height 7
copy h1 "DX67ZVU"
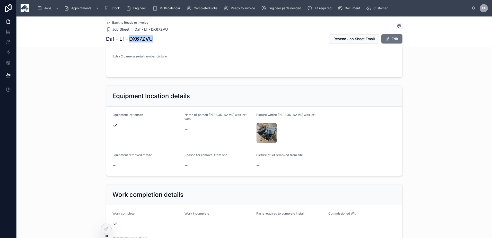
scroll to position [720, 0]
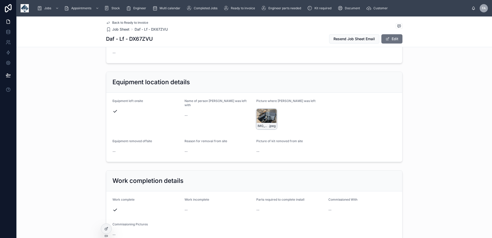
click at [264, 115] on div "IMG_4412 .jpeg" at bounding box center [266, 119] width 21 height 21
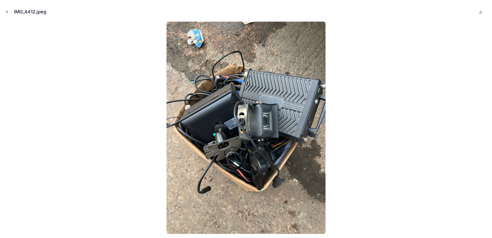
click at [8, 11] on icon "Close modal" at bounding box center [7, 12] width 4 height 4
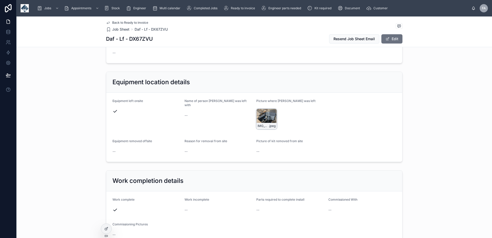
click at [260, 116] on div "IMG_4412 .jpeg" at bounding box center [266, 119] width 21 height 21
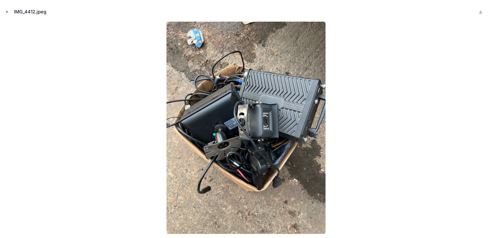
click at [7, 13] on icon "Close modal" at bounding box center [7, 12] width 4 height 4
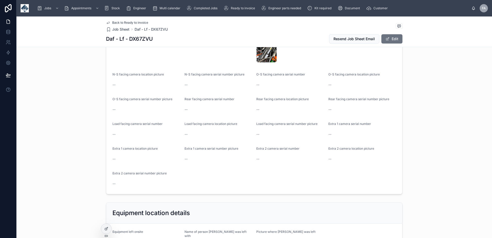
scroll to position [618, 0]
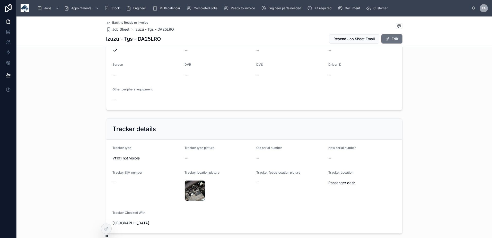
scroll to position [103, 0]
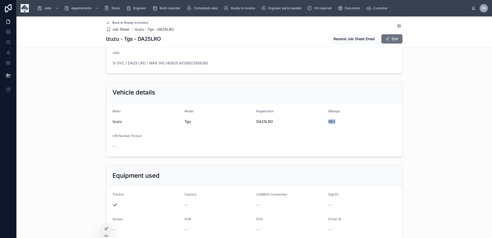
click at [331, 120] on span "963" at bounding box center [362, 121] width 68 height 5
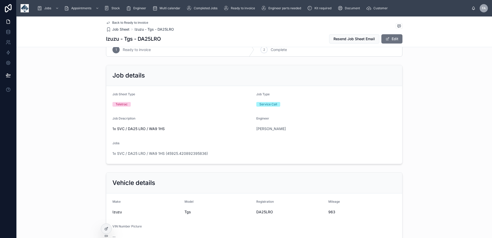
scroll to position [0, 0]
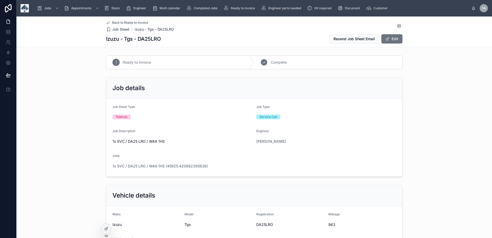
click at [283, 60] on span "Complete" at bounding box center [279, 62] width 16 height 5
click at [132, 165] on span "1x SVC / DA25 LRO / WA9 1HS (45925.420892395836)" at bounding box center [159, 165] width 95 height 5
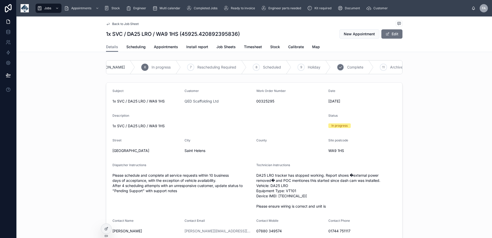
click at [347, 66] on span "Complete" at bounding box center [355, 67] width 16 height 5
click at [154, 42] on div "Details Scheduling Appointments Install report Job Sheets Timesheet Stock Calib…" at bounding box center [254, 47] width 296 height 10
click at [163, 44] on span "Appointments" at bounding box center [166, 46] width 24 height 5
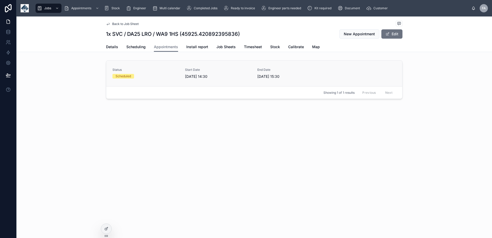
click at [190, 77] on span "[DATE] 14:30" at bounding box center [218, 76] width 66 height 5
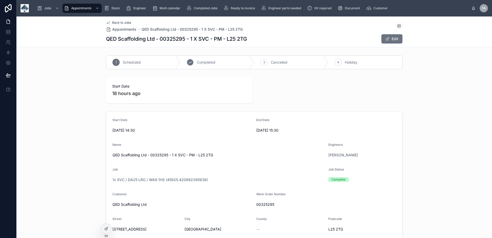
click at [203, 61] on span "Completed" at bounding box center [206, 62] width 19 height 5
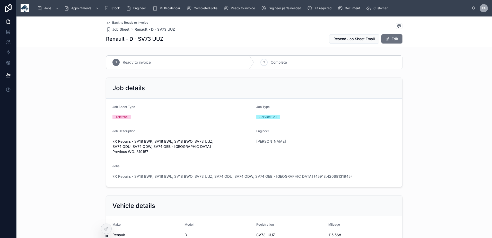
scroll to position [51, 0]
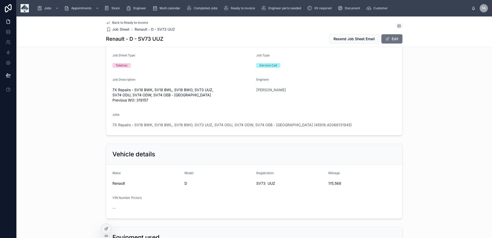
click at [259, 184] on span "SV73 UUZ" at bounding box center [290, 183] width 68 height 5
copy span "SV73 UUZ"
click at [331, 183] on span "115,568" at bounding box center [362, 183] width 68 height 5
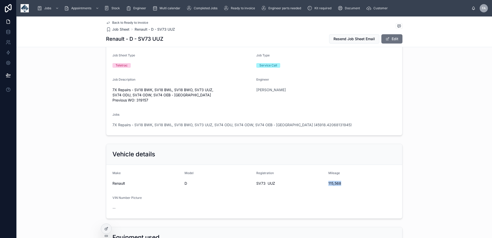
click at [331, 183] on span "115,568" at bounding box center [362, 183] width 68 height 5
copy span "115,568"
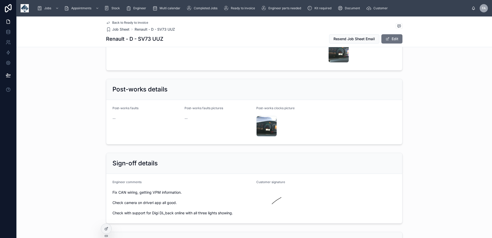
scroll to position [823, 0]
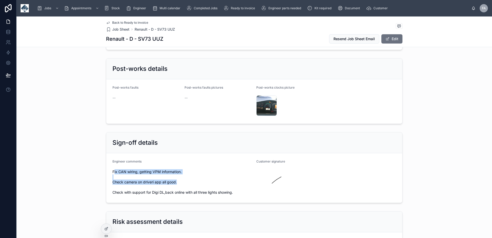
drag, startPoint x: 112, startPoint y: 167, endPoint x: 196, endPoint y: 180, distance: 85.3
click at [196, 180] on span "Fix CAN wiring, getting VPM information. Check camera on driveri app all good. …" at bounding box center [182, 182] width 140 height 26
click at [120, 175] on span "Fix CAN wiring, getting VPM information. Check camera on driveri app all good. …" at bounding box center [182, 182] width 140 height 26
drag, startPoint x: 109, startPoint y: 168, endPoint x: 235, endPoint y: 191, distance: 128.4
click at [235, 191] on form "Engineer comments Fix CAN wiring, getting VPM information. Check camera on driv…" at bounding box center [254, 177] width 296 height 49
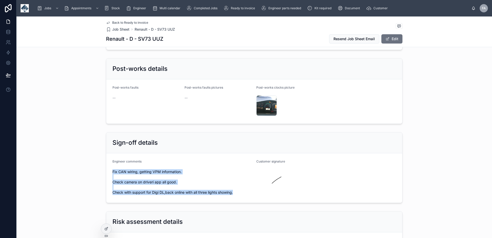
copy span "Fix CAN wiring, getting VPM information. Check camera on driveri app all good. …"
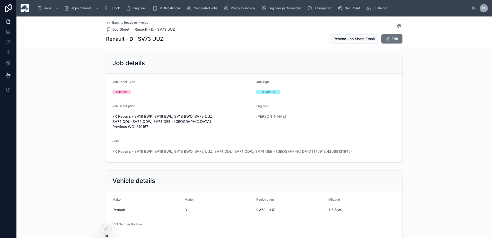
scroll to position [0, 0]
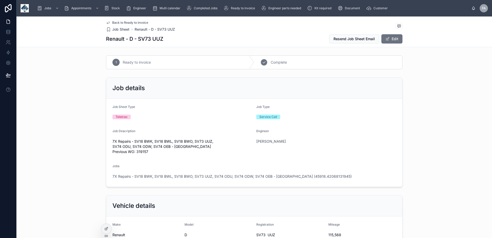
click at [276, 62] on span "Complete" at bounding box center [279, 62] width 16 height 5
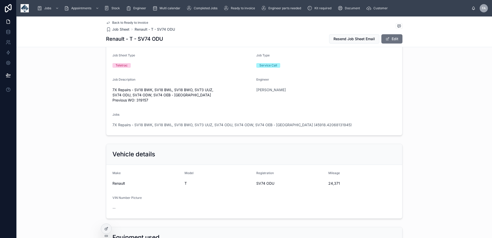
click at [332, 183] on span "24,371" at bounding box center [362, 183] width 68 height 5
copy span "24,371"
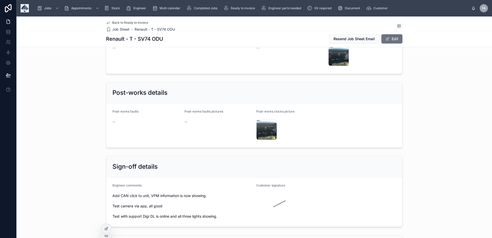
scroll to position [823, 0]
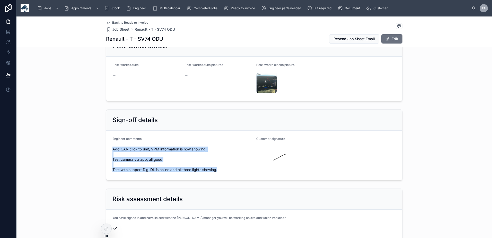
drag, startPoint x: 110, startPoint y: 146, endPoint x: 217, endPoint y: 165, distance: 108.6
click at [217, 165] on span "Add CAN click to unit, VPM information is now showing. Test camera via app, all…" at bounding box center [182, 159] width 140 height 26
copy span "Add CAN click to unit, VPM information is now showing. Test camera via app, all…"
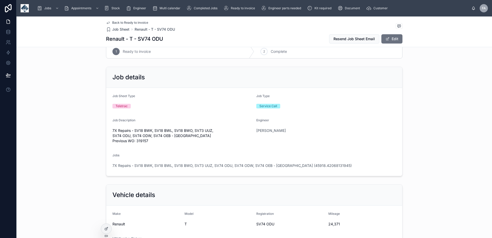
scroll to position [0, 0]
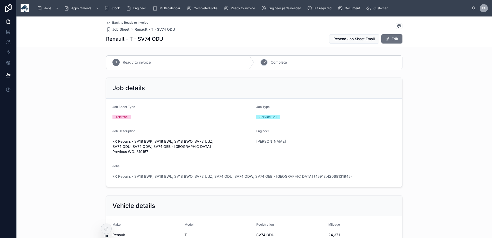
click at [277, 60] on span "Complete" at bounding box center [279, 62] width 16 height 5
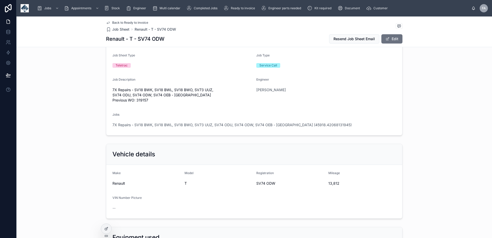
click at [333, 182] on span "13,812" at bounding box center [362, 183] width 68 height 5
copy span "13,812"
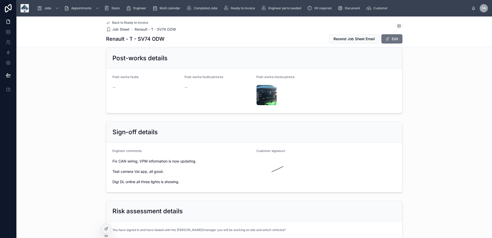
scroll to position [823, 0]
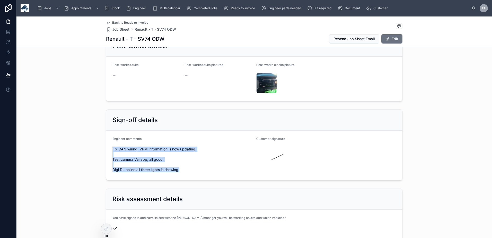
drag, startPoint x: 109, startPoint y: 144, endPoint x: 186, endPoint y: 163, distance: 78.8
click at [186, 163] on form "Engineer comments Fix CAN wiring, VPM information is now updating. Test camera …" at bounding box center [254, 154] width 296 height 49
copy span "Fix CAN wiring, VPM information is now updating. Test camera Vai app, all good.…"
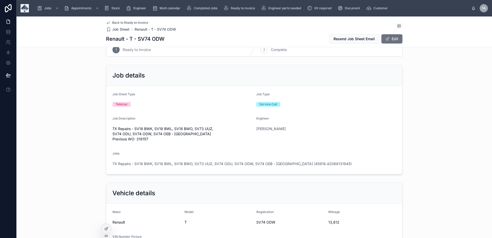
scroll to position [0, 0]
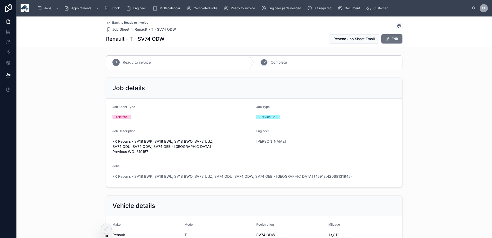
click at [271, 66] on div "2 Complete" at bounding box center [328, 62] width 148 height 13
click at [279, 61] on span "Complete" at bounding box center [279, 62] width 16 height 5
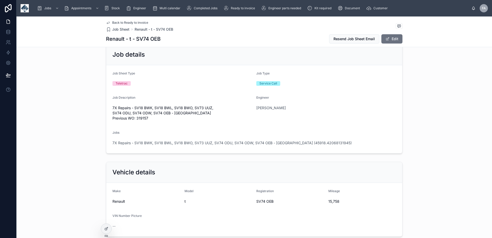
scroll to position [51, 0]
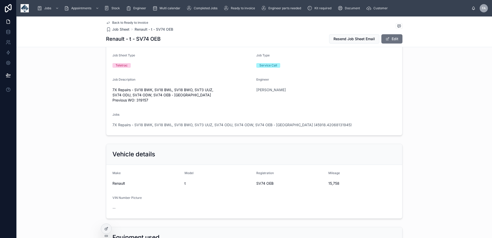
click at [256, 185] on span "SV74 OEB" at bounding box center [290, 183] width 68 height 5
copy span "SV74 OEB"
click at [332, 183] on span "15,758" at bounding box center [362, 183] width 68 height 5
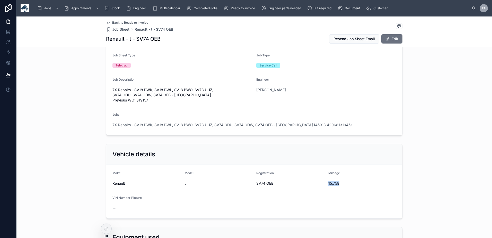
click at [332, 183] on span "15,758" at bounding box center [362, 183] width 68 height 5
copy span "15,758"
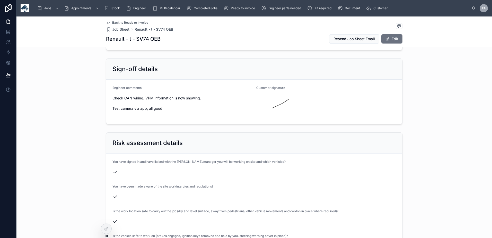
scroll to position [875, 0]
drag, startPoint x: 111, startPoint y: 92, endPoint x: 165, endPoint y: 109, distance: 56.6
click at [165, 109] on div "Engineer comments Check CAN wiring, VPM information is now showing. Test camera…" at bounding box center [182, 101] width 140 height 32
copy span "Check CAN wiring, VPM information is now showing. Test camera via app, all good"
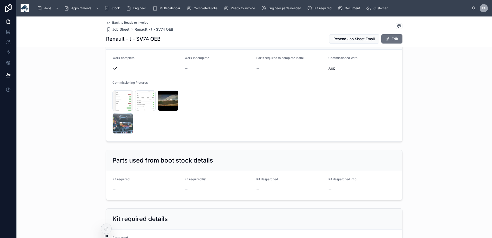
scroll to position [360, 0]
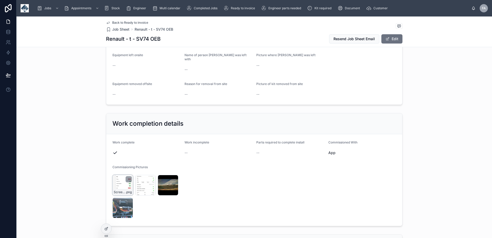
click at [122, 180] on div "Screenshot_20250929-130009 .png" at bounding box center [122, 185] width 21 height 21
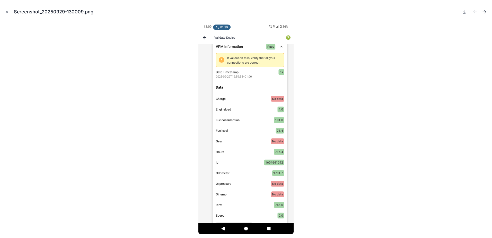
click at [485, 12] on icon "Next file" at bounding box center [484, 11] width 5 height 5
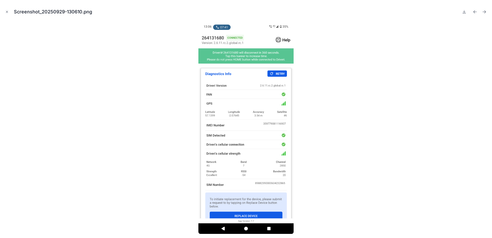
click at [485, 12] on icon "Next file" at bounding box center [484, 11] width 5 height 5
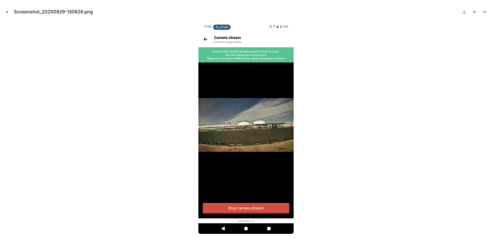
click at [7, 14] on button "Close modal" at bounding box center [7, 12] width 6 height 6
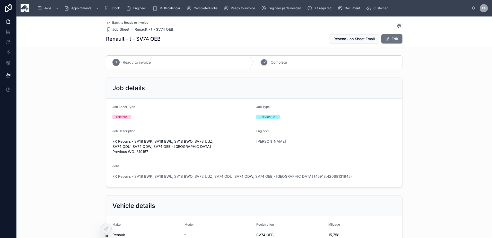
click at [287, 64] on div "2 Complete" at bounding box center [328, 62] width 148 height 13
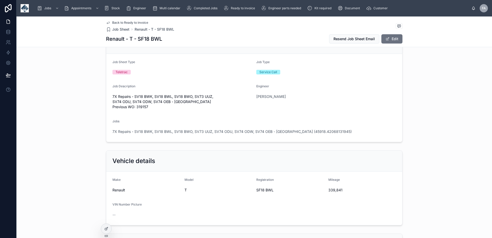
scroll to position [51, 0]
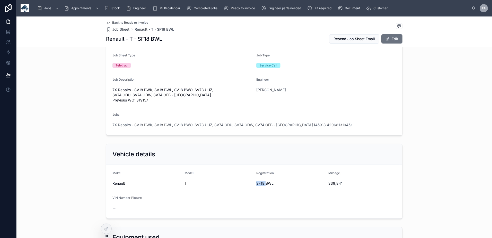
click at [259, 184] on span "SF18 BWL" at bounding box center [290, 183] width 68 height 5
copy span "SF18 BWL"
click at [329, 183] on span "339,841" at bounding box center [362, 183] width 68 height 5
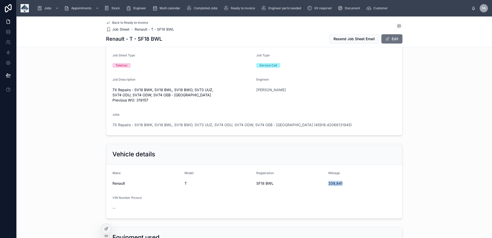
copy span "339,841"
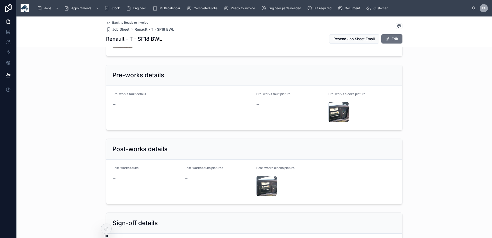
scroll to position [772, 0]
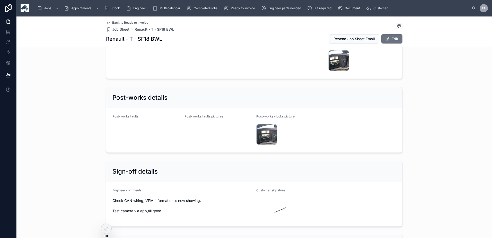
drag, startPoint x: 110, startPoint y: 196, endPoint x: 160, endPoint y: 208, distance: 52.0
click at [160, 208] on form "Engineer comments Check CAN wiring, VPM information is now showing. Test camera…" at bounding box center [254, 204] width 296 height 44
copy span "Check CAN wiring, VPM information is now showing. Test camera via app,all good"
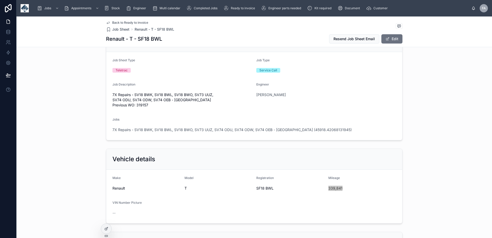
scroll to position [0, 0]
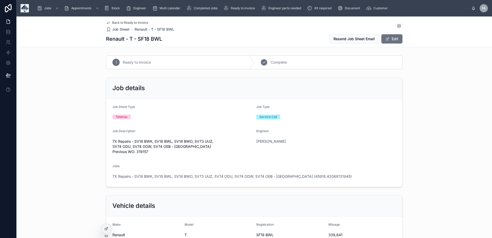
click at [267, 59] on div "2 Complete" at bounding box center [328, 62] width 148 height 13
click at [260, 234] on span "SF18 BWO" at bounding box center [290, 234] width 68 height 5
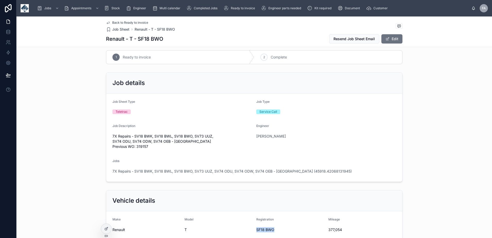
copy span "SF18 BWO"
click at [333, 229] on span "377,054" at bounding box center [362, 229] width 68 height 5
copy span "377,054"
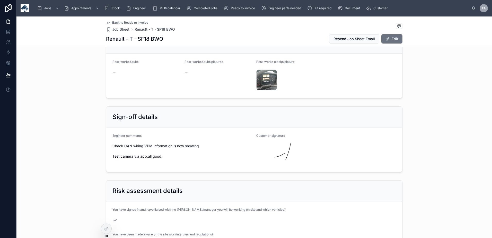
scroll to position [829, 0]
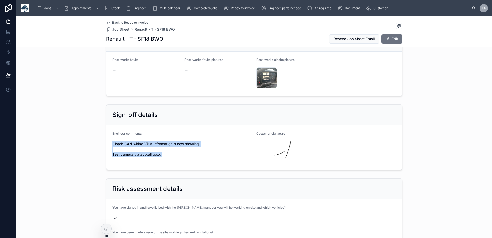
drag, startPoint x: 110, startPoint y: 139, endPoint x: 162, endPoint y: 152, distance: 53.0
click at [162, 152] on span "Check CAN wiring VPM information is now showing. Test camera via app,all good." at bounding box center [182, 148] width 140 height 15
copy span "Check CAN wiring VPM information is now showing. Test camera via app,all good."
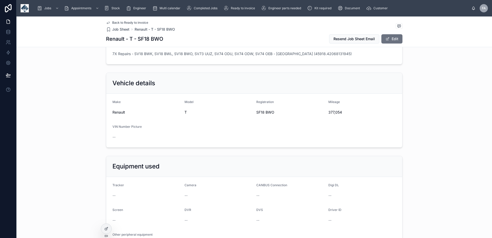
scroll to position [0, 0]
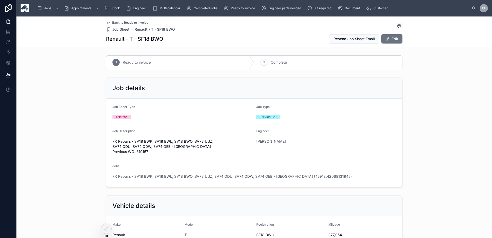
click at [272, 54] on div "1 Ready to invoice 2 Complete" at bounding box center [254, 62] width 476 height 18
click at [273, 59] on div "2 Complete" at bounding box center [328, 62] width 148 height 13
click at [141, 177] on span "7X Repairs - SV18 BWK, SV18 BWL, SV18 BWO, SV73 UUZ, SV74 ODU, SV74 ODW, SV74 O…" at bounding box center [231, 176] width 239 height 5
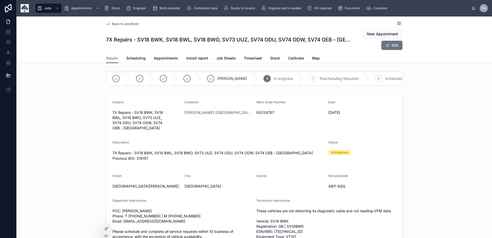
scroll to position [0, 122]
click at [347, 81] on span "Complete" at bounding box center [355, 78] width 16 height 5
click at [172, 57] on span "Appointments" at bounding box center [166, 58] width 24 height 5
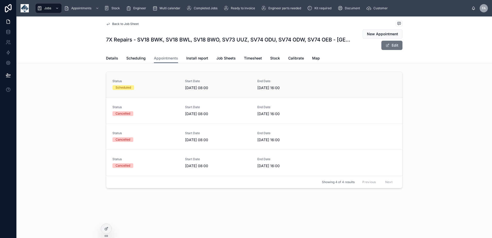
click at [165, 84] on div "Status Scheduled" at bounding box center [145, 84] width 66 height 11
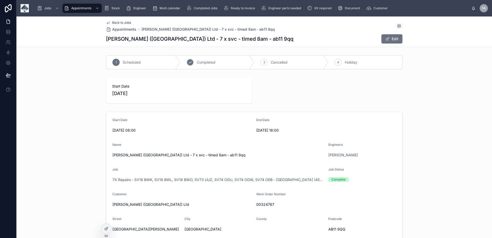
click at [200, 61] on span "Completed" at bounding box center [206, 62] width 19 height 5
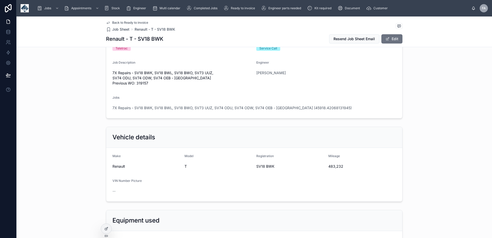
scroll to position [103, 0]
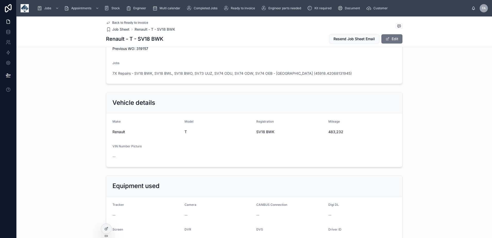
click at [333, 131] on span "483,232" at bounding box center [362, 131] width 68 height 5
copy span "483,232"
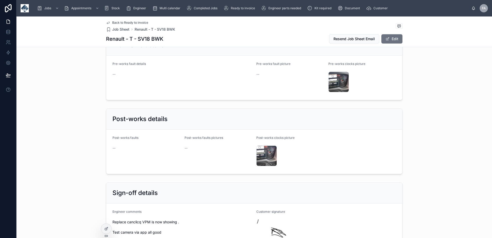
scroll to position [823, 0]
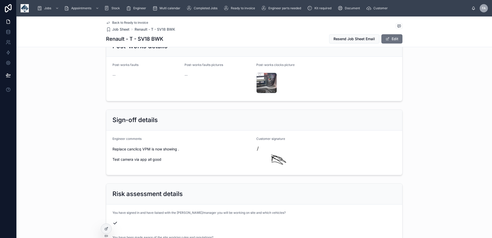
drag, startPoint x: 108, startPoint y: 145, endPoint x: 162, endPoint y: 157, distance: 55.7
click at [162, 157] on form "Engineer comments Replace canclicq VPM is now showing . Test camera via app all…" at bounding box center [254, 152] width 296 height 44
copy span "Replace canclicq VPM is now showing . Test camera via app all good"
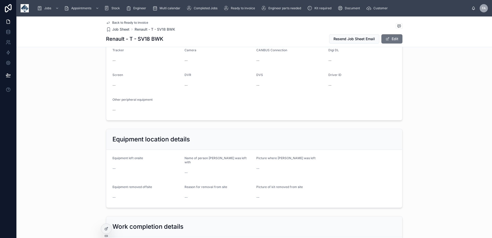
scroll to position [0, 0]
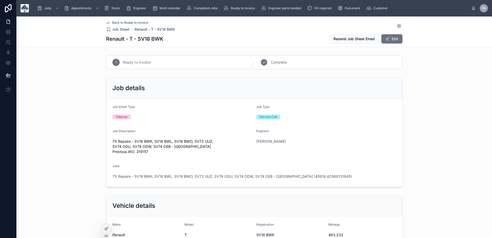
click at [277, 61] on span "Complete" at bounding box center [279, 62] width 16 height 5
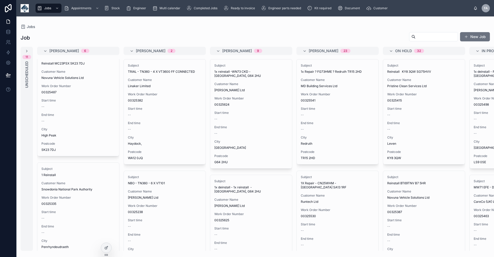
scroll to position [484, 0]
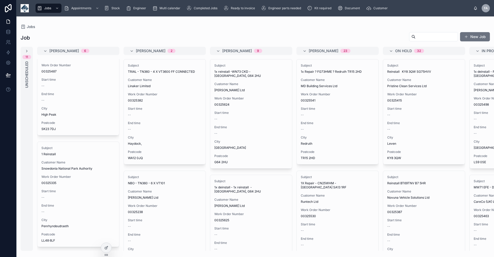
click at [416, 38] on input "text" at bounding box center [437, 36] width 42 height 7
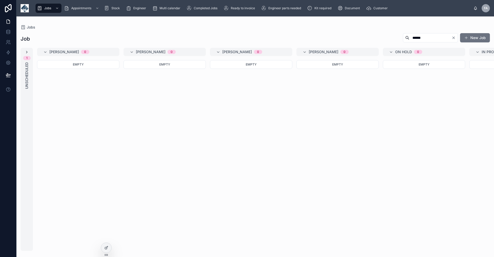
type input "******"
click at [27, 52] on icon at bounding box center [27, 52] width 4 height 4
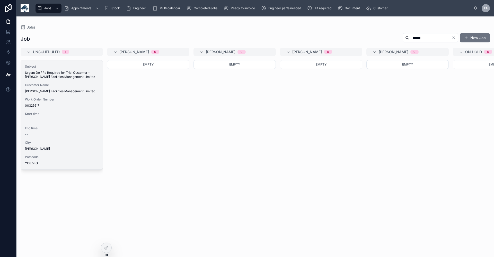
click at [57, 86] on span "Customer Name" at bounding box center [62, 85] width 74 height 4
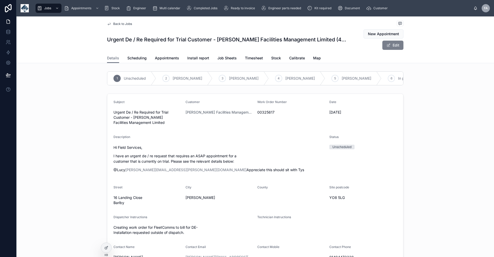
click at [395, 48] on button "Edit" at bounding box center [392, 45] width 21 height 9
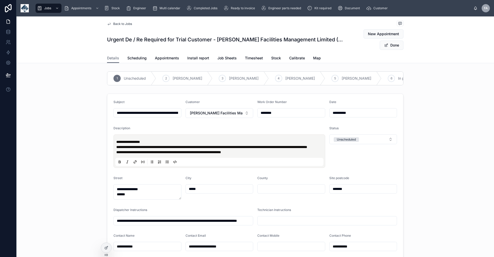
drag, startPoint x: 132, startPoint y: 116, endPoint x: 114, endPoint y: 116, distance: 18.3
click at [114, 116] on input "**********" at bounding box center [147, 112] width 67 height 7
click at [393, 47] on button "Done" at bounding box center [392, 45] width 24 height 9
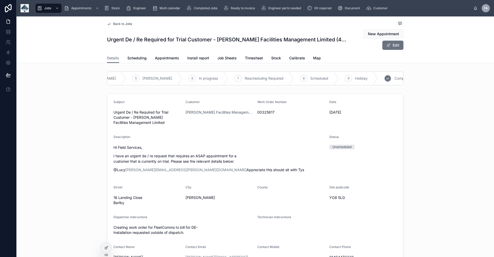
click at [394, 79] on span "Complete" at bounding box center [402, 78] width 16 height 5
click at [263, 79] on icon at bounding box center [265, 78] width 4 height 4
click at [346, 81] on span "Complete" at bounding box center [343, 78] width 16 height 5
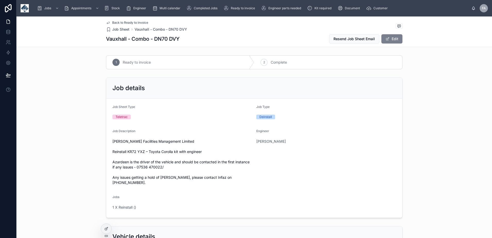
click at [396, 42] on button "Edit" at bounding box center [391, 38] width 21 height 9
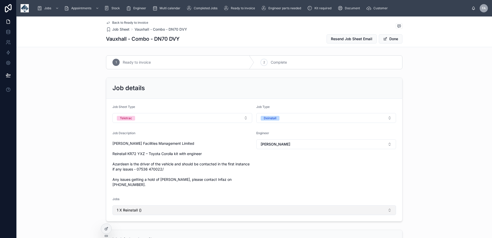
click at [156, 215] on button "1 X Reinstall ()" at bounding box center [254, 210] width 284 height 10
type input "*********"
click at [153, 207] on div "Urgent De / Re Required for Trial Customer - [PERSON_NAME] Facilities Managemen…" at bounding box center [252, 204] width 281 height 8
click at [398, 41] on button "Done" at bounding box center [391, 38] width 24 height 9
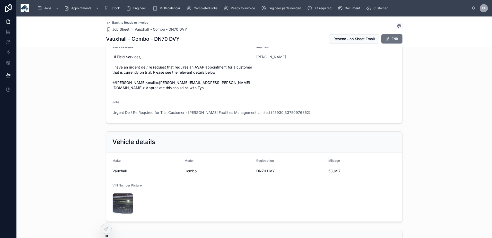
scroll to position [103, 0]
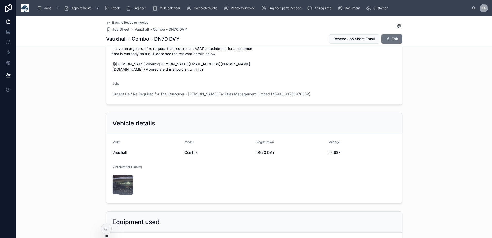
click at [258, 154] on span "DN70 DVY" at bounding box center [290, 152] width 68 height 5
copy span "DN70 DVY"
click at [331, 152] on span "53,697" at bounding box center [362, 152] width 68 height 5
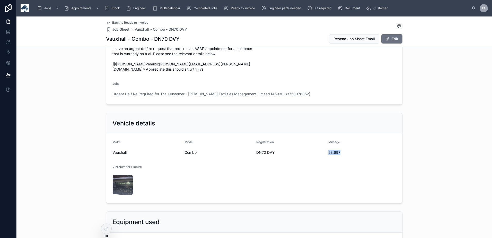
click at [331, 152] on span "53,697" at bounding box center [362, 152] width 68 height 5
copy span "53,697"
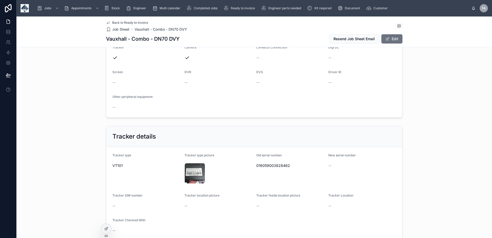
scroll to position [309, 0]
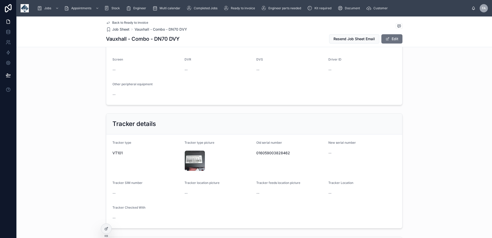
click at [272, 153] on span "016059003828462" at bounding box center [290, 152] width 68 height 5
copy span "016059003828462"
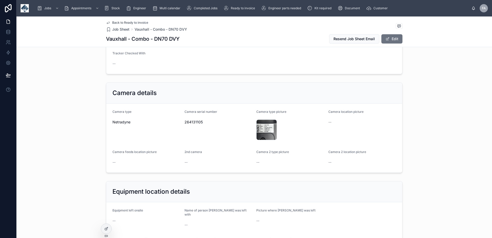
scroll to position [463, 0]
click at [189, 123] on span "264131105" at bounding box center [218, 121] width 68 height 5
copy span "264131105"
click at [296, 187] on div "Equipment location details" at bounding box center [254, 191] width 296 height 21
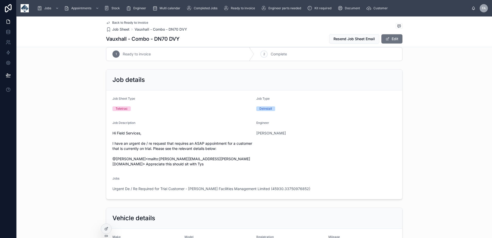
scroll to position [0, 0]
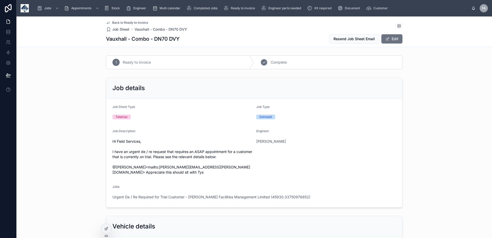
click at [282, 64] on span "Complete" at bounding box center [279, 62] width 16 height 5
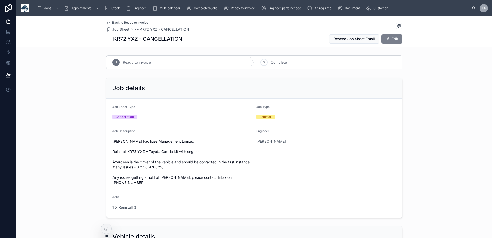
click at [390, 38] on button "Edit" at bounding box center [391, 38] width 21 height 9
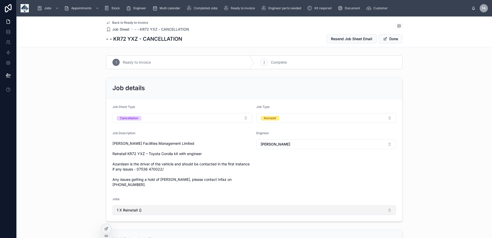
click at [139, 213] on span "1 X Reinstall ()" at bounding box center [129, 209] width 25 height 5
type input "*********"
click at [146, 202] on span "Urgent De / Re Required for Trial Customer - [PERSON_NAME] Facilities Managemen…" at bounding box center [213, 203] width 198 height 5
click at [387, 42] on button "Done" at bounding box center [391, 38] width 24 height 9
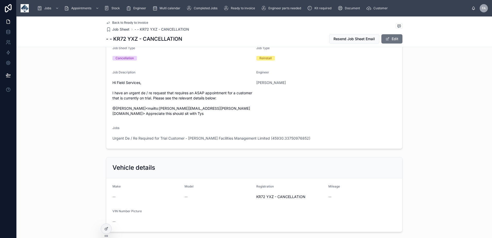
scroll to position [154, 0]
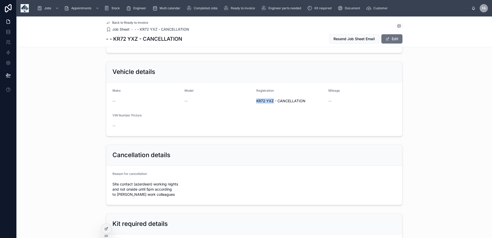
drag, startPoint x: 254, startPoint y: 100, endPoint x: 272, endPoint y: 101, distance: 18.0
click at [272, 101] on form "Make -- Model -- Registration KR72 YXZ - CANCELLATION Mileage -- VIN Number Pic…" at bounding box center [254, 109] width 296 height 54
copy span "KR72 YXZ"
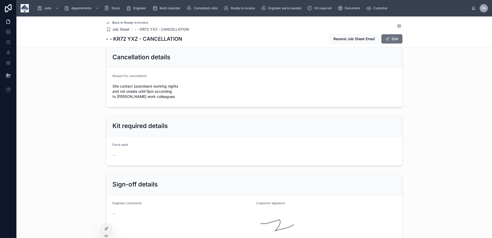
scroll to position [257, 0]
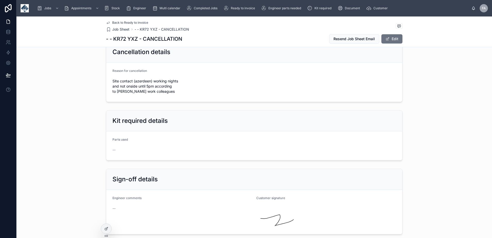
drag, startPoint x: 139, startPoint y: 85, endPoint x: 131, endPoint y: 85, distance: 8.2
click at [139, 85] on span "Site contact (azerdeen) working nights and not onside until 5pm according to [P…" at bounding box center [146, 85] width 68 height 15
drag, startPoint x: 111, startPoint y: 80, endPoint x: 185, endPoint y: 91, distance: 75.2
click at [185, 91] on form "Reason for cancellation Site contact (azerdeen) working nights and not onside u…" at bounding box center [254, 82] width 296 height 39
copy span "Site contact (azerdeen) working nights and not onside until 5pm according to [P…"
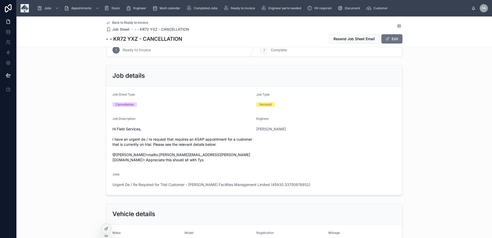
scroll to position [0, 0]
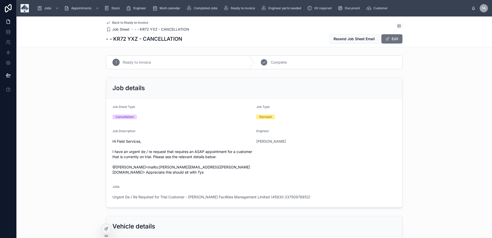
click at [271, 56] on div "2 Complete" at bounding box center [328, 62] width 148 height 13
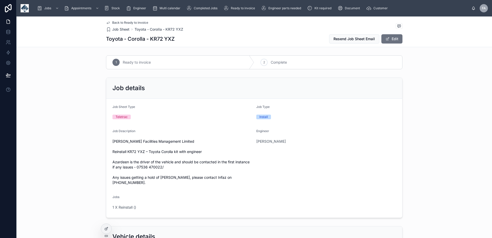
click at [386, 40] on span at bounding box center [387, 39] width 4 height 4
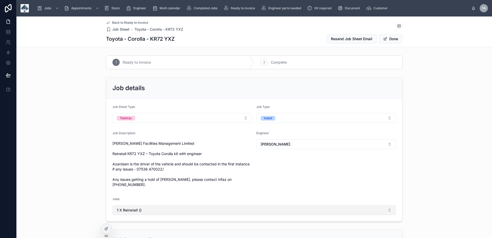
click at [161, 212] on button "1 X Reinstall ()" at bounding box center [254, 210] width 284 height 10
type input "*********"
click at [140, 203] on span "Urgent De / Re Required for Trial Customer - Sasse Facilities Management Limite…" at bounding box center [213, 203] width 198 height 5
click at [393, 40] on button "Done" at bounding box center [391, 38] width 24 height 9
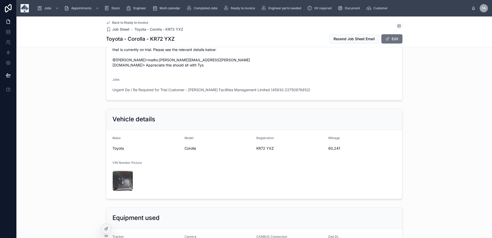
scroll to position [154, 0]
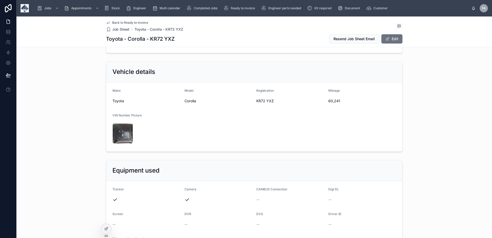
click at [256, 100] on span "KR72 YXZ" at bounding box center [290, 100] width 68 height 5
copy span "KR72 YXZ"
click at [334, 103] on span "60,241" at bounding box center [362, 100] width 68 height 5
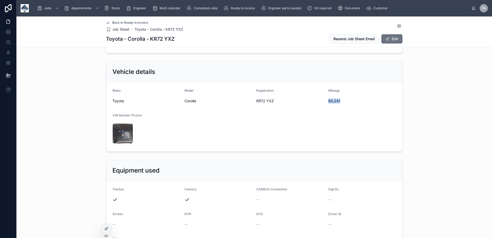
click at [334, 103] on span "60,241" at bounding box center [362, 100] width 68 height 5
copy span "60,241"
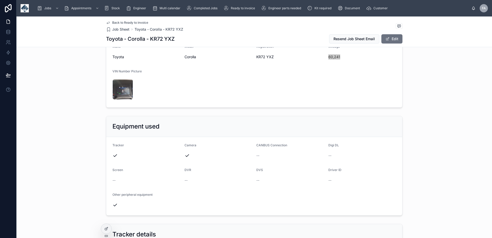
scroll to position [309, 0]
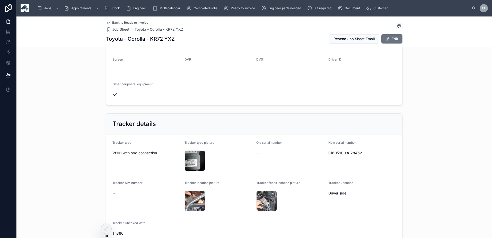
click at [346, 151] on span "016059003828462" at bounding box center [362, 152] width 68 height 5
copy span "016059003828462"
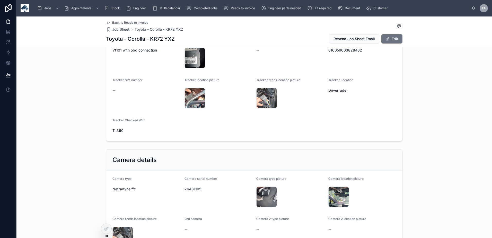
scroll to position [412, 0]
click at [118, 130] on span "Tn360" at bounding box center [146, 130] width 68 height 5
copy span "Tn360"
click at [194, 189] on span "26431105" at bounding box center [218, 188] width 68 height 5
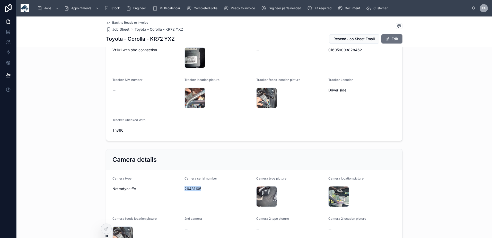
click at [194, 189] on span "26431105" at bounding box center [218, 188] width 68 height 5
copy span "26431105"
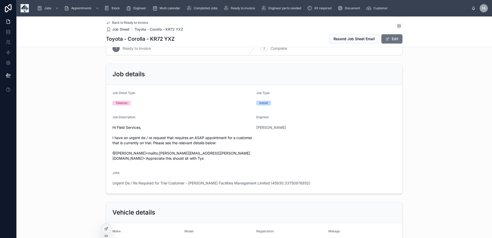
scroll to position [0, 0]
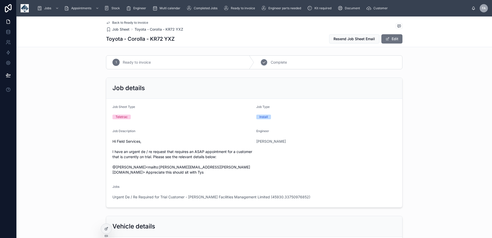
click div "2 Complete"
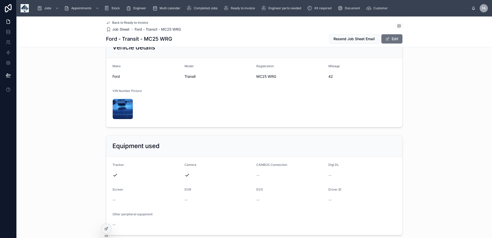
scroll to position [103, 0]
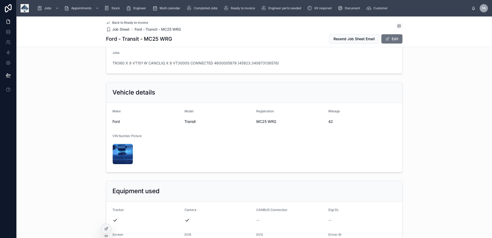
click at [266, 119] on span "MC25 WRG" at bounding box center [290, 121] width 68 height 5
click at [256, 122] on span "MC25 WRG" at bounding box center [290, 121] width 68 height 5
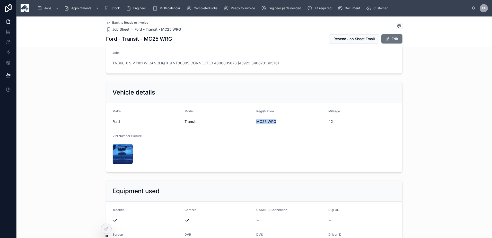
copy span "MC25 WRG"
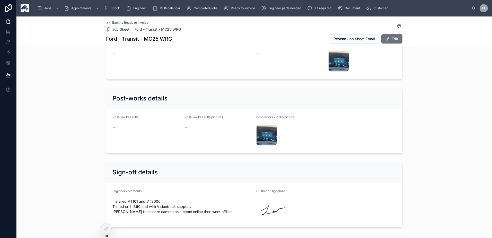
scroll to position [1029, 0]
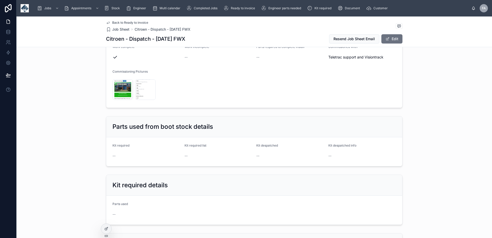
scroll to position [566, 0]
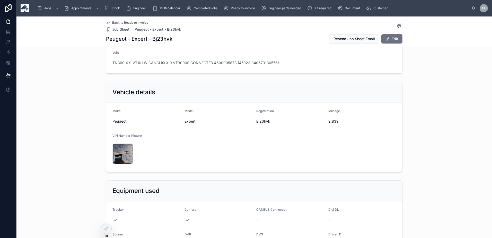
scroll to position [103, 0]
click at [259, 121] on span "Bj23hvk" at bounding box center [290, 121] width 68 height 5
copy span "Bj23hvk"
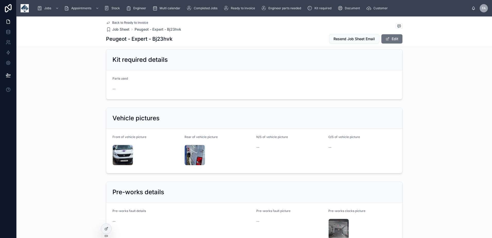
scroll to position [1081, 0]
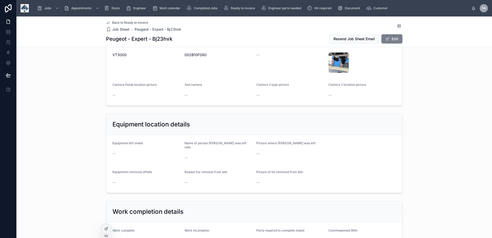
click at [392, 37] on button "Edit" at bounding box center [391, 38] width 21 height 9
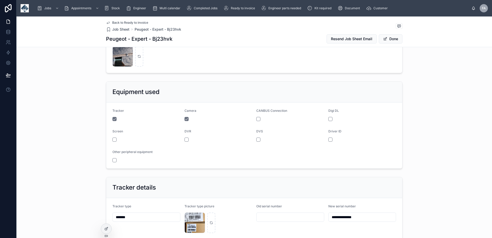
scroll to position [140, 0]
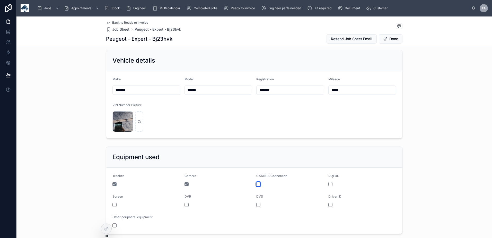
click at [256, 183] on button "button" at bounding box center [258, 184] width 4 height 4
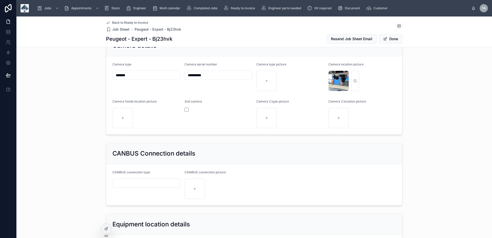
scroll to position [500, 0]
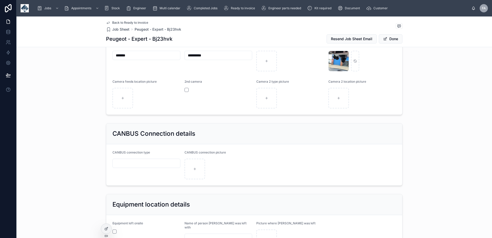
click at [147, 164] on input "text" at bounding box center [146, 163] width 67 height 7
type input "*********"
click at [390, 38] on button "Done" at bounding box center [391, 38] width 24 height 9
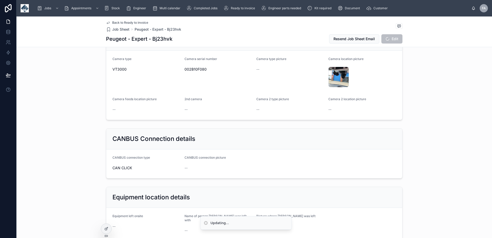
scroll to position [515, 0]
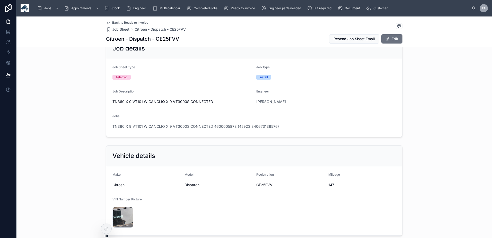
scroll to position [51, 0]
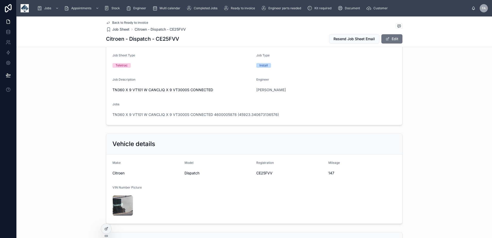
click at [170, 39] on h1 "Citroen - Dispatch - CE25FVV" at bounding box center [142, 38] width 73 height 7
copy h1 "CE25FVV"
click at [168, 41] on h1 "Citroen - Dispatch - CE25FVV" at bounding box center [142, 38] width 73 height 7
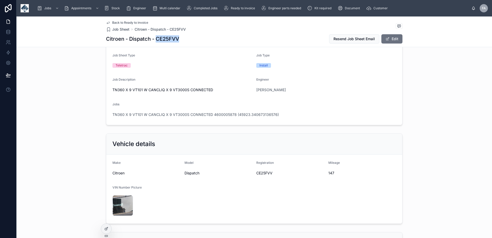
click at [219, 181] on form "Make Citroen Model Dispatch Registration CE25FVV Mileage 147 VIN Number Picture…" at bounding box center [254, 188] width 296 height 69
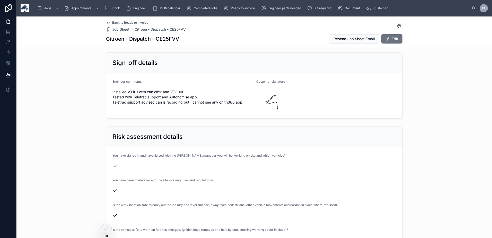
scroll to position [1081, 0]
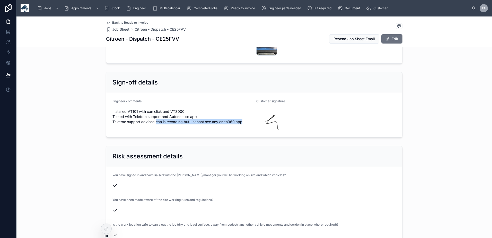
drag, startPoint x: 153, startPoint y: 117, endPoint x: 251, endPoint y: 118, distance: 97.3
click at [251, 118] on form "Engineer comments Installed VT101 with can click and VT3000. Tested with Teletr…" at bounding box center [254, 115] width 296 height 44
copy span "can is recording but I cannot see any on tn360 app"
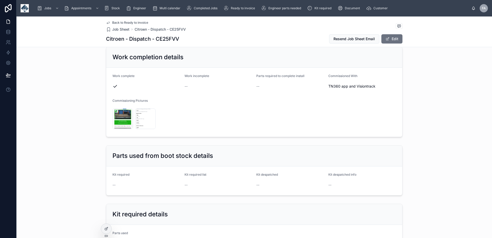
click at [390, 40] on button "Edit" at bounding box center [391, 38] width 21 height 9
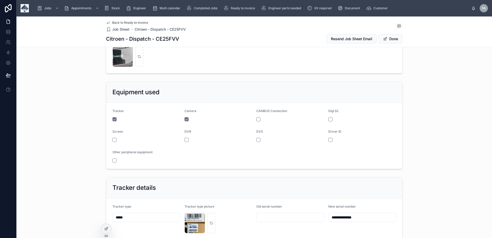
scroll to position [162, 0]
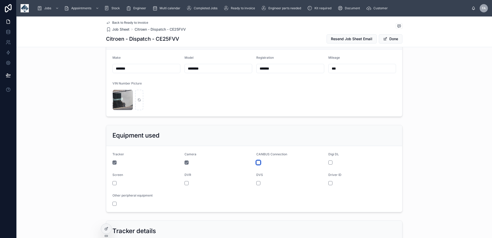
click at [256, 162] on button "button" at bounding box center [258, 162] width 4 height 4
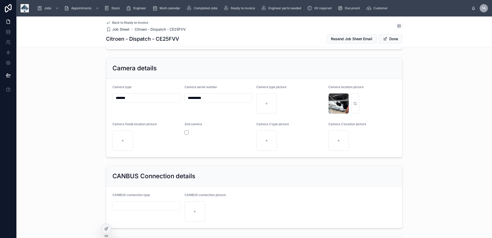
scroll to position [470, 0]
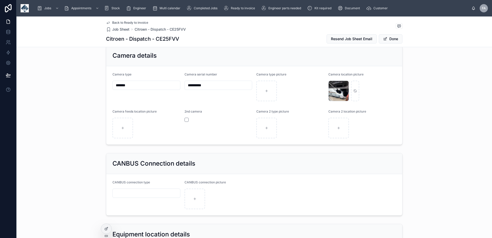
click at [138, 191] on input "text" at bounding box center [146, 192] width 67 height 7
type input "*********"
click at [390, 41] on span "Done" at bounding box center [391, 38] width 24 height 9
drag, startPoint x: 316, startPoint y: 185, endPoint x: 311, endPoint y: 173, distance: 13.1
click at [316, 185] on form "CANBUS connection type ********* CANBUS connection picture" at bounding box center [254, 194] width 296 height 41
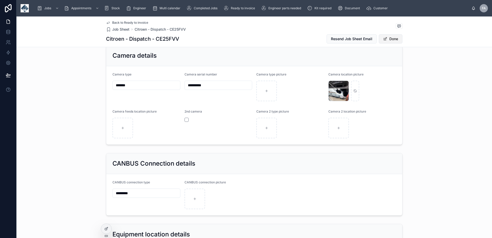
click at [392, 36] on button "Done" at bounding box center [391, 38] width 24 height 9
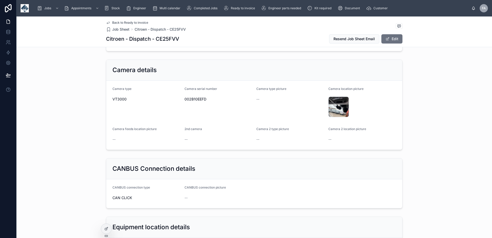
scroll to position [486, 0]
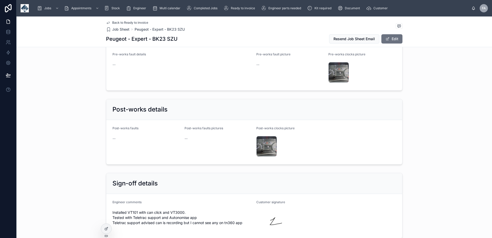
scroll to position [1081, 0]
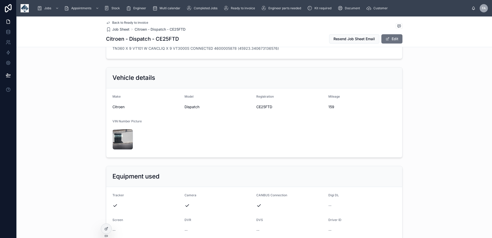
scroll to position [103, 0]
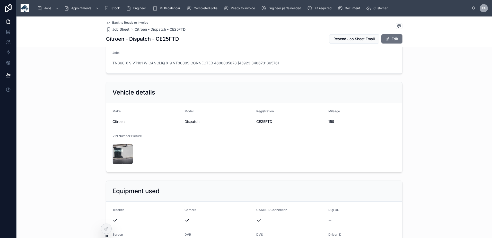
click at [169, 38] on h1 "Citroen - Dispatch - CE25FTD" at bounding box center [142, 38] width 73 height 7
copy h1 "CE25FTD"
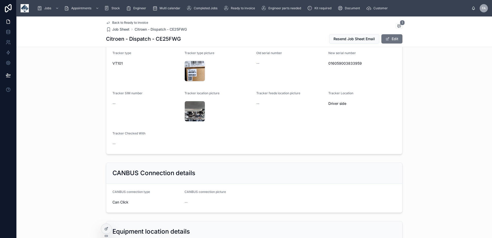
scroll to position [360, 0]
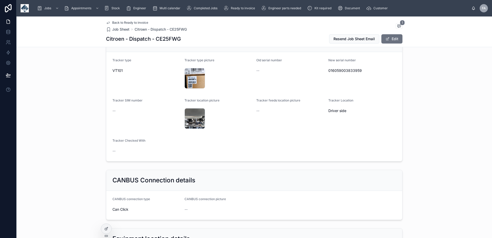
click at [168, 39] on h1 "Citroen - Dispatch - CE25FWG" at bounding box center [143, 38] width 75 height 7
click at [167, 38] on h1 "Citroen - Dispatch - CE25FWG" at bounding box center [143, 38] width 75 height 7
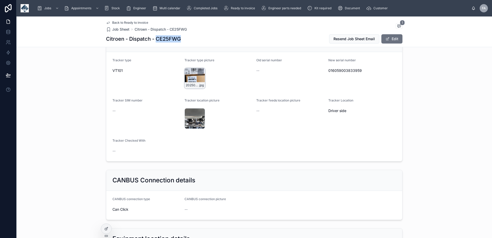
click at [192, 76] on div "20250929_142458 .jpg" at bounding box center [194, 78] width 21 height 21
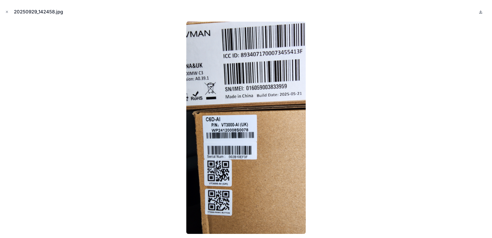
click at [480, 12] on icon at bounding box center [481, 12] width 4 height 4
click at [8, 12] on icon "Close modal" at bounding box center [7, 12] width 4 height 4
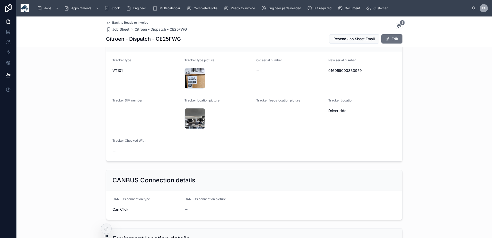
drag, startPoint x: 390, startPoint y: 40, endPoint x: 380, endPoint y: 46, distance: 11.8
click at [390, 40] on button "Edit" at bounding box center [391, 38] width 21 height 9
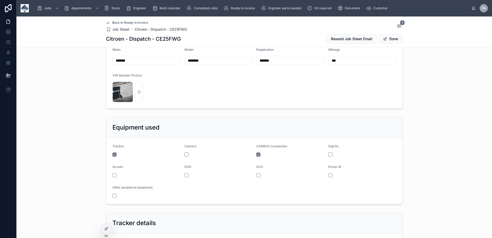
scroll to position [157, 0]
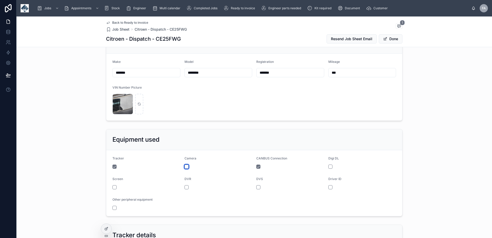
click at [185, 168] on button "button" at bounding box center [186, 166] width 4 height 4
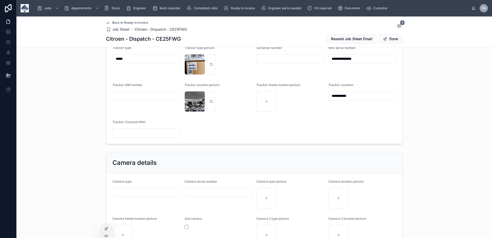
scroll to position [415, 0]
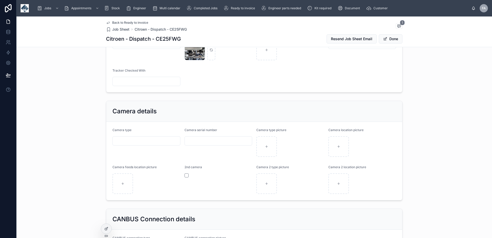
click at [141, 139] on input "text" at bounding box center [146, 140] width 67 height 7
type input "******"
click at [260, 143] on div "20250929_142458 .jpg" at bounding box center [266, 146] width 21 height 21
click at [261, 146] on div "20250929_142458 .jpg" at bounding box center [266, 146] width 21 height 21
click at [398, 36] on button "Done" at bounding box center [391, 38] width 24 height 9
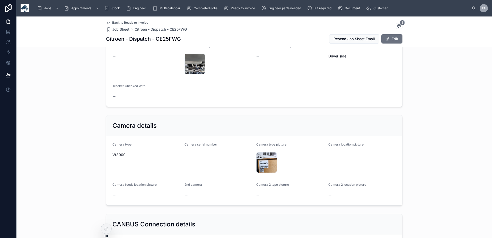
scroll to position [424, 0]
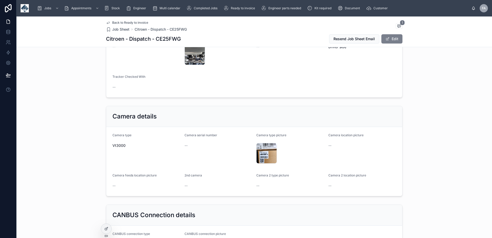
click at [394, 39] on button "Edit" at bounding box center [391, 38] width 21 height 9
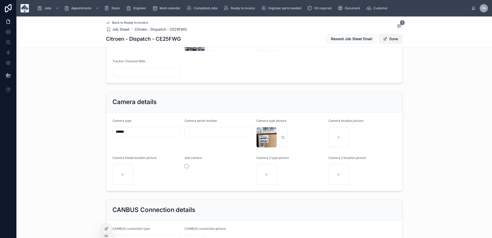
scroll to position [415, 0]
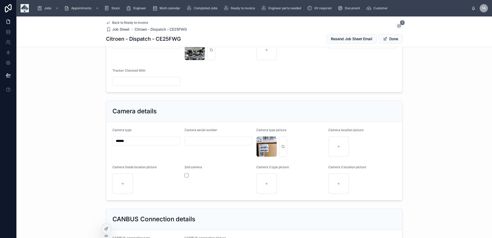
click at [214, 144] on input "text" at bounding box center [218, 140] width 67 height 7
type input "**********"
click at [394, 41] on button "Done" at bounding box center [391, 38] width 24 height 9
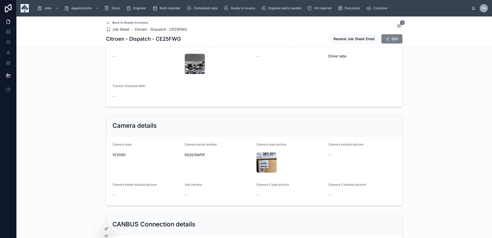
scroll to position [424, 0]
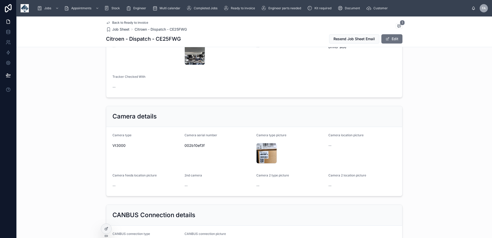
click at [274, 85] on form "Tracker type VT101 Tracker type picture 20250929_142458 .jpg Old serial number …" at bounding box center [254, 42] width 296 height 109
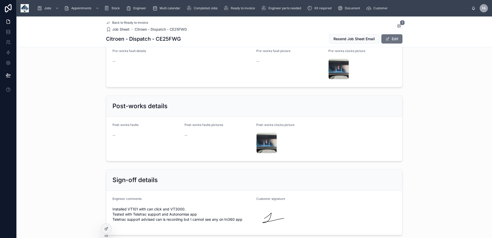
scroll to position [1093, 0]
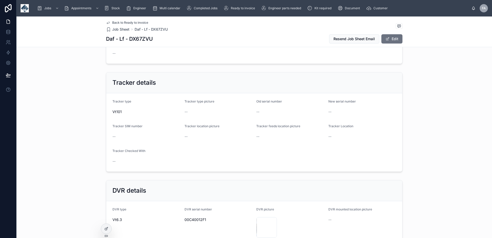
scroll to position [412, 0]
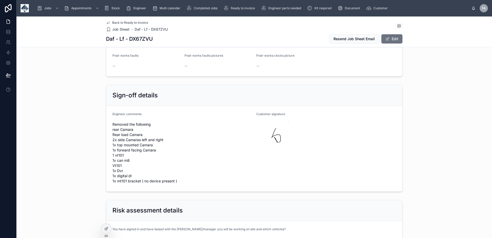
scroll to position [1235, 0]
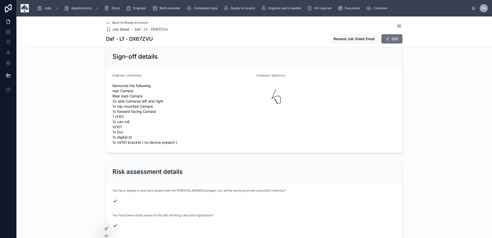
click at [143, 38] on h1 "Daf - Lf - DX67ZVU" at bounding box center [129, 38] width 47 height 7
copy h1 "DX67ZVU"
click at [393, 41] on button "Edit" at bounding box center [391, 38] width 21 height 9
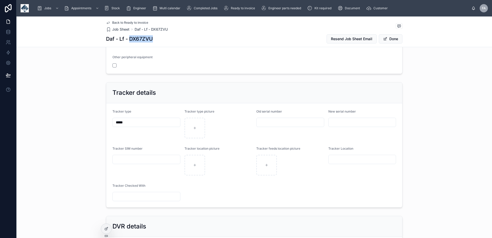
scroll to position [357, 0]
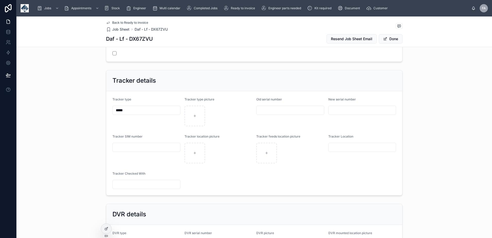
click at [284, 112] on input "text" at bounding box center [290, 110] width 67 height 7
paste input "**********"
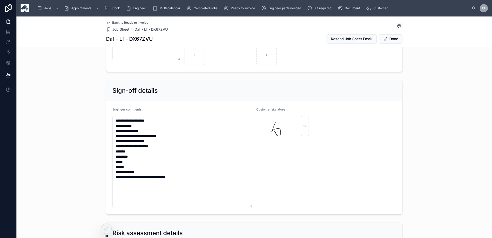
scroll to position [1386, 0]
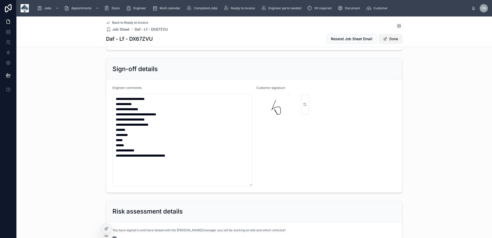
type input "**********"
click at [392, 43] on button "Done" at bounding box center [391, 38] width 24 height 9
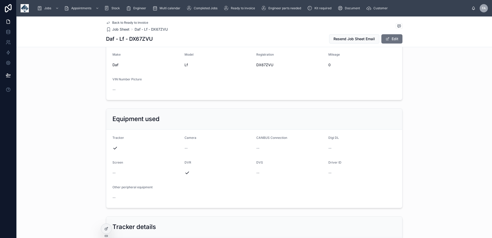
scroll to position [309, 0]
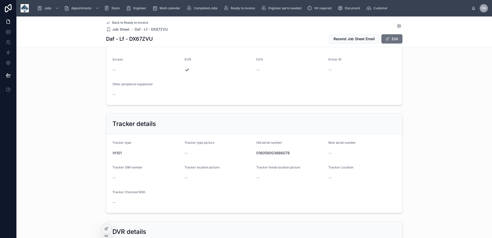
click at [281, 153] on span "016059003666078" at bounding box center [290, 152] width 68 height 5
copy span "016059003666078"
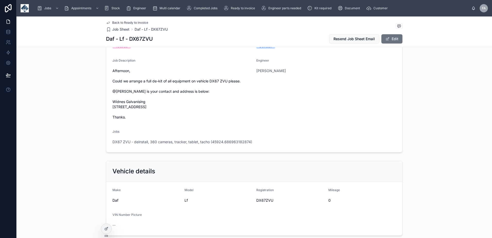
scroll to position [103, 0]
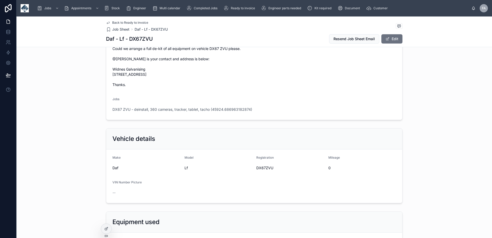
click at [263, 169] on span "DX67ZVU" at bounding box center [290, 167] width 68 height 5
copy span "DX67ZVU"
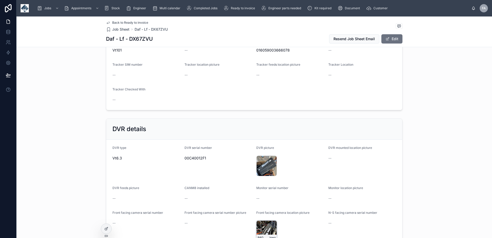
scroll to position [412, 0]
click at [188, 156] on span "00C40012F1" at bounding box center [218, 157] width 68 height 5
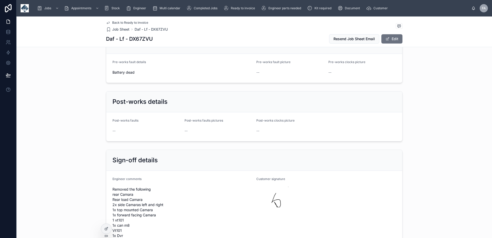
scroll to position [1184, 0]
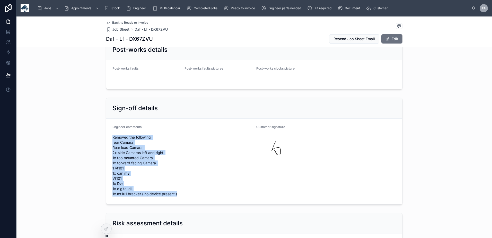
drag, startPoint x: 116, startPoint y: 140, endPoint x: 184, endPoint y: 196, distance: 87.6
click at [184, 196] on span "Removed the following rear Camara Rear load Camara 2x side Camaras left and rig…" at bounding box center [182, 166] width 140 height 62
copy span "Removed the following rear Camara Rear load Camara 2x side Camaras left and rig…"
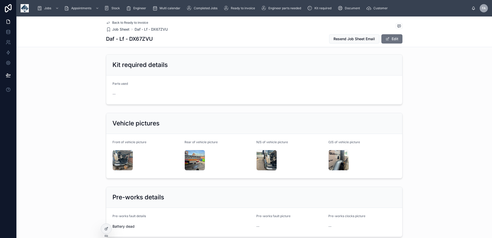
scroll to position [1029, 0]
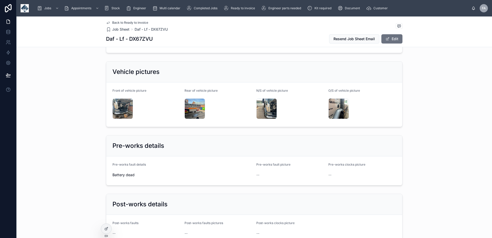
drag, startPoint x: 122, startPoint y: 168, endPoint x: 134, endPoint y: 174, distance: 14.3
click at [134, 174] on form "Pre-works fault details Battery dead Pre-works fault picture -- Pre-works clock…" at bounding box center [254, 170] width 296 height 29
copy div "Pre-works fault details Battery dead"
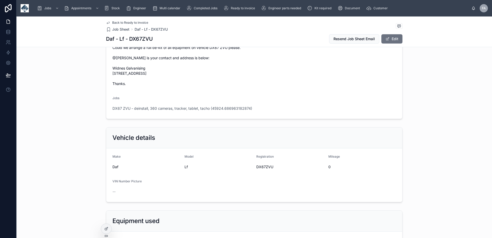
scroll to position [0, 0]
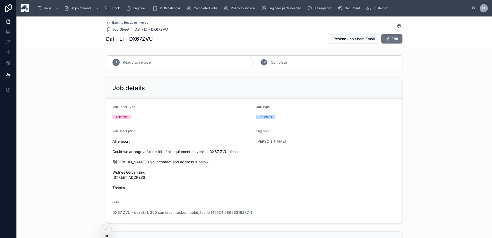
click at [283, 59] on div "2 Complete" at bounding box center [328, 62] width 148 height 13
click at [137, 212] on span "DX67 ZVU - deinstall, 360 cameras, tracker, tablet, tacho (45924.686963182874)" at bounding box center [182, 212] width 140 height 5
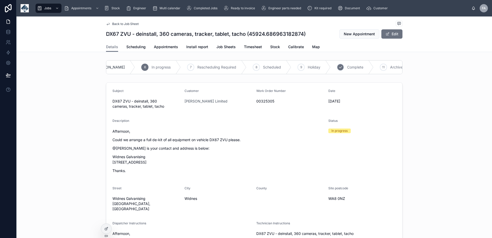
click at [339, 72] on div "10 Complete" at bounding box center [352, 66] width 43 height 13
click at [161, 43] on link "Appointments" at bounding box center [166, 47] width 24 height 10
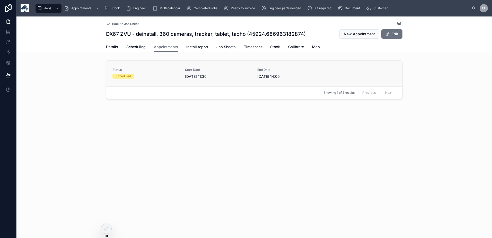
click at [187, 73] on div "Start Date [DATE] 11:30" at bounding box center [218, 73] width 66 height 11
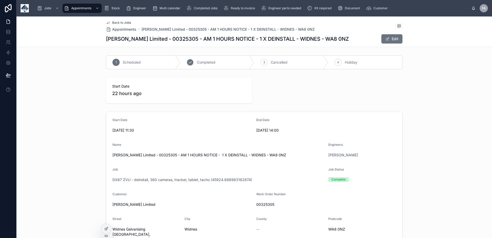
click at [208, 63] on span "Completed" at bounding box center [206, 62] width 19 height 5
click at [145, 181] on span "DX67 ZVU - deinstall, 360 cameras, tracker, tablet, tacho (45924.686963182874)" at bounding box center [182, 179] width 140 height 5
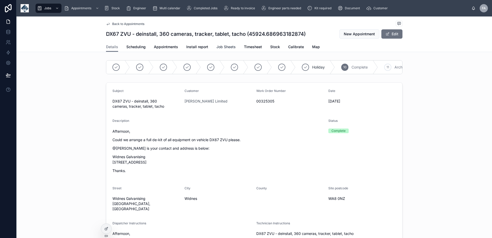
click at [221, 45] on span "Job Sheets" at bounding box center [225, 46] width 19 height 5
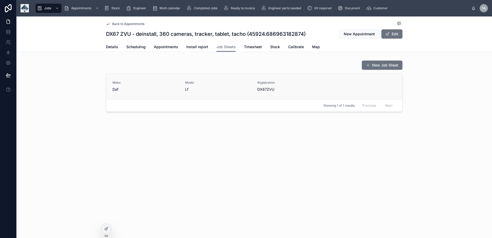
click at [199, 86] on div "Model Lf" at bounding box center [218, 86] width 66 height 11
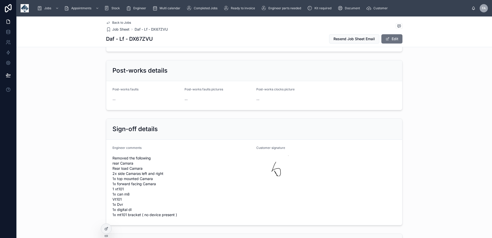
scroll to position [1235, 0]
